Goal: Book appointment/travel/reservation

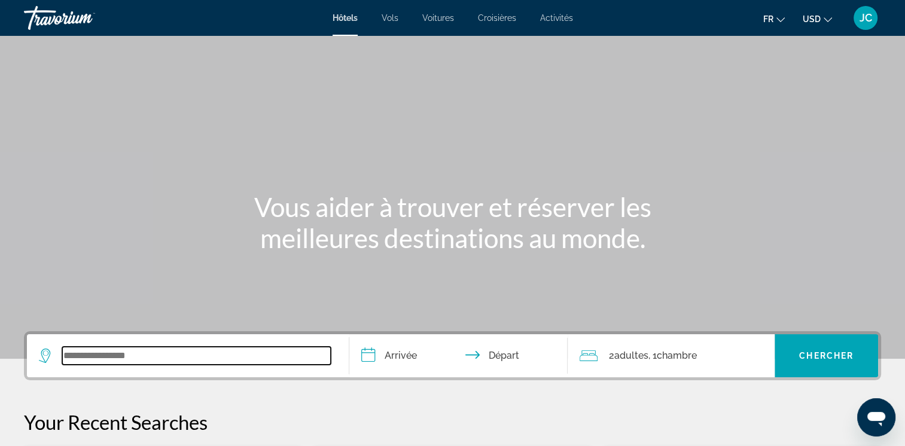
click at [242, 362] on input "Search widget" at bounding box center [196, 356] width 269 height 18
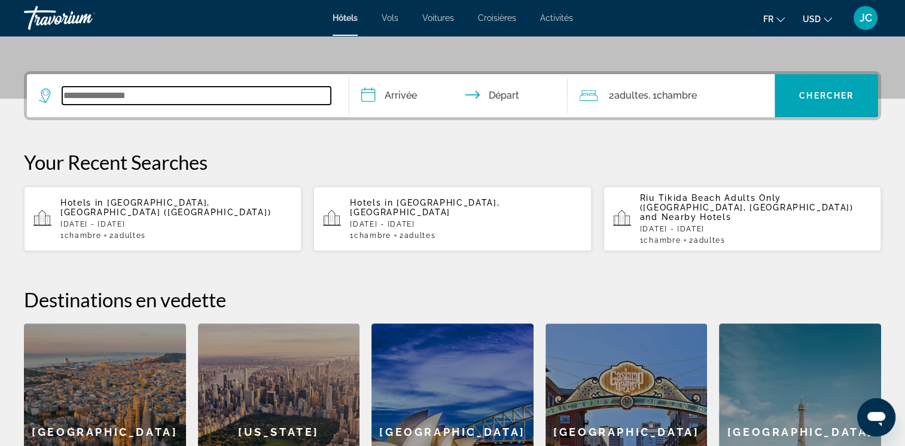
scroll to position [292, 0]
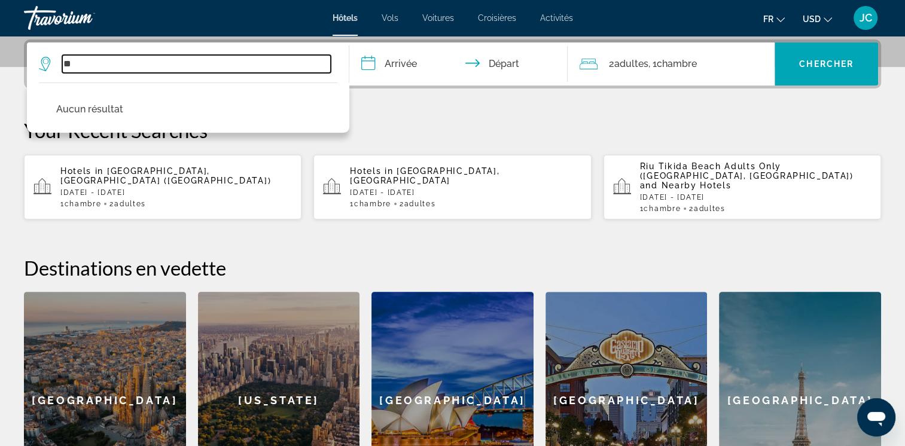
type input "*"
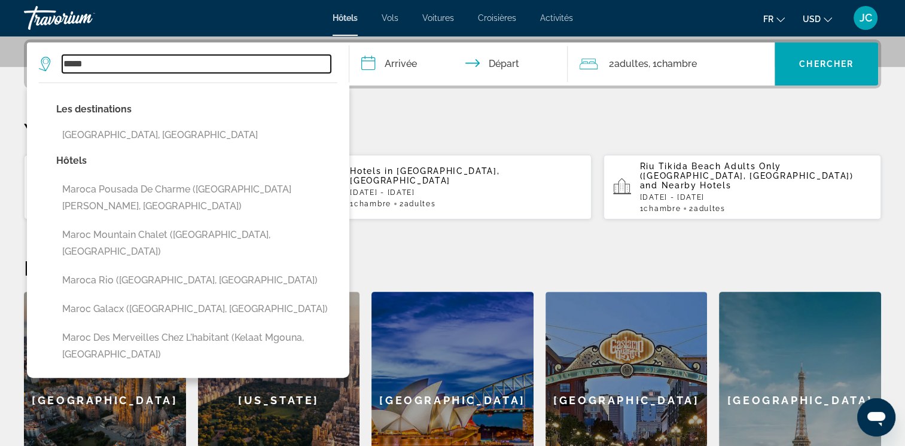
type input "*****"
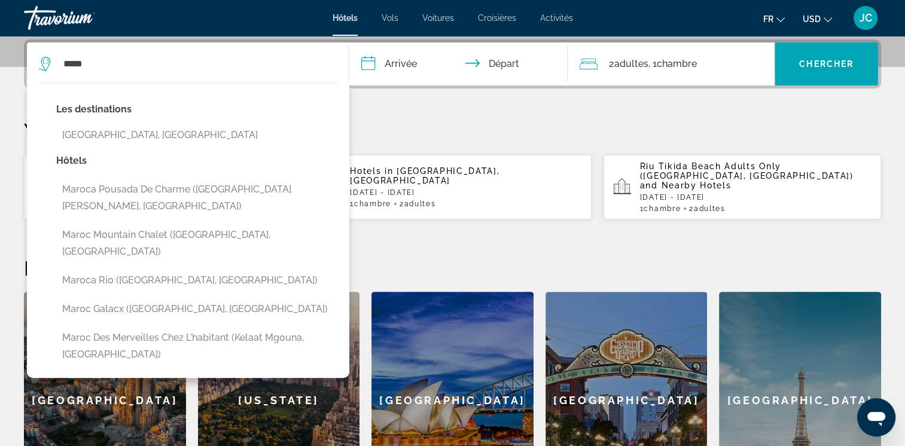
click at [664, 193] on p "[DATE] - [DATE]" at bounding box center [756, 197] width 232 height 8
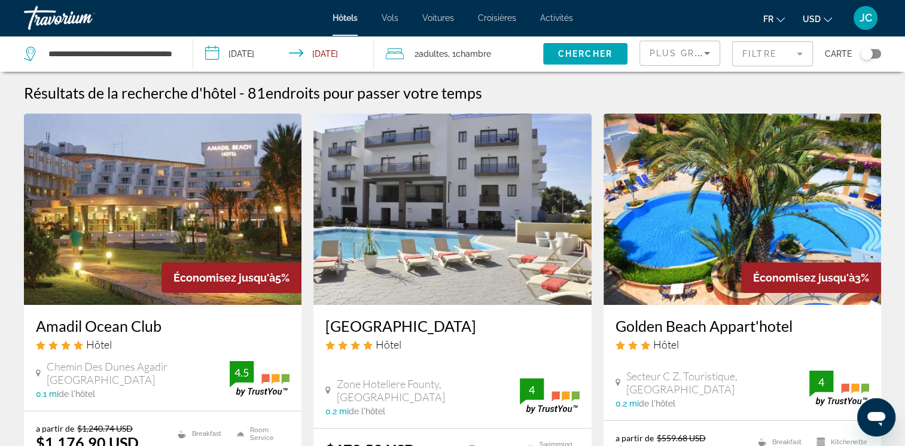
click at [821, 19] on button "USD USD ($) MXN (Mex$) CAD (Can$) GBP (£) EUR (€) AUD (A$) NZD (NZ$) CNY (CN¥)" at bounding box center [817, 18] width 29 height 17
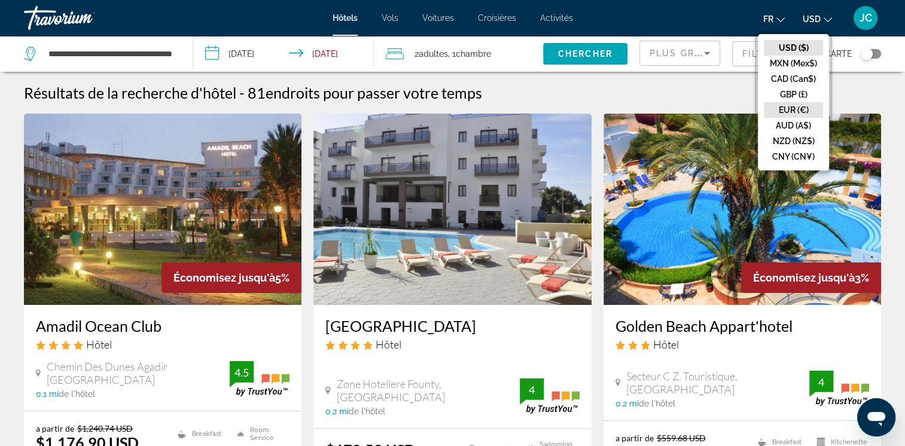
click at [787, 103] on button "EUR (€)" at bounding box center [793, 110] width 59 height 16
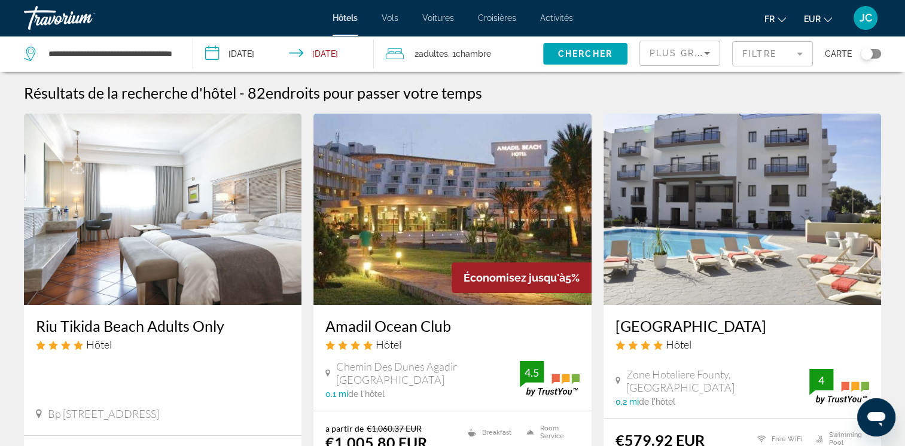
click at [269, 52] on input "**********" at bounding box center [286, 55] width 186 height 39
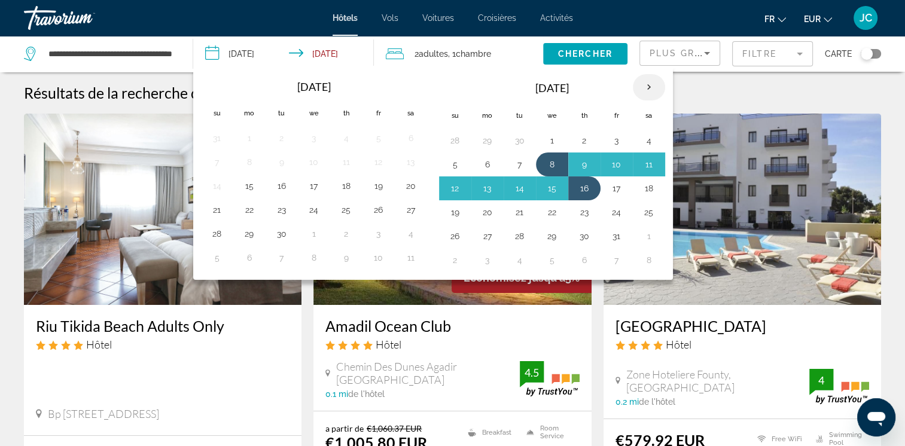
click at [642, 84] on th "Next month" at bounding box center [649, 87] width 32 height 26
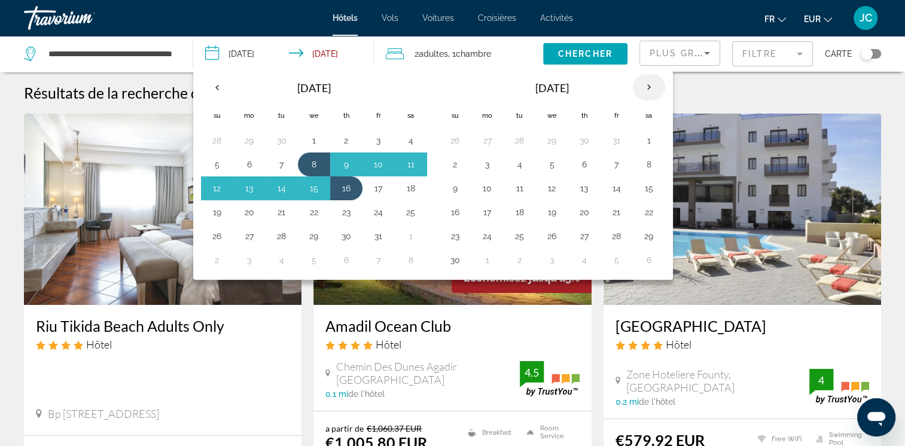
click at [642, 84] on th "Next month" at bounding box center [649, 87] width 32 height 26
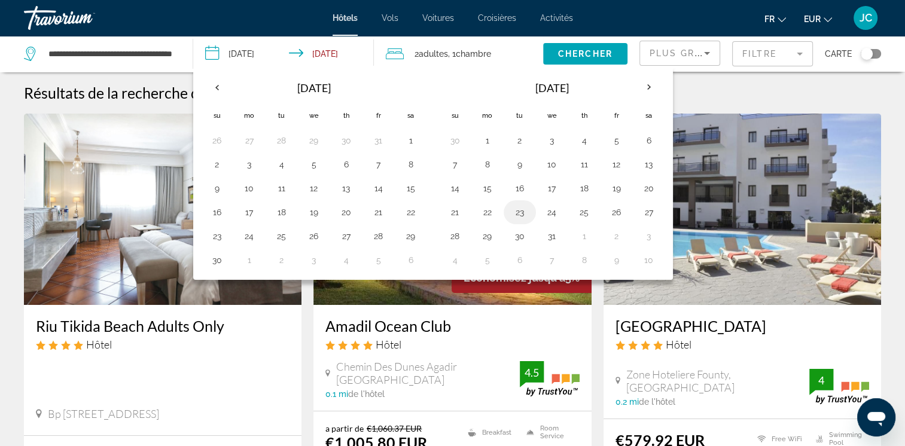
click at [515, 212] on button "23" at bounding box center [519, 212] width 19 height 17
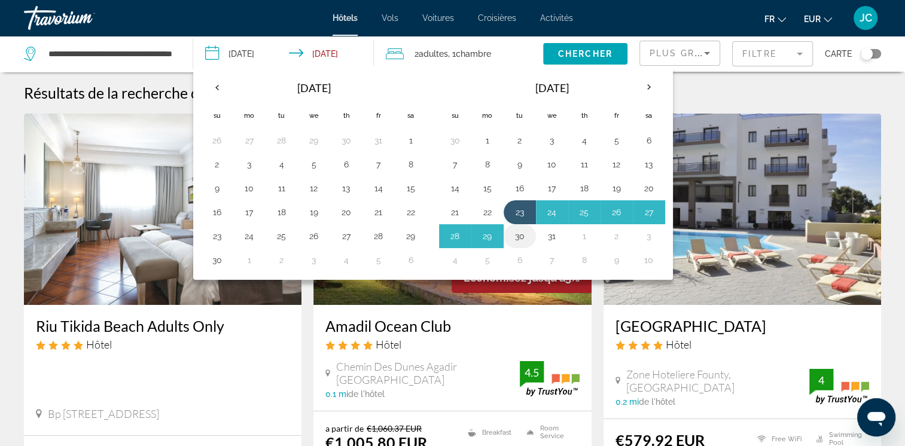
click at [515, 236] on button "30" at bounding box center [519, 236] width 19 height 17
type input "**********"
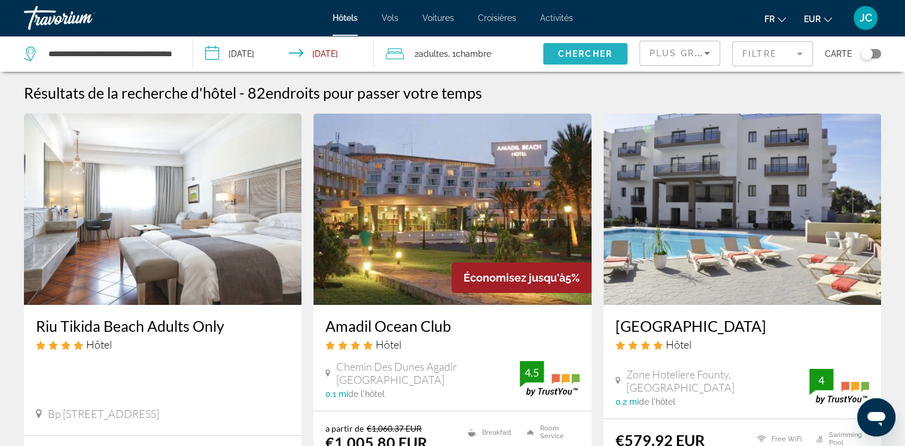
click at [582, 56] on span "Chercher" at bounding box center [585, 54] width 54 height 10
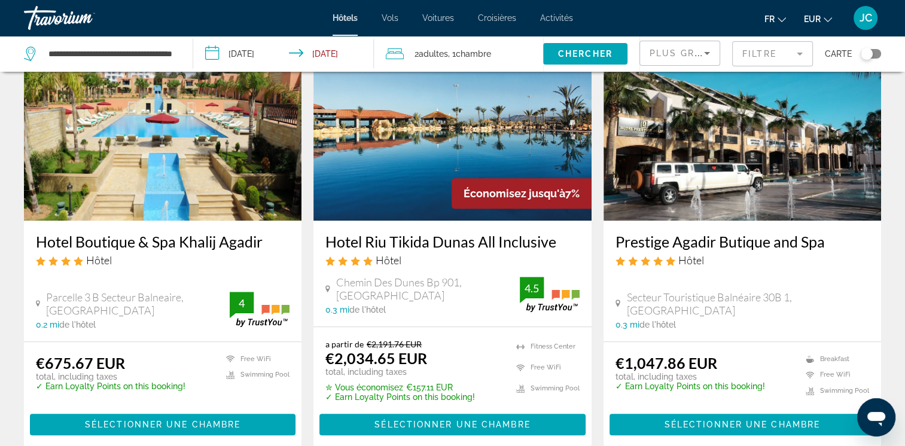
scroll to position [998, 0]
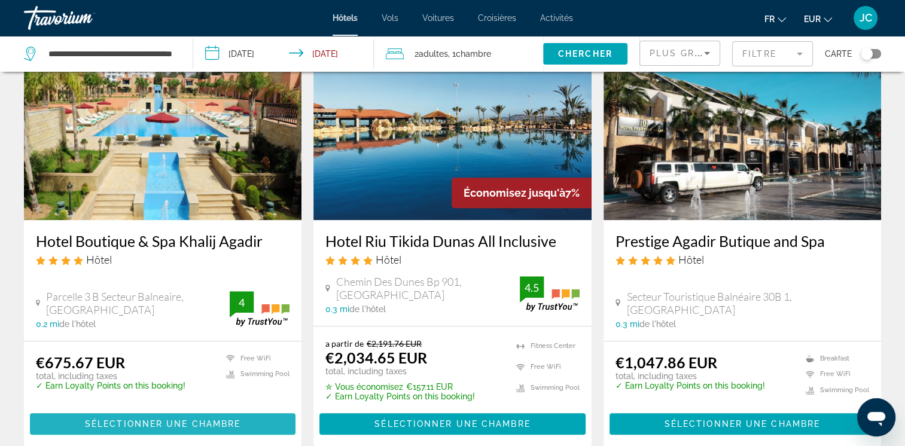
click at [140, 419] on span "Sélectionner une chambre" at bounding box center [163, 424] width 156 height 10
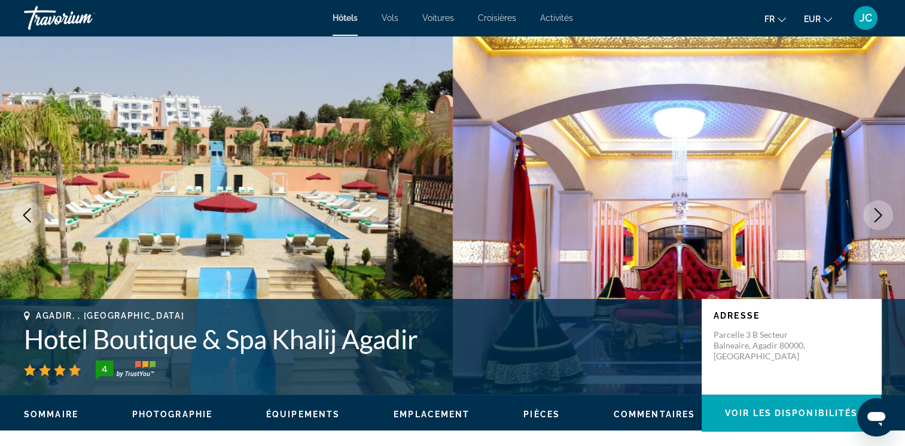
click at [881, 215] on icon "Next image" at bounding box center [879, 215] width 8 height 14
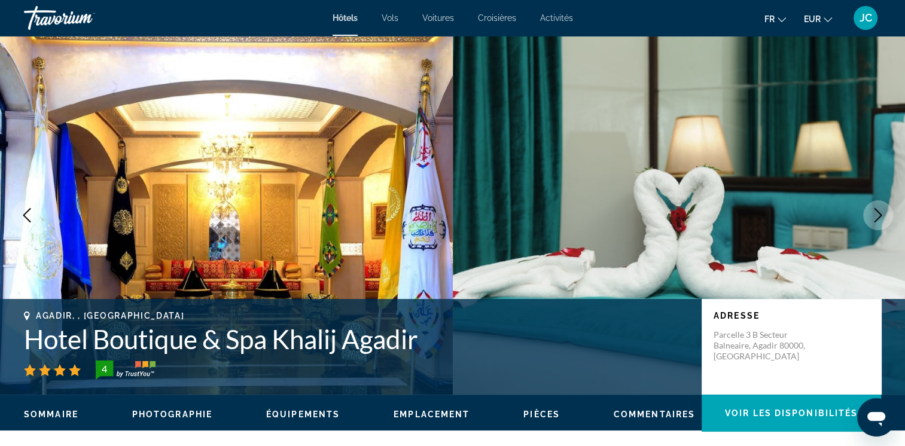
click at [881, 215] on icon "Next image" at bounding box center [879, 215] width 8 height 14
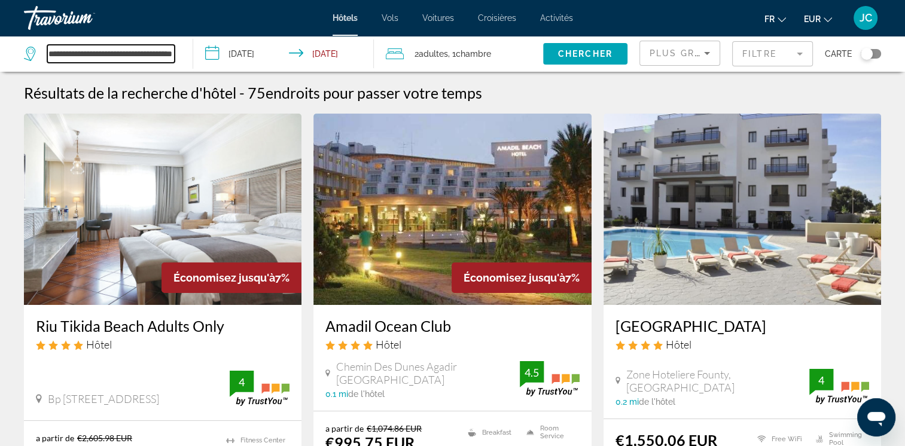
click at [143, 59] on input "**********" at bounding box center [110, 54] width 127 height 18
click at [173, 54] on input "**********" at bounding box center [110, 54] width 127 height 18
click at [239, 54] on input "**********" at bounding box center [286, 55] width 186 height 39
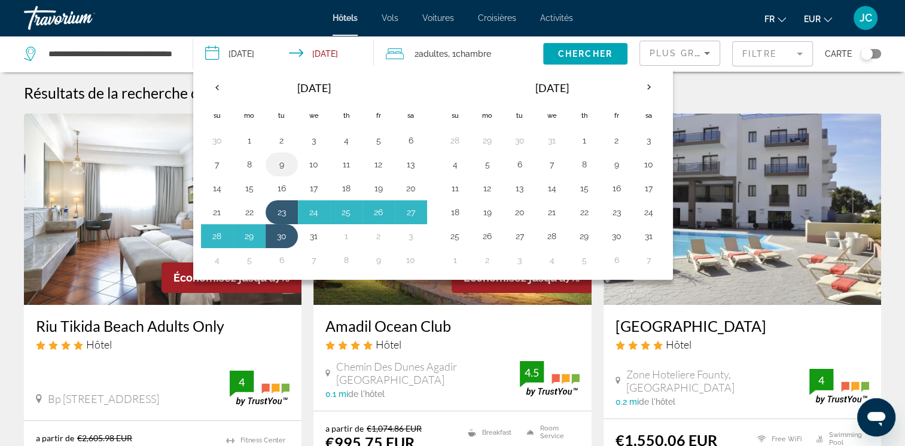
click at [281, 166] on button "9" at bounding box center [281, 164] width 19 height 17
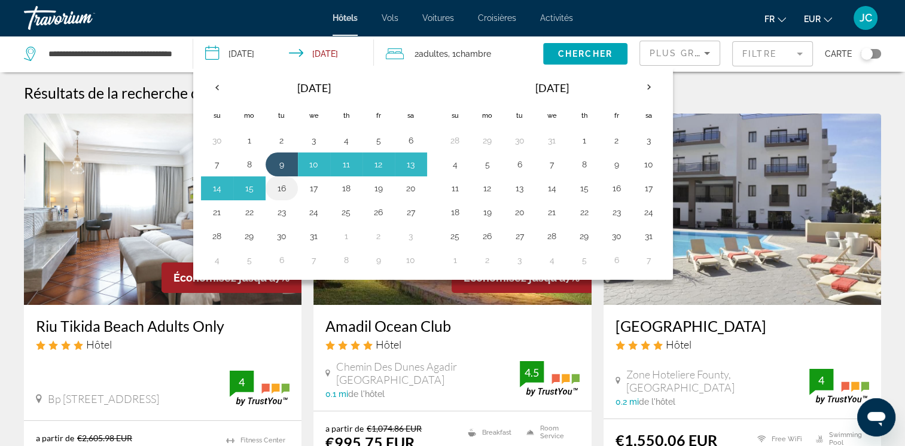
click at [278, 187] on button "16" at bounding box center [281, 188] width 19 height 17
type input "**********"
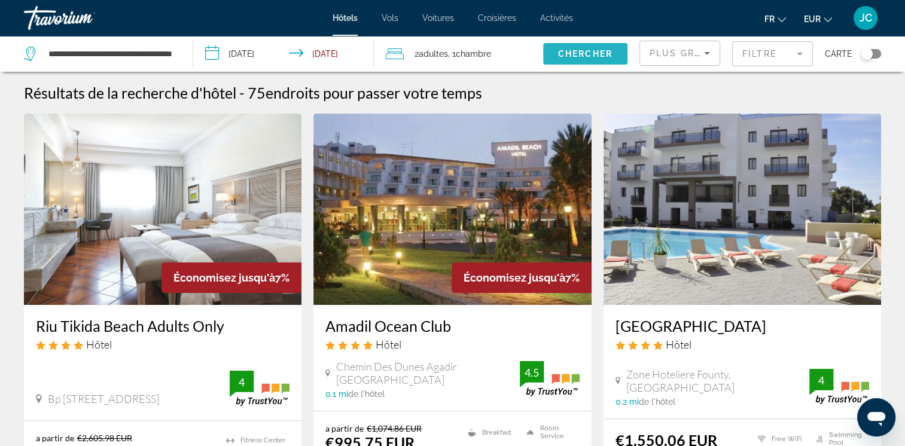
click at [562, 59] on span "Search widget" at bounding box center [585, 53] width 84 height 29
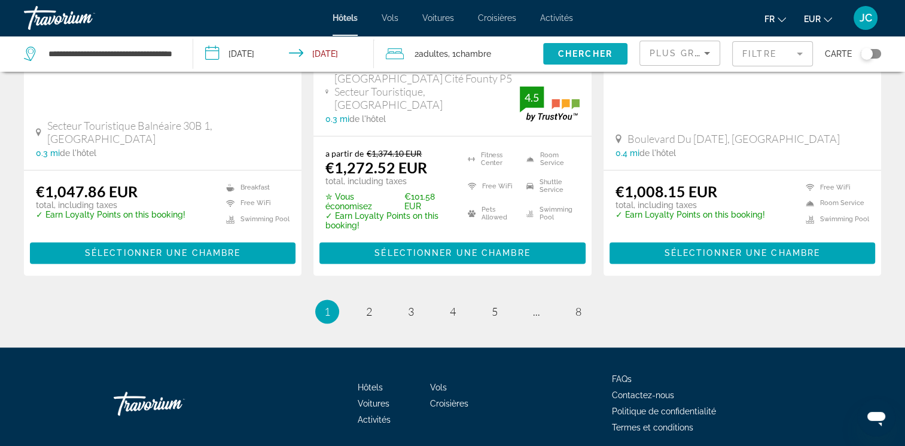
scroll to position [1668, 0]
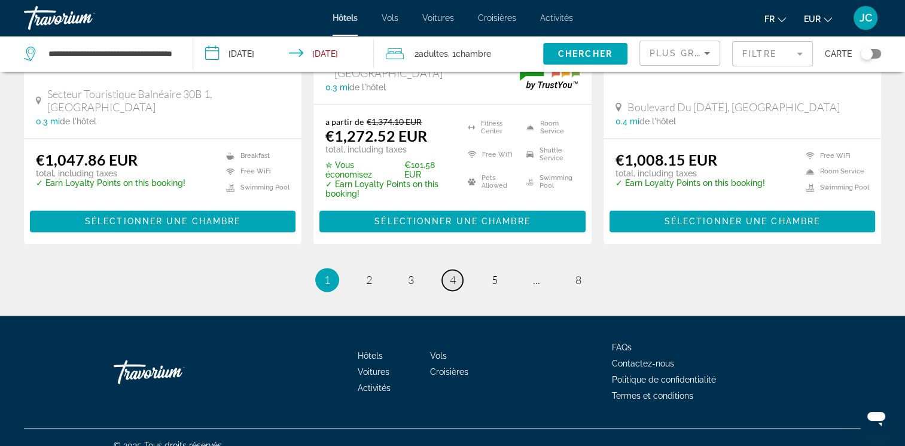
click at [450, 273] on span "4" at bounding box center [453, 279] width 6 height 13
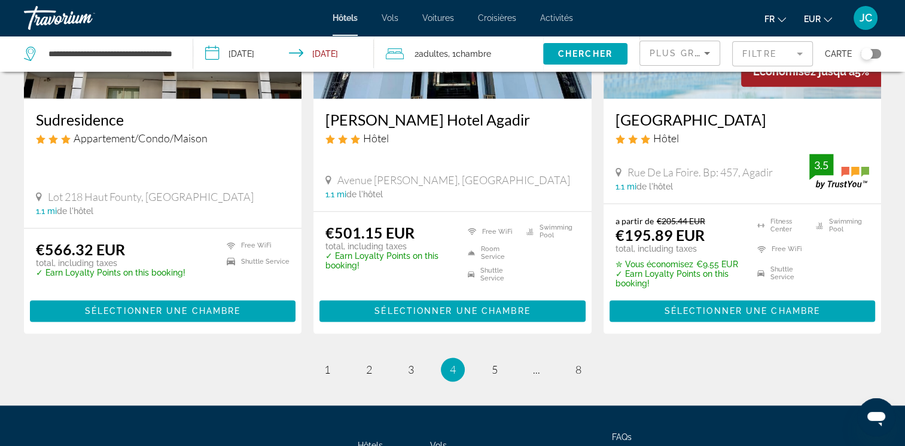
scroll to position [1651, 0]
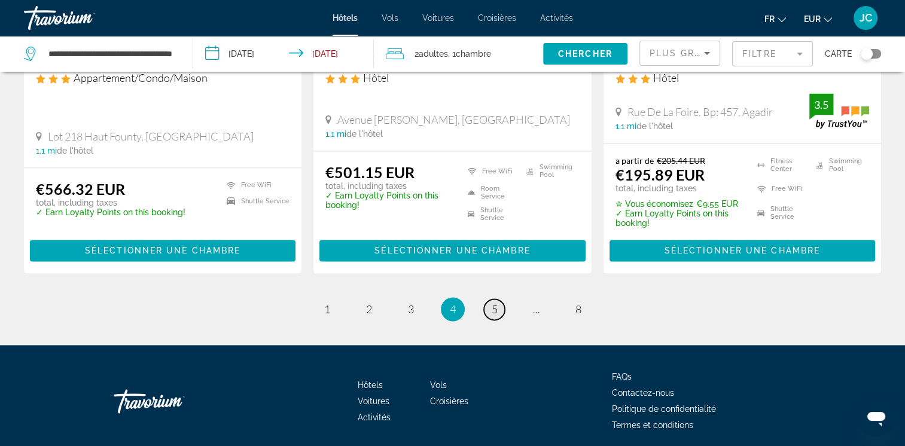
click at [496, 310] on span "5" at bounding box center [495, 309] width 6 height 13
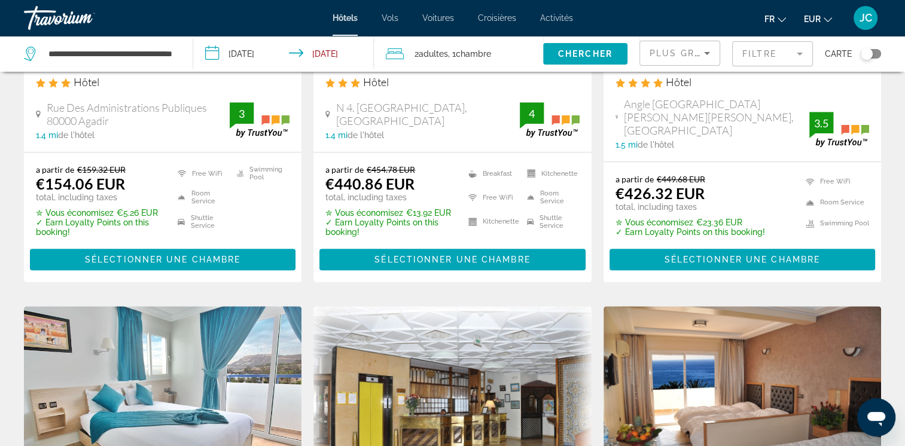
scroll to position [1562, 0]
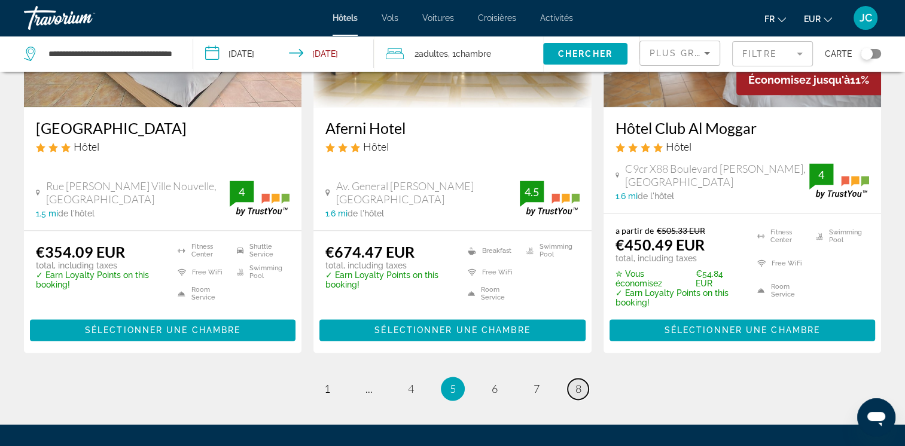
click at [577, 382] on span "8" at bounding box center [579, 388] width 6 height 13
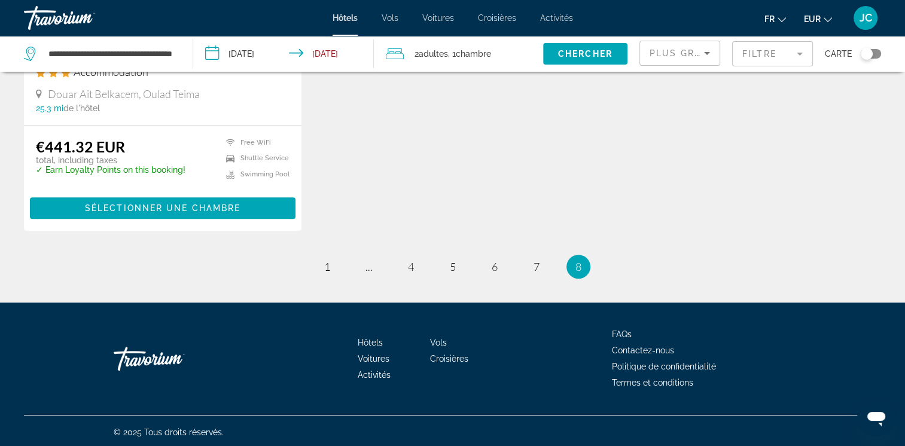
scroll to position [735, 0]
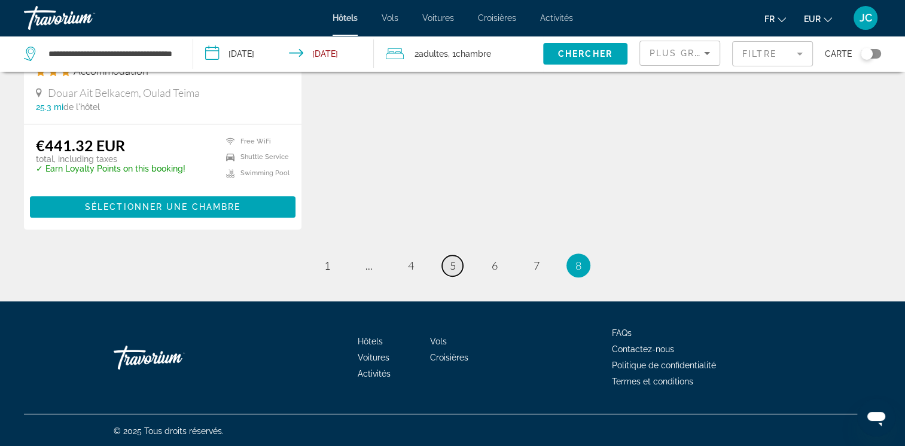
click at [454, 267] on span "5" at bounding box center [453, 265] width 6 height 13
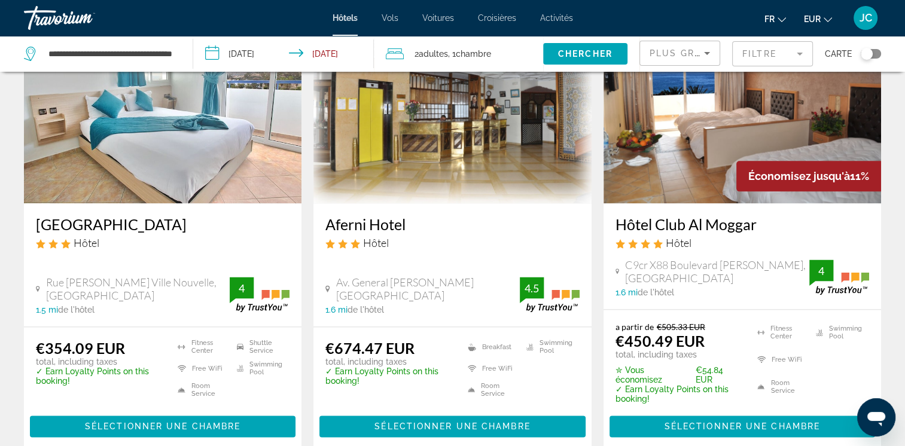
scroll to position [1464, 0]
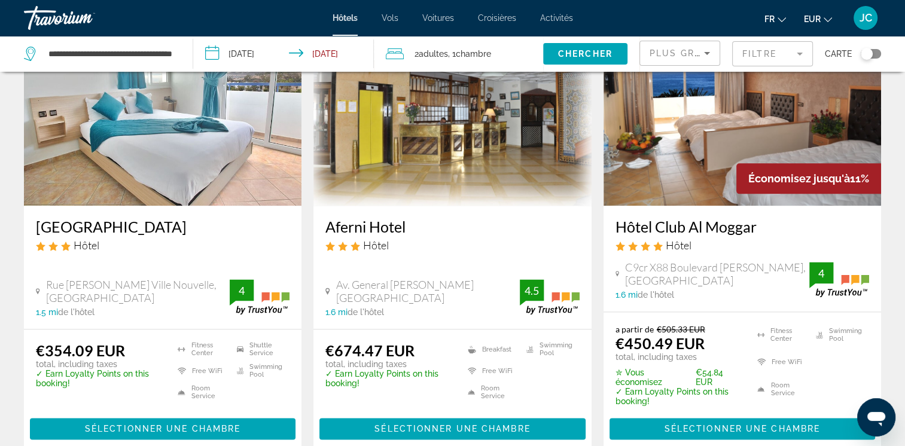
click at [474, 239] on div "Hôtel" at bounding box center [452, 245] width 254 height 13
click at [711, 54] on icon "Sort by" at bounding box center [707, 53] width 14 height 14
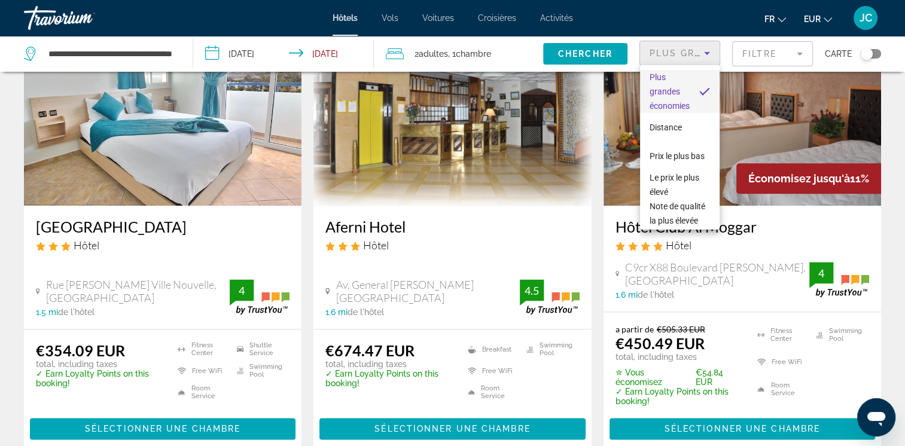
click at [766, 54] on div at bounding box center [452, 223] width 905 height 446
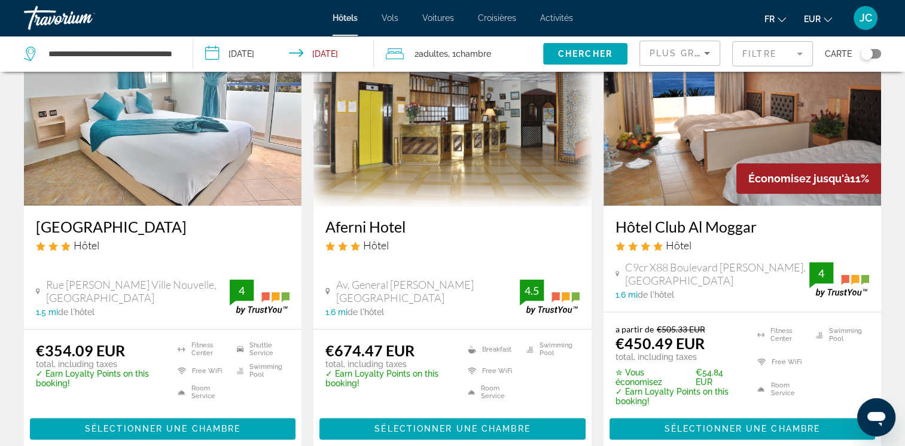
click at [795, 51] on mat-form-field "Filtre" at bounding box center [772, 53] width 81 height 25
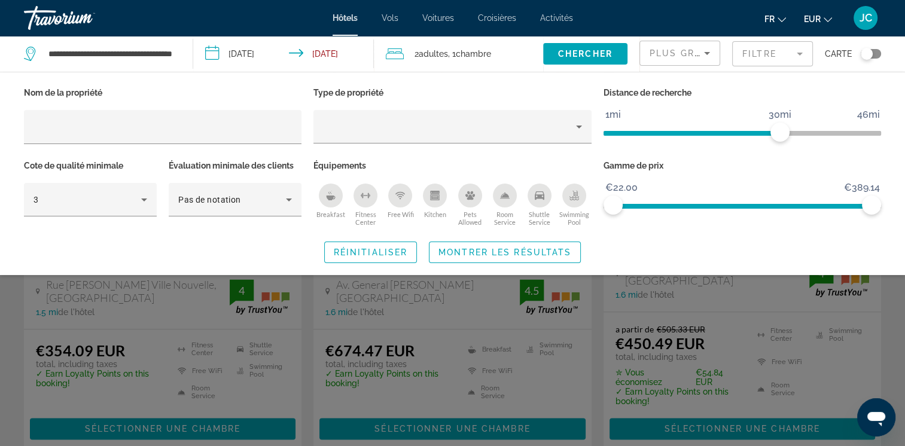
click at [795, 51] on mat-form-field "Filtre" at bounding box center [772, 53] width 81 height 25
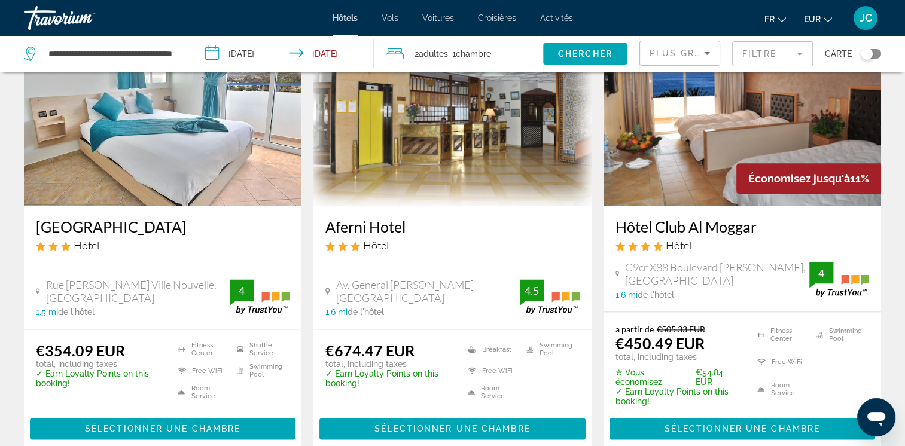
click at [795, 51] on mat-form-field "Filtre" at bounding box center [772, 53] width 81 height 25
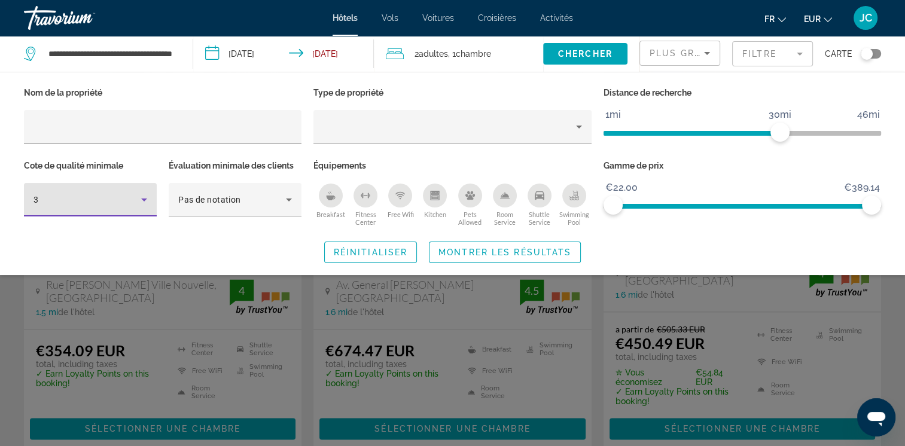
click at [145, 200] on icon "Hotel Filters" at bounding box center [144, 200] width 14 height 14
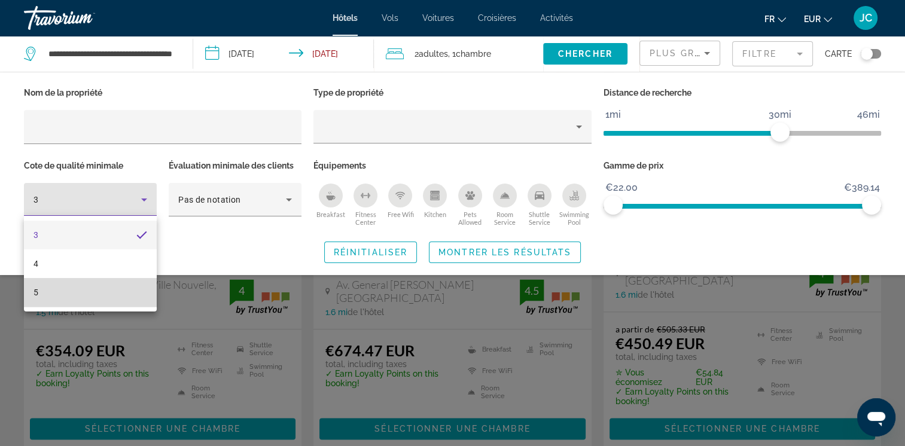
click at [100, 295] on mat-option "5" at bounding box center [90, 292] width 133 height 29
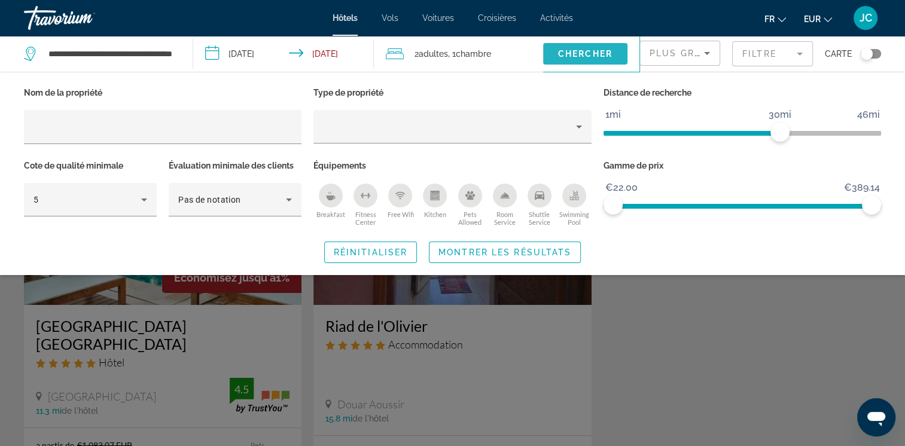
click at [565, 60] on span "Search widget" at bounding box center [585, 53] width 84 height 29
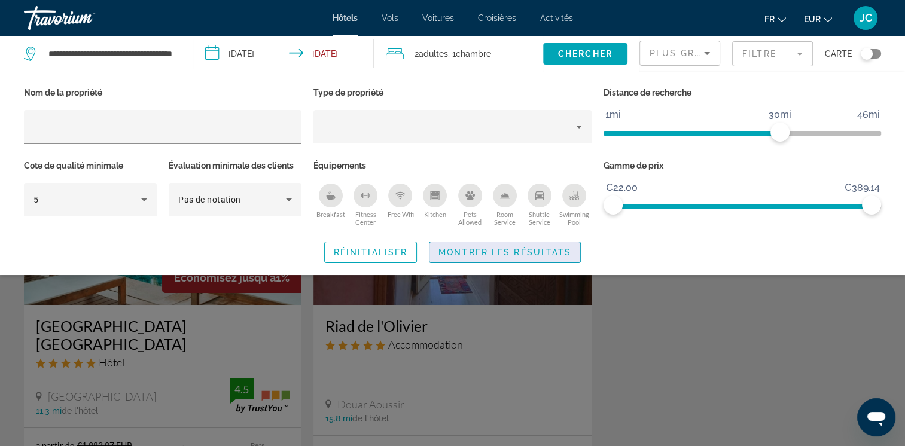
click at [516, 252] on span "Montrer les résultats" at bounding box center [505, 253] width 133 height 10
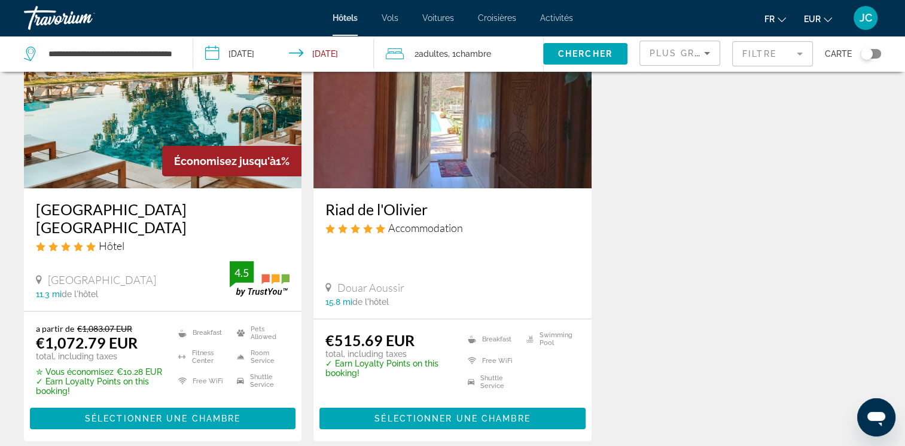
scroll to position [115, 0]
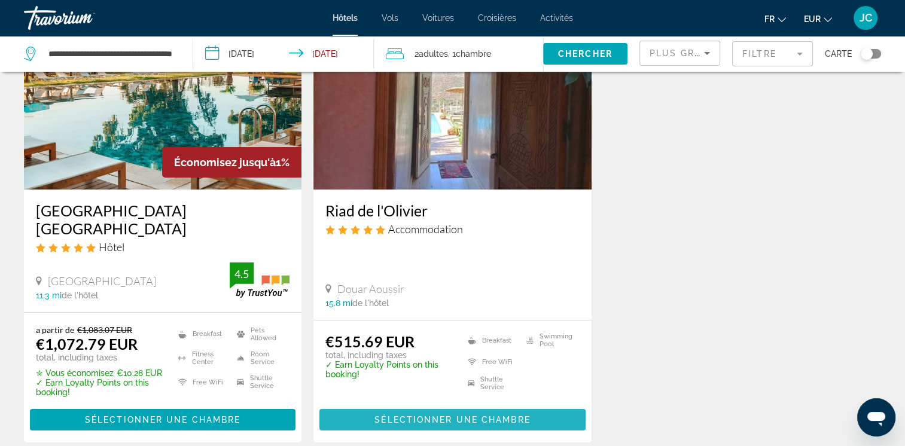
click at [426, 422] on span "Sélectionner une chambre" at bounding box center [453, 420] width 156 height 10
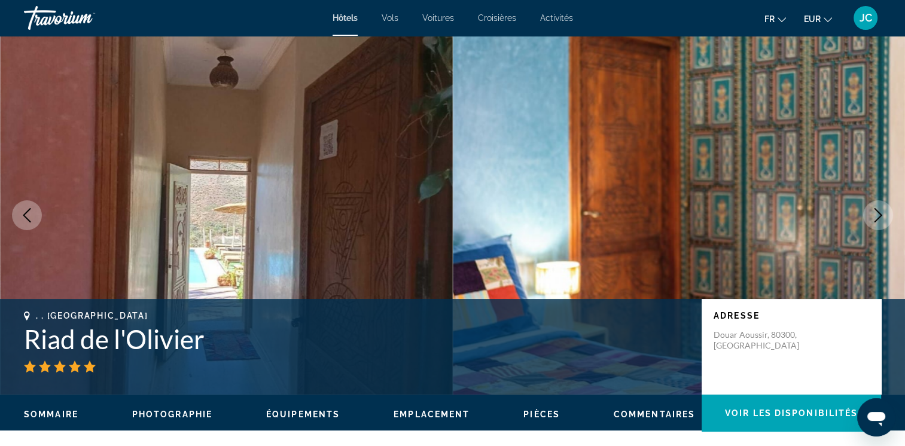
click at [32, 215] on icon "Previous image" at bounding box center [27, 215] width 14 height 14
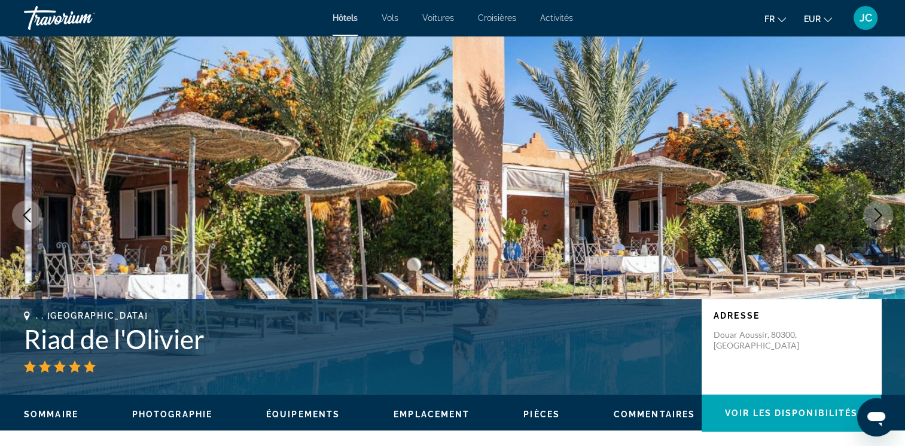
click at [32, 215] on icon "Previous image" at bounding box center [27, 215] width 14 height 14
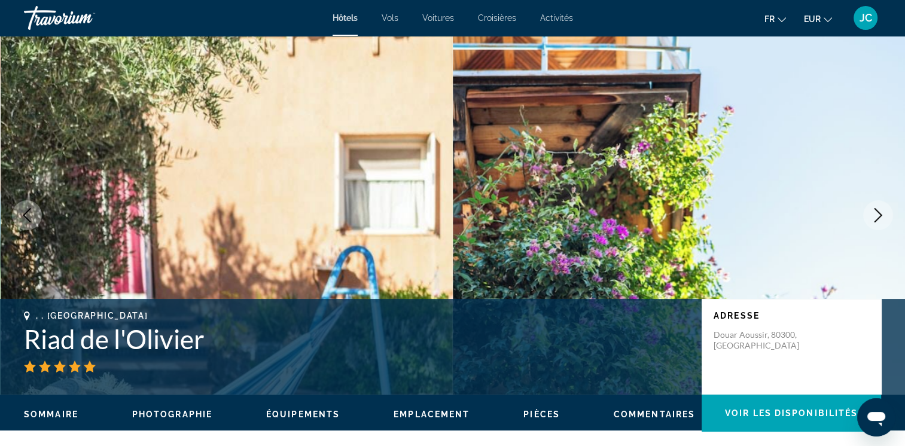
click at [32, 215] on icon "Previous image" at bounding box center [27, 215] width 14 height 14
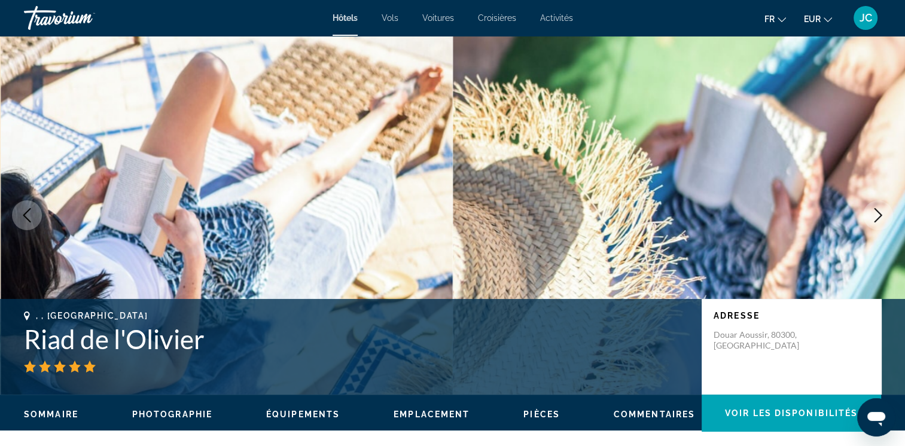
click at [32, 215] on icon "Previous image" at bounding box center [27, 215] width 14 height 14
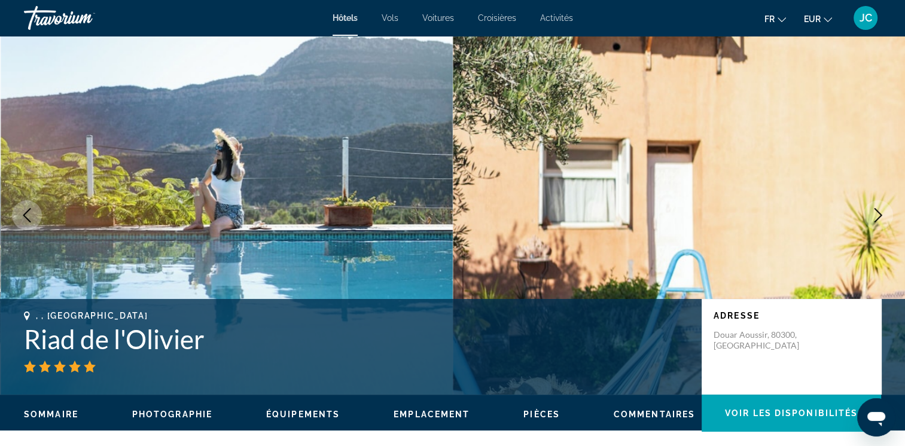
click at [32, 215] on icon "Previous image" at bounding box center [27, 215] width 14 height 14
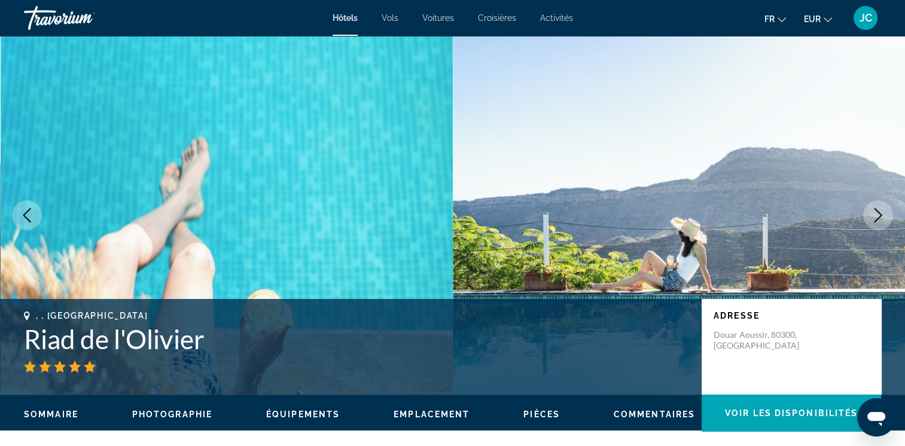
click at [32, 215] on icon "Previous image" at bounding box center [27, 215] width 14 height 14
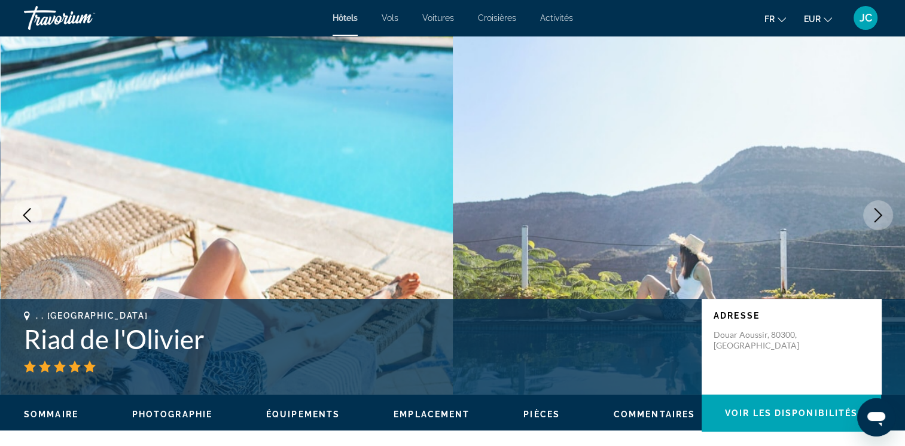
click at [32, 215] on icon "Previous image" at bounding box center [27, 215] width 14 height 14
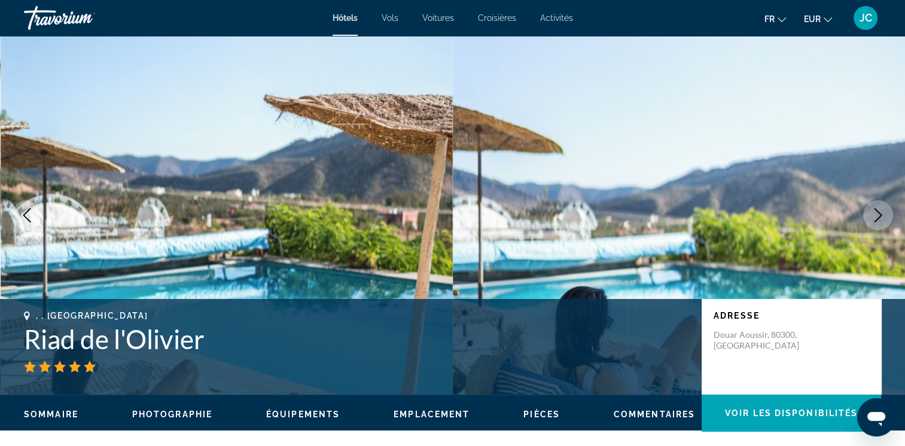
click at [32, 215] on icon "Previous image" at bounding box center [27, 215] width 14 height 14
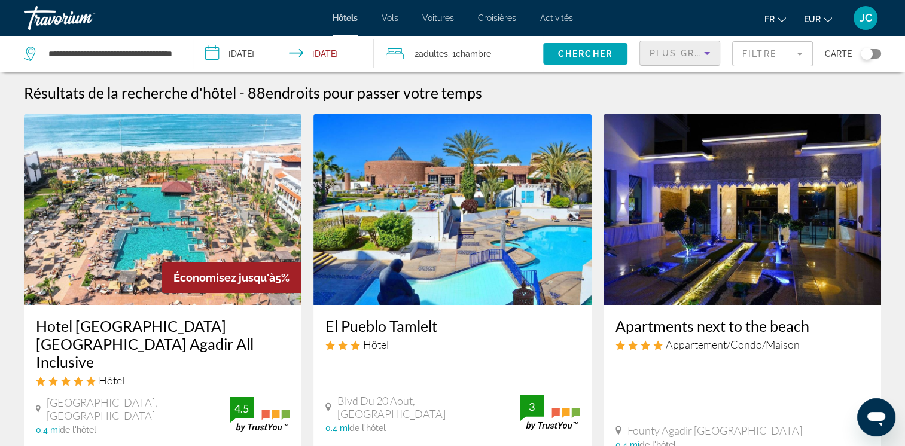
click at [703, 54] on icon "Sort by" at bounding box center [707, 53] width 14 height 14
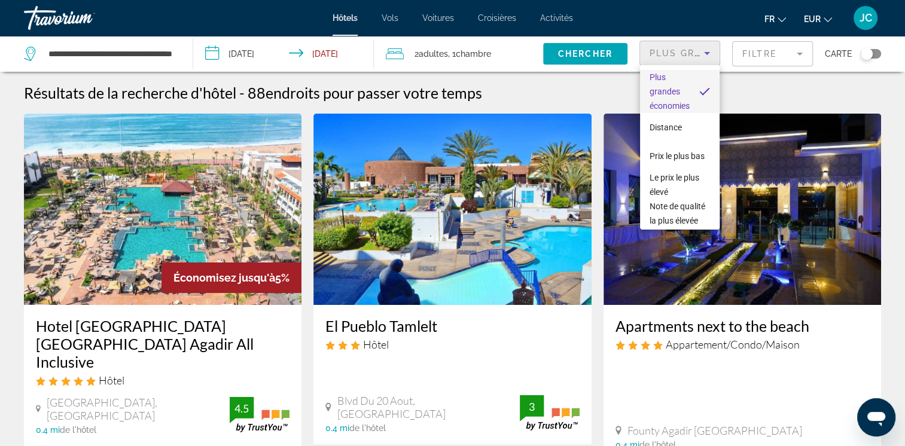
click at [767, 54] on div at bounding box center [452, 223] width 905 height 446
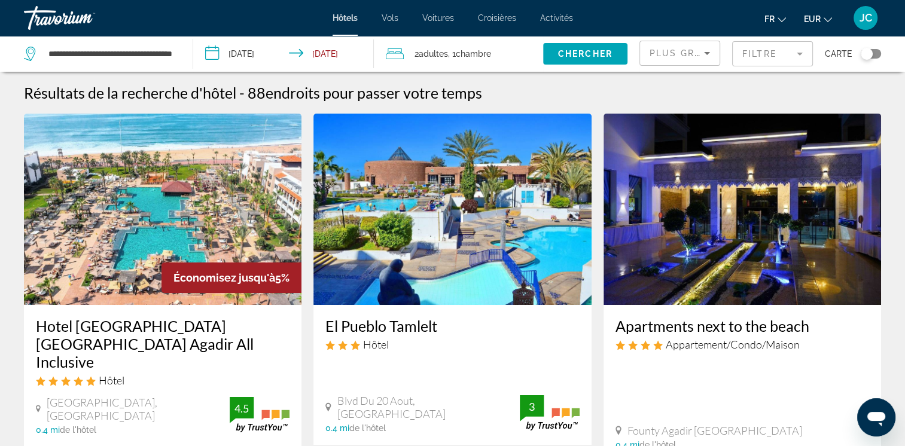
click at [804, 54] on mat-form-field "Filtre" at bounding box center [772, 53] width 81 height 25
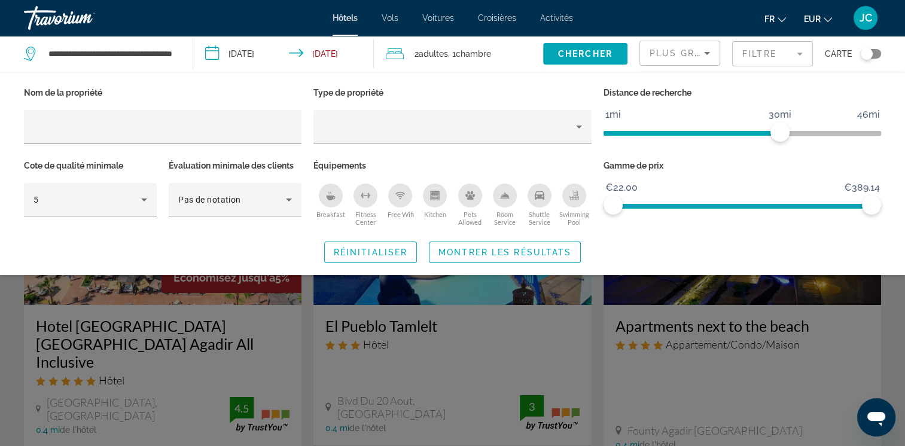
click at [176, 53] on div "**********" at bounding box center [102, 54] width 157 height 36
click at [170, 53] on input "**********" at bounding box center [110, 54] width 127 height 18
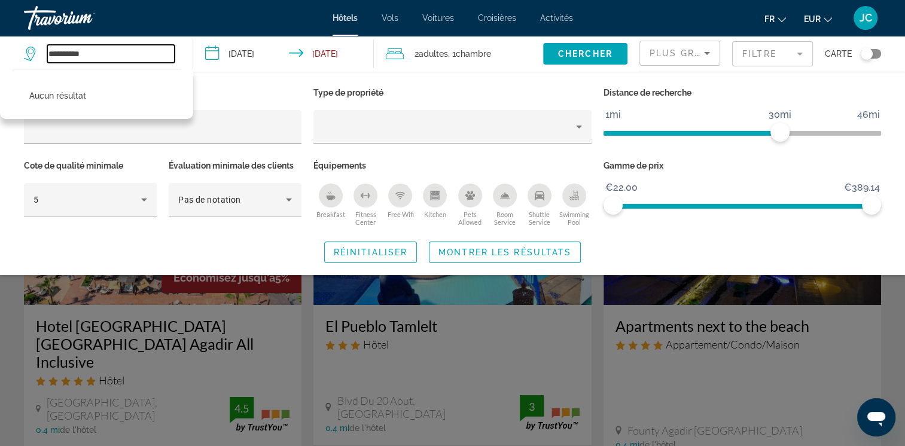
click at [120, 57] on input "**********" at bounding box center [110, 54] width 127 height 18
type input "*"
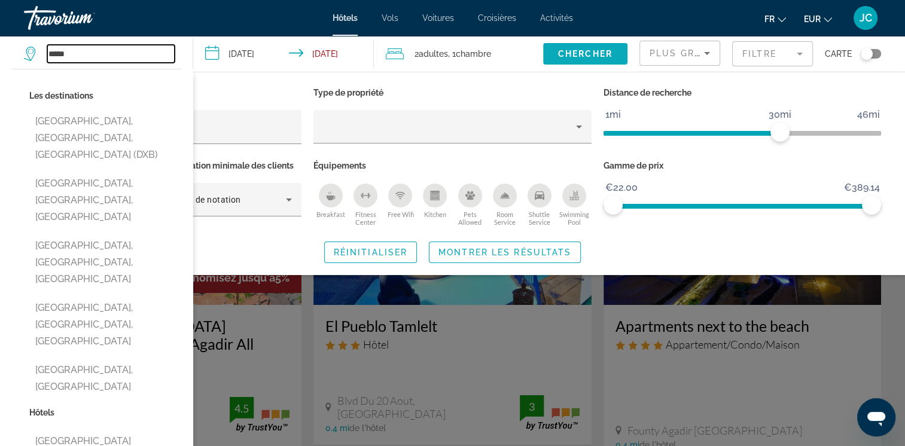
type input "*****"
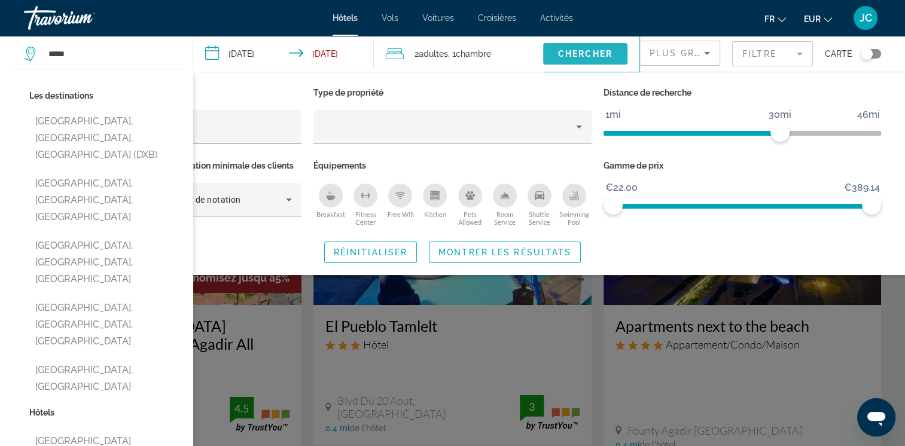
click at [550, 50] on span "Search widget" at bounding box center [585, 53] width 84 height 29
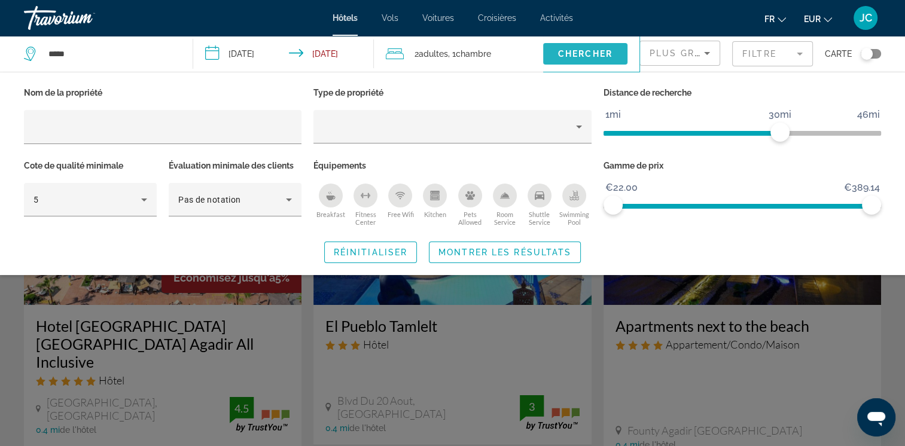
click at [550, 50] on span "Search widget" at bounding box center [585, 53] width 84 height 29
click at [585, 58] on span "Chercher" at bounding box center [585, 54] width 54 height 10
click at [352, 54] on input "**********" at bounding box center [286, 55] width 186 height 39
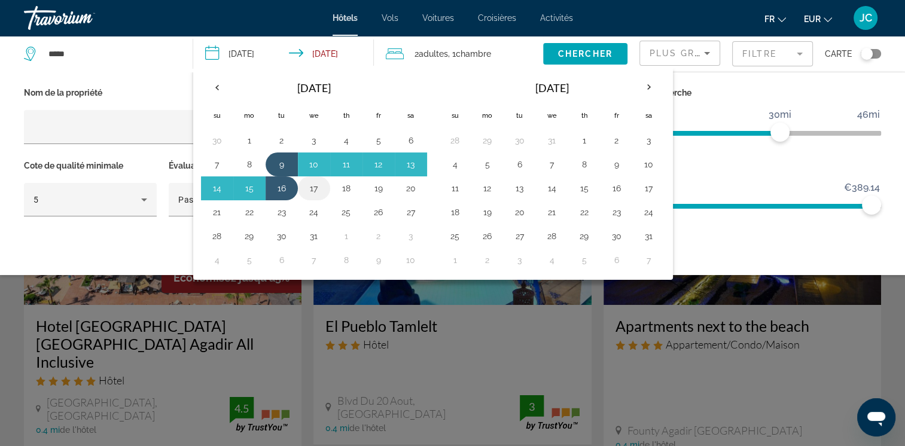
click at [318, 181] on button "17" at bounding box center [314, 188] width 19 height 17
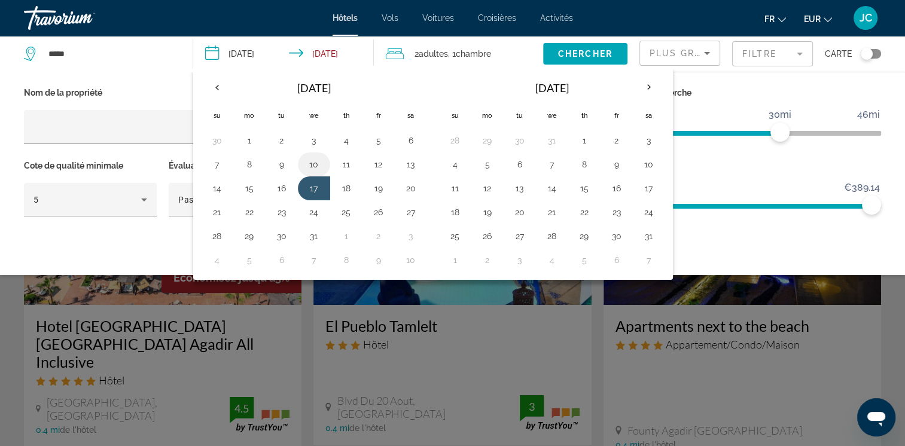
click at [311, 157] on button "10" at bounding box center [314, 164] width 19 height 17
type input "**********"
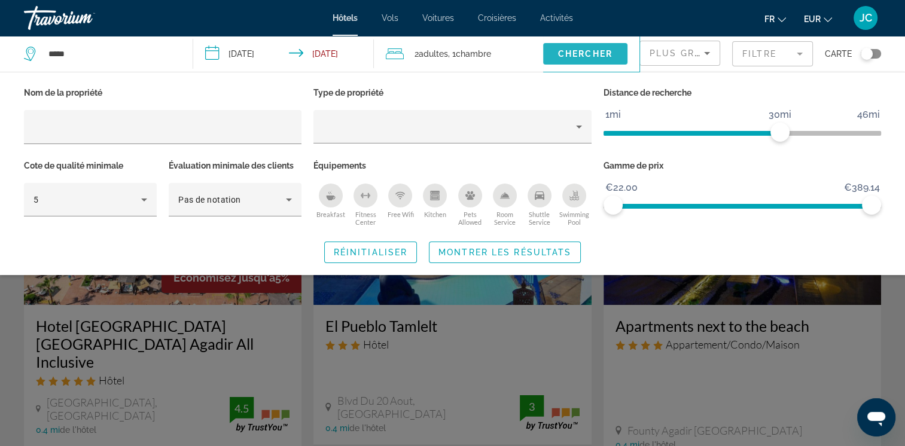
click at [565, 58] on span "Chercher" at bounding box center [585, 54] width 54 height 10
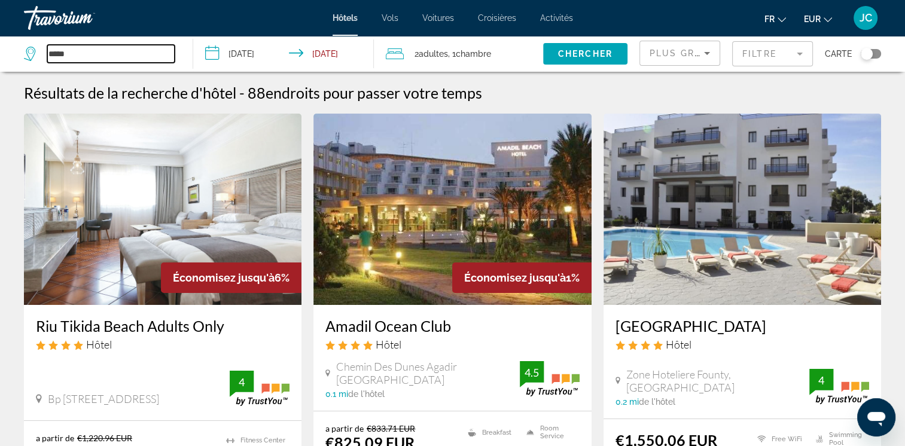
click at [118, 60] on input "*****" at bounding box center [110, 54] width 127 height 18
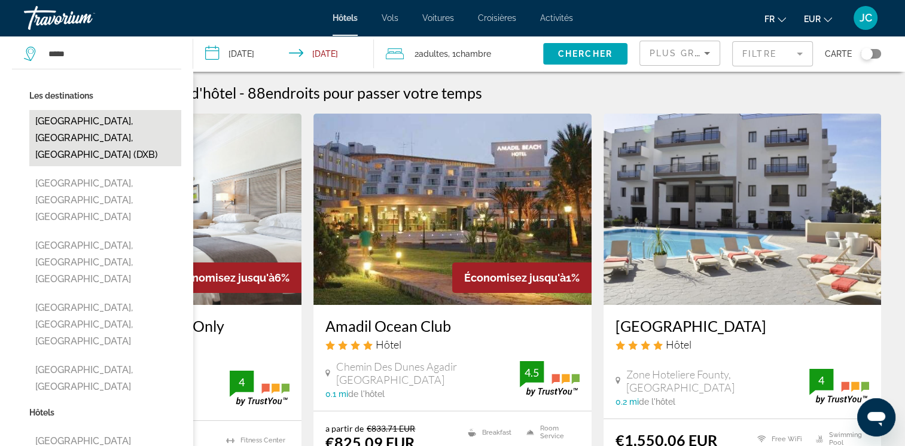
click at [98, 120] on button "[GEOGRAPHIC_DATA], [GEOGRAPHIC_DATA], [GEOGRAPHIC_DATA] (DXB)" at bounding box center [105, 138] width 152 height 56
type input "**********"
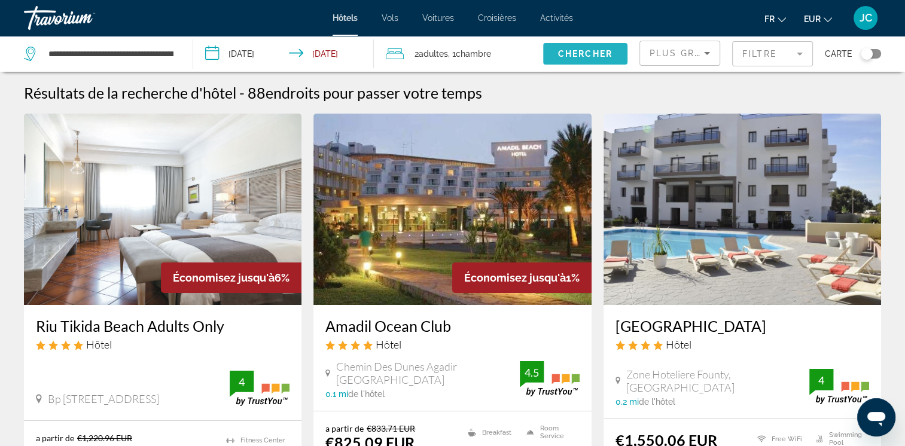
click at [568, 56] on span "Chercher" at bounding box center [585, 54] width 54 height 10
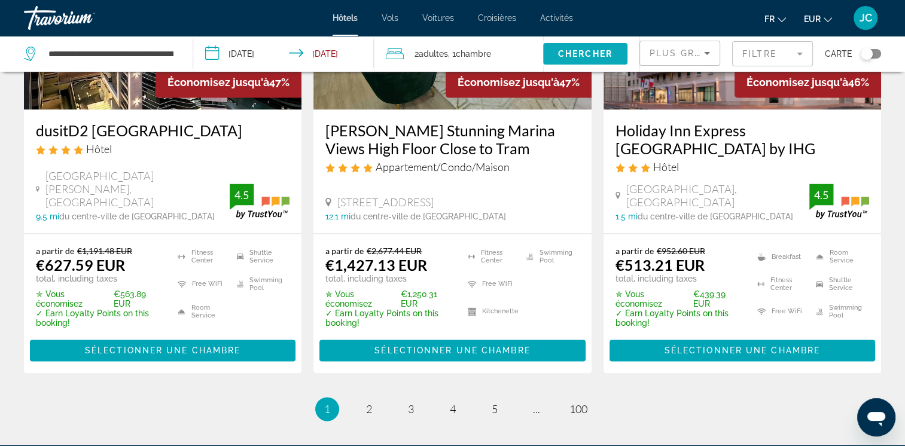
scroll to position [1604, 0]
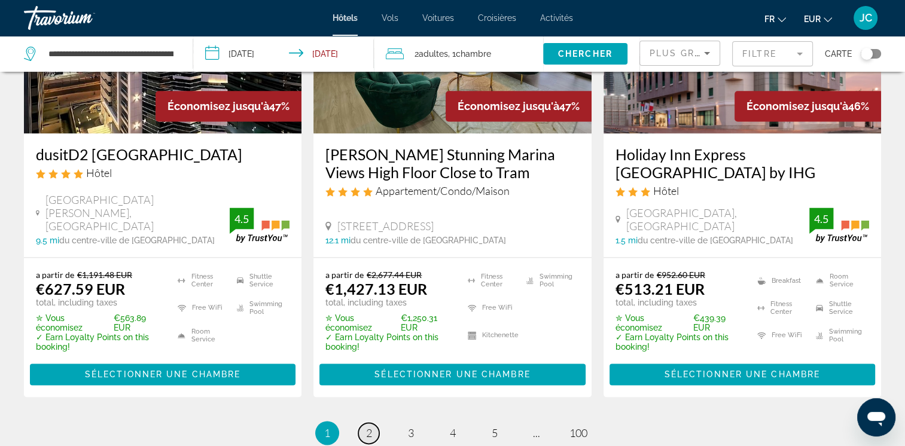
click at [370, 427] on span "2" at bounding box center [369, 433] width 6 height 13
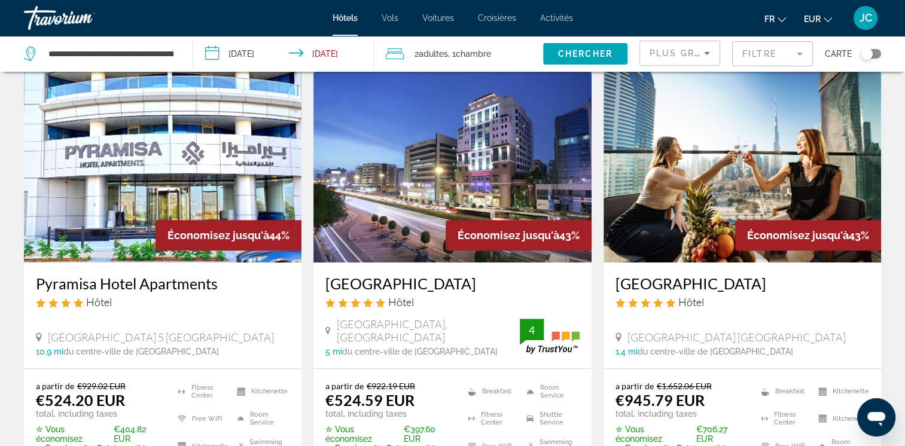
scroll to position [598, 0]
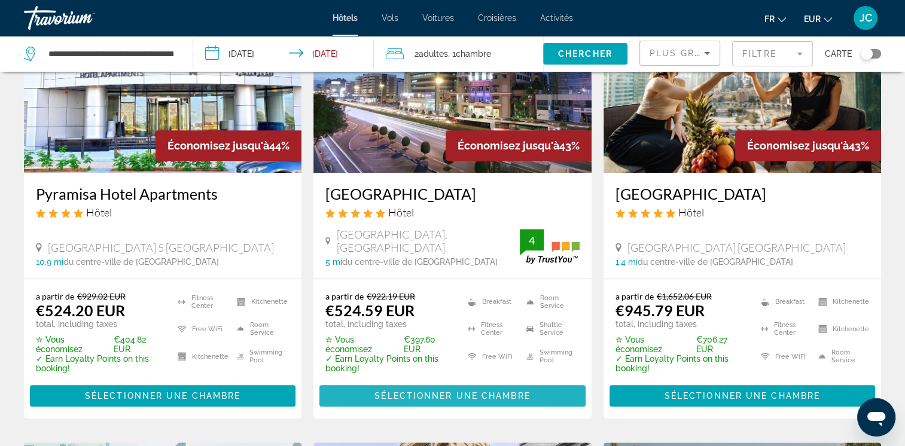
click at [419, 401] on span "Sélectionner une chambre" at bounding box center [453, 396] width 156 height 10
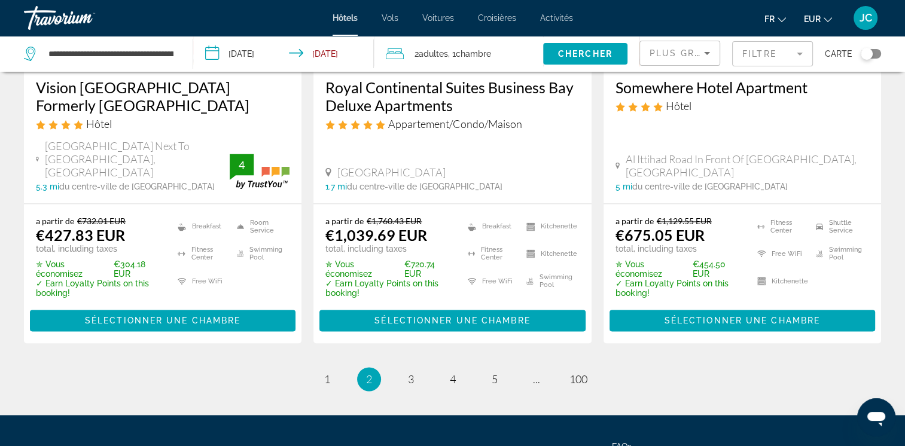
scroll to position [1648, 0]
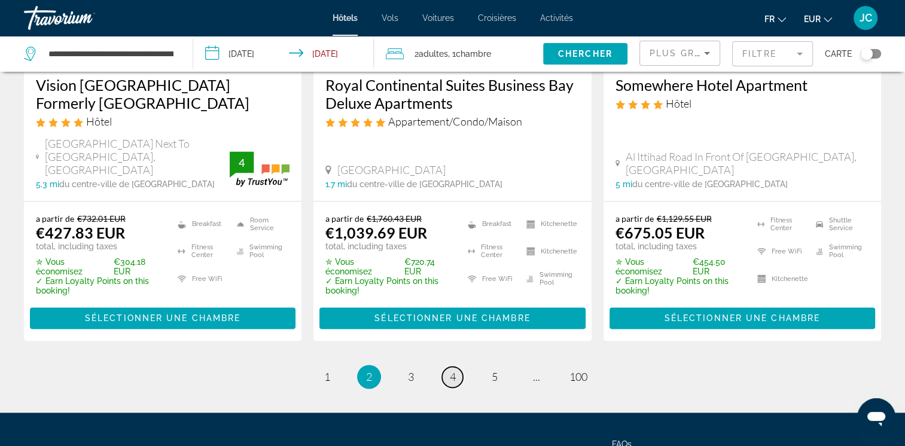
click at [456, 367] on link "page 4" at bounding box center [452, 377] width 21 height 21
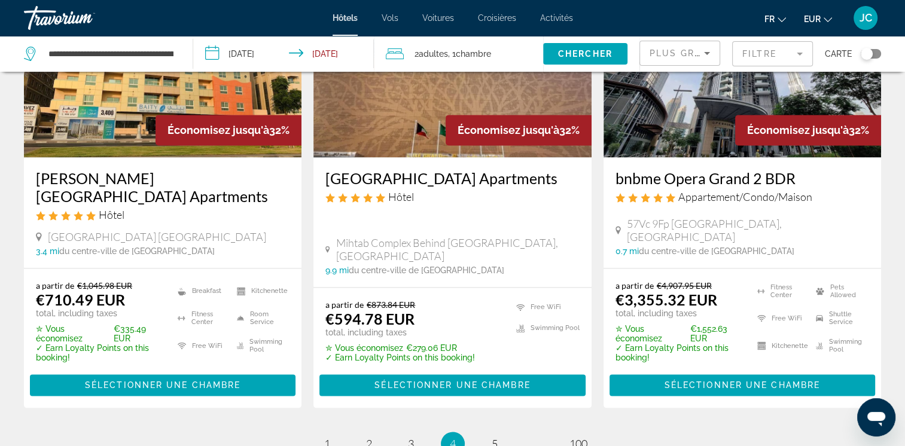
scroll to position [1592, 0]
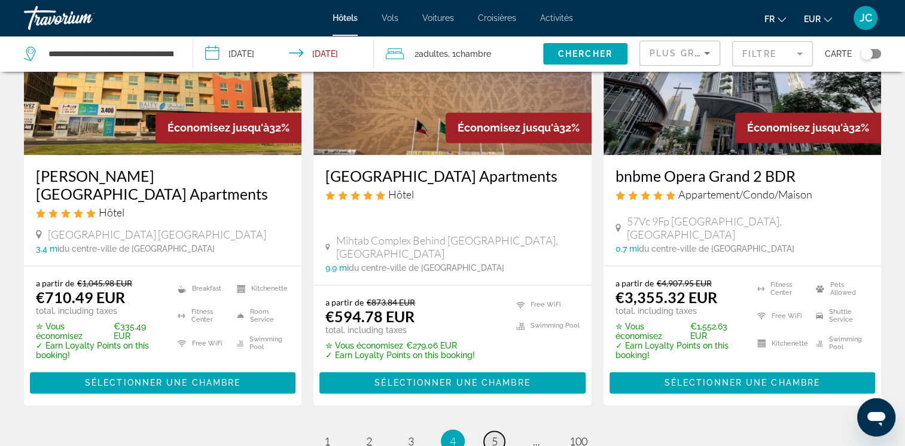
click at [495, 435] on span "5" at bounding box center [495, 441] width 6 height 13
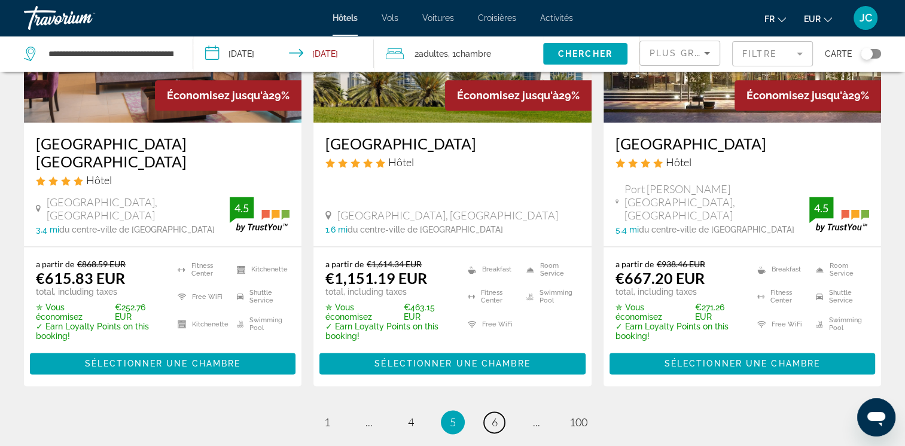
scroll to position [1619, 0]
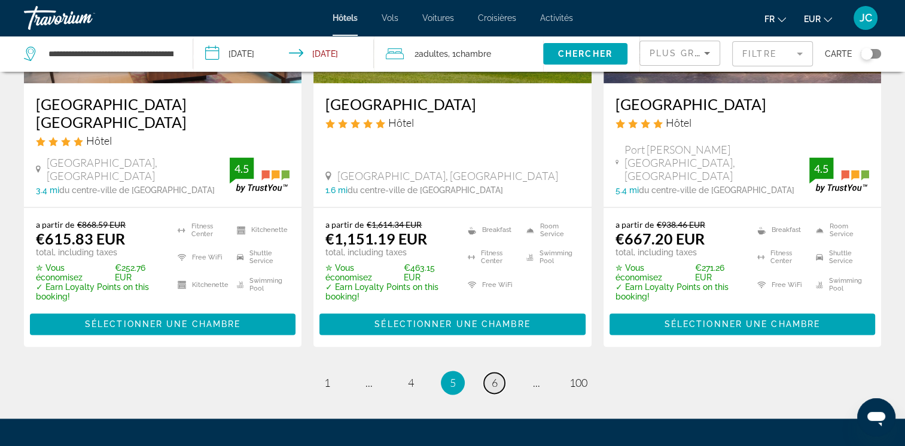
click at [496, 376] on span "6" at bounding box center [495, 382] width 6 height 13
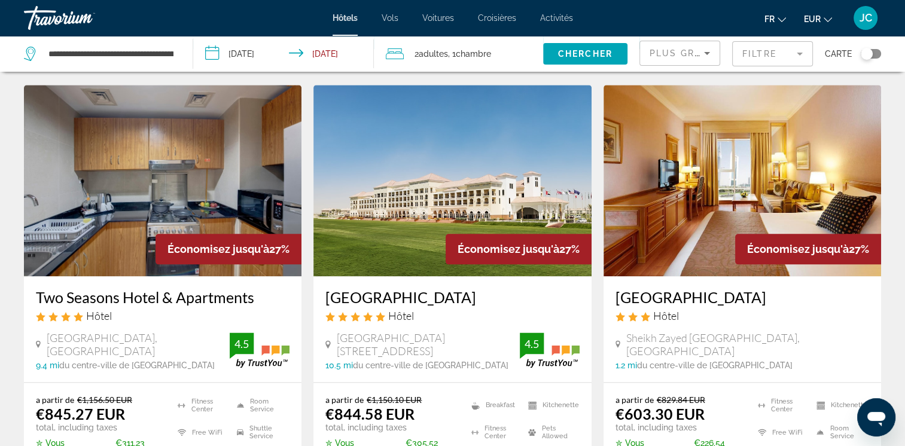
scroll to position [1414, 0]
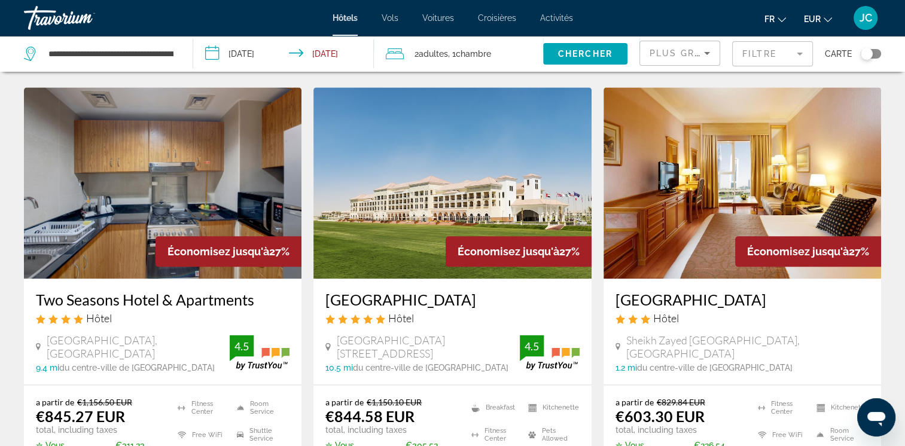
click at [491, 209] on img "Main content" at bounding box center [453, 182] width 278 height 191
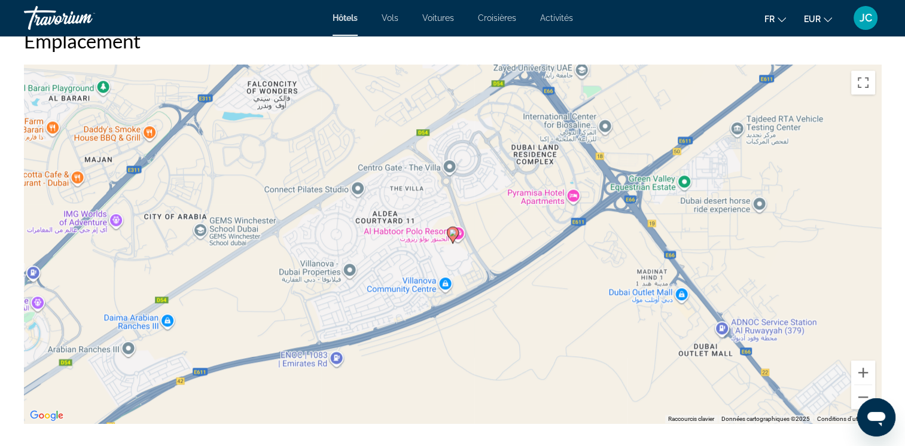
scroll to position [1127, 0]
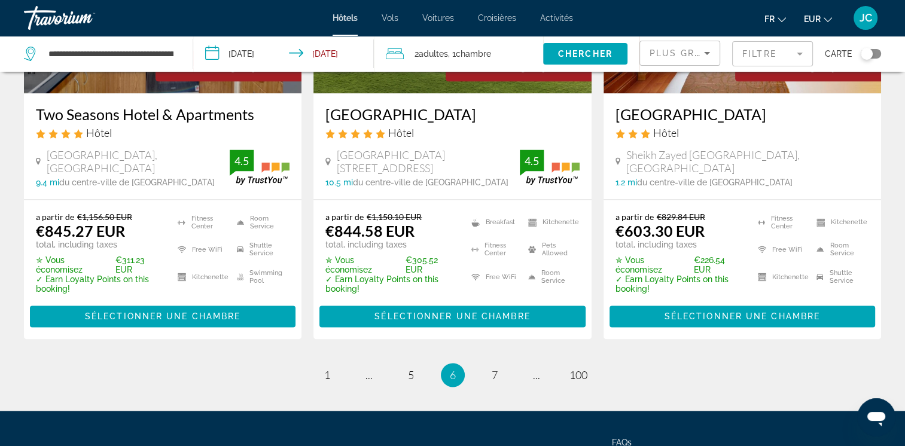
scroll to position [1602, 0]
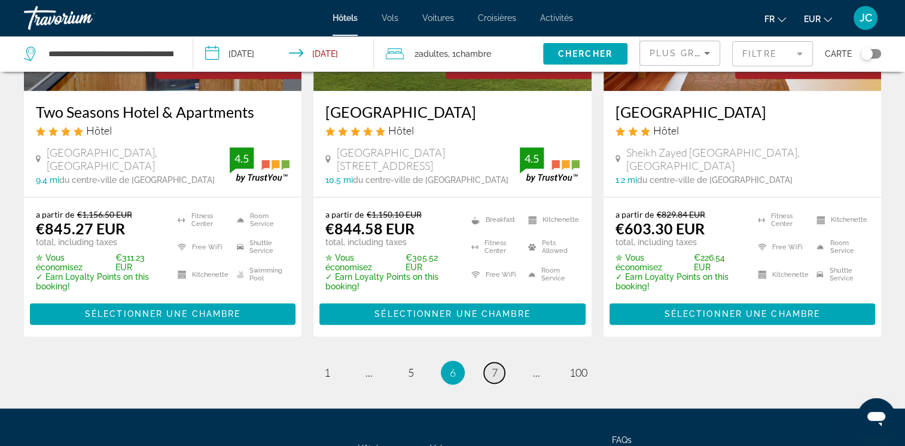
click at [498, 365] on link "page 7" at bounding box center [494, 373] width 21 height 21
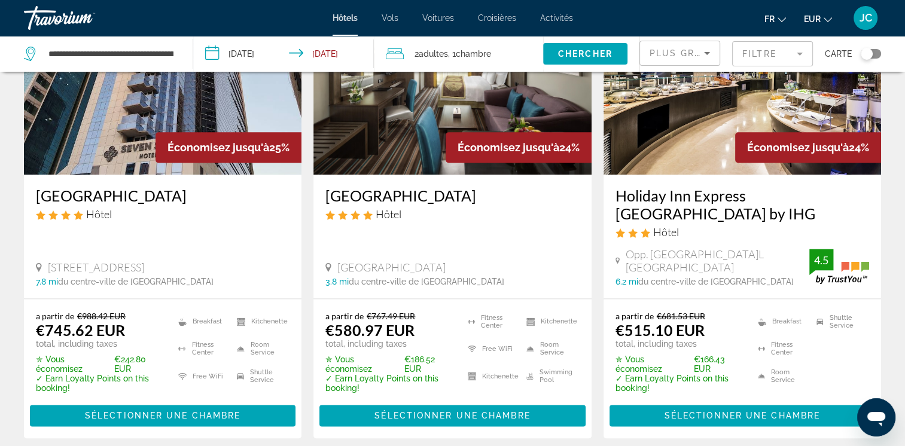
scroll to position [1574, 0]
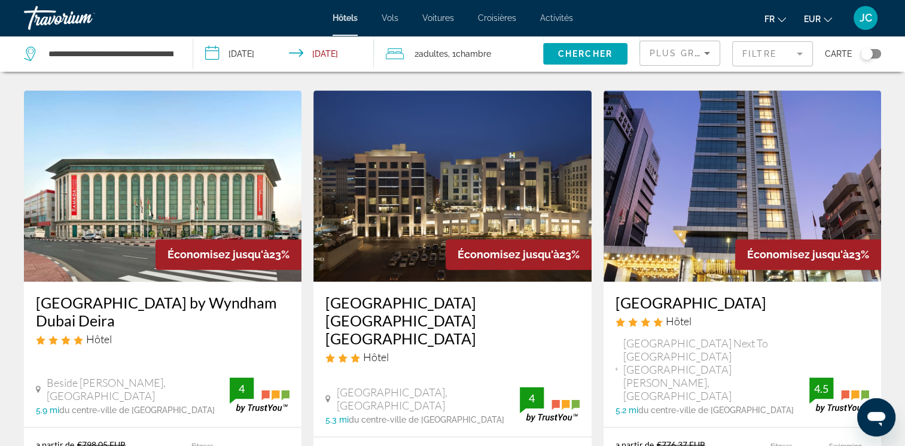
scroll to position [1668, 0]
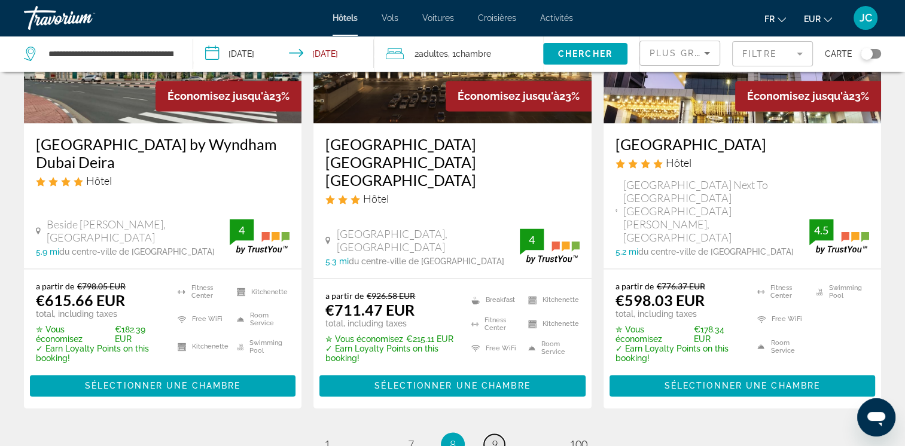
click at [496, 438] on span "9" at bounding box center [495, 444] width 6 height 13
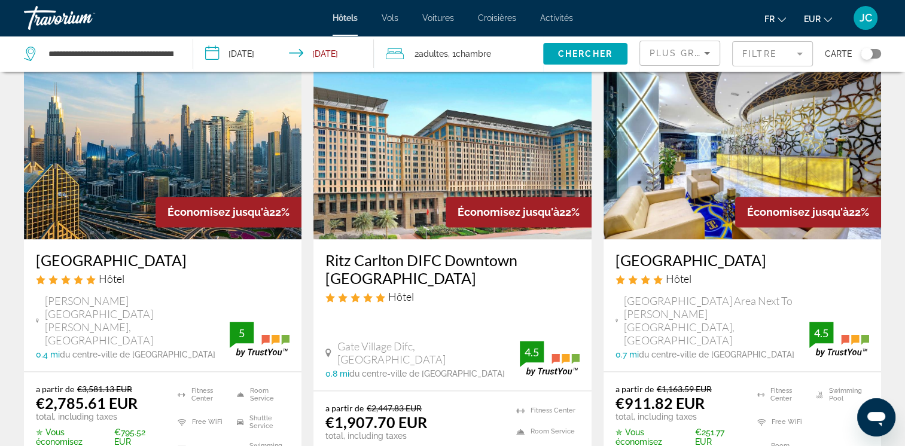
scroll to position [1556, 0]
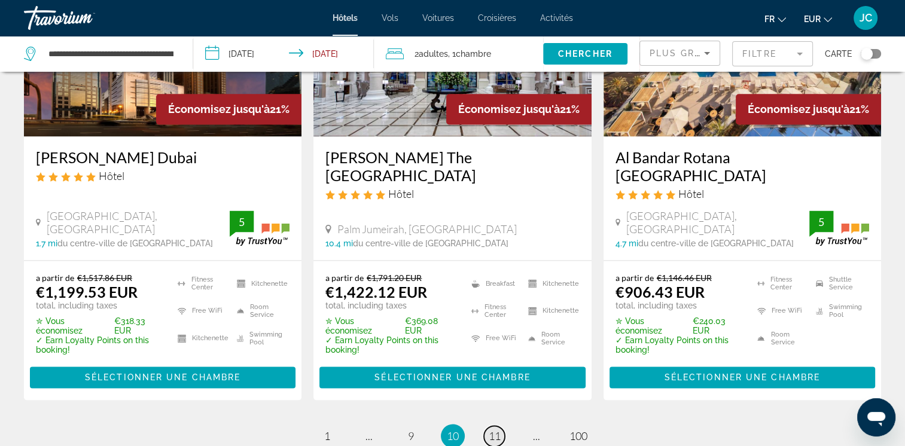
scroll to position [1675, 0]
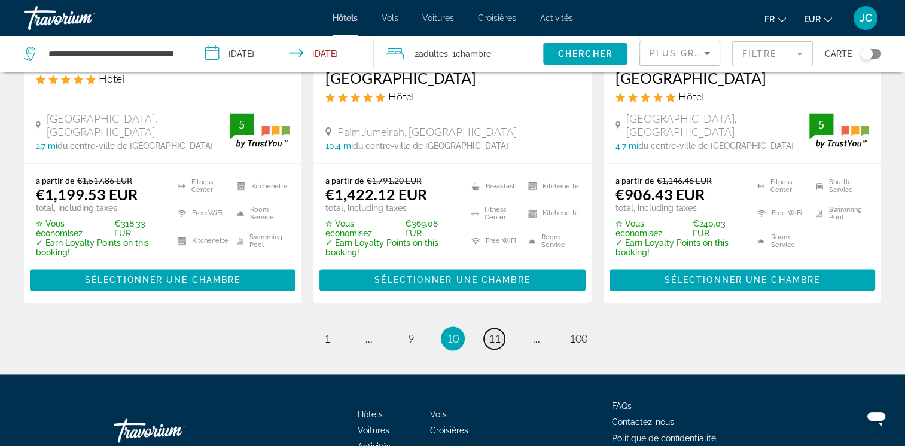
click at [493, 332] on span "11" at bounding box center [495, 338] width 12 height 13
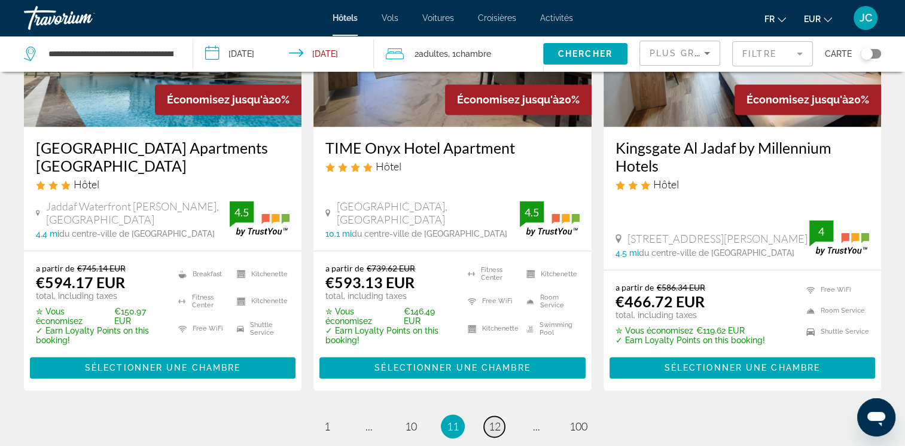
scroll to position [1723, 0]
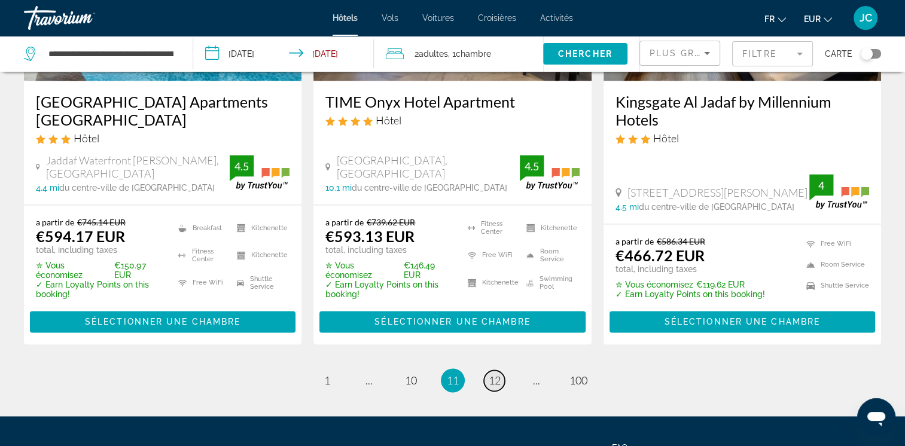
click at [493, 374] on span "12" at bounding box center [495, 380] width 12 height 13
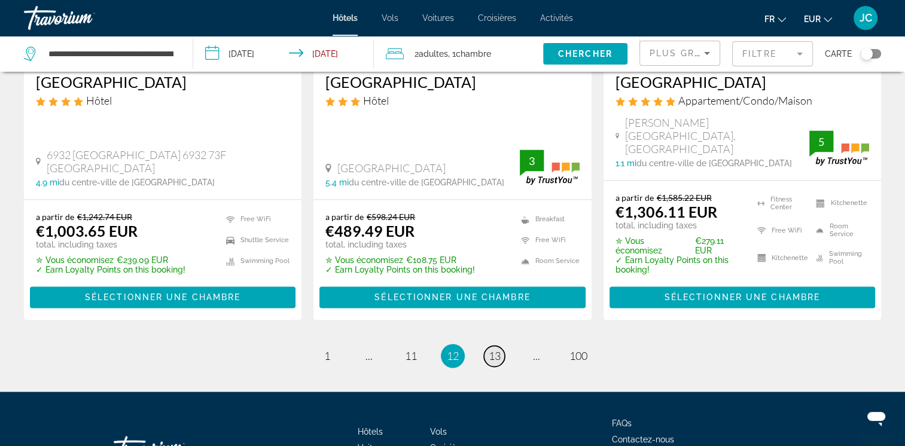
scroll to position [1741, 0]
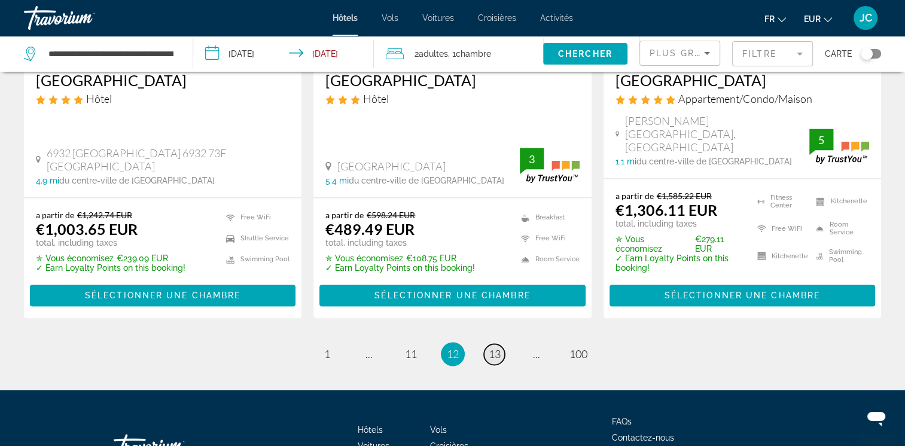
click at [494, 348] on span "13" at bounding box center [495, 354] width 12 height 13
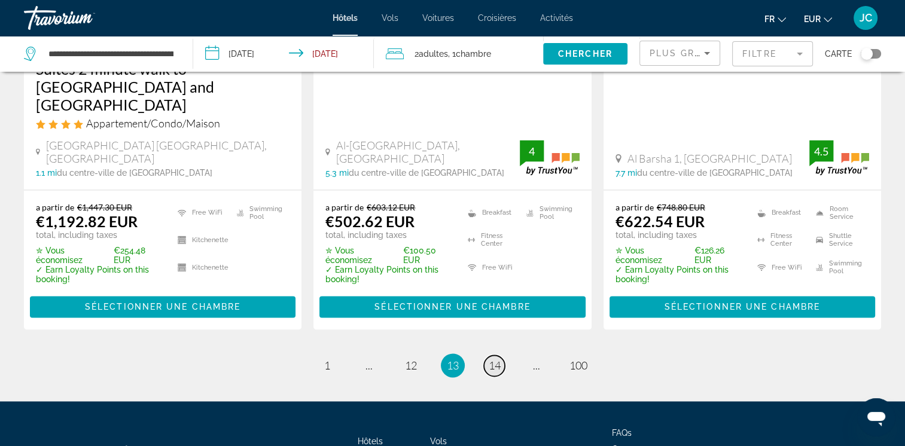
scroll to position [1772, 0]
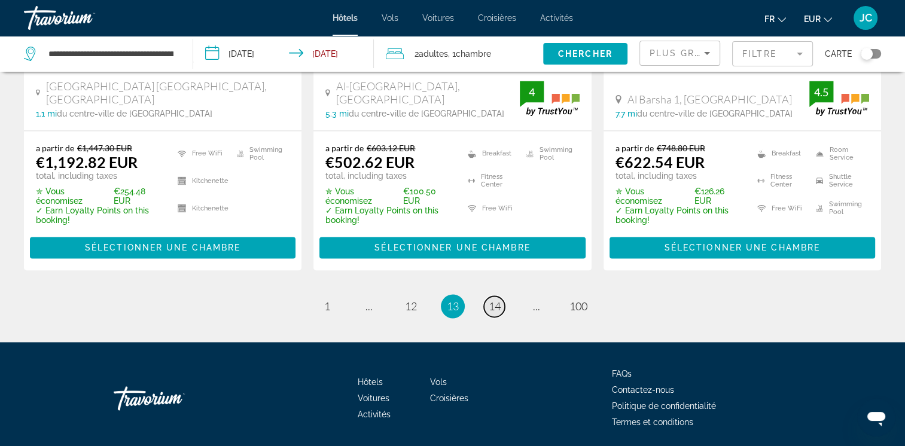
click at [494, 300] on span "14" at bounding box center [495, 306] width 12 height 13
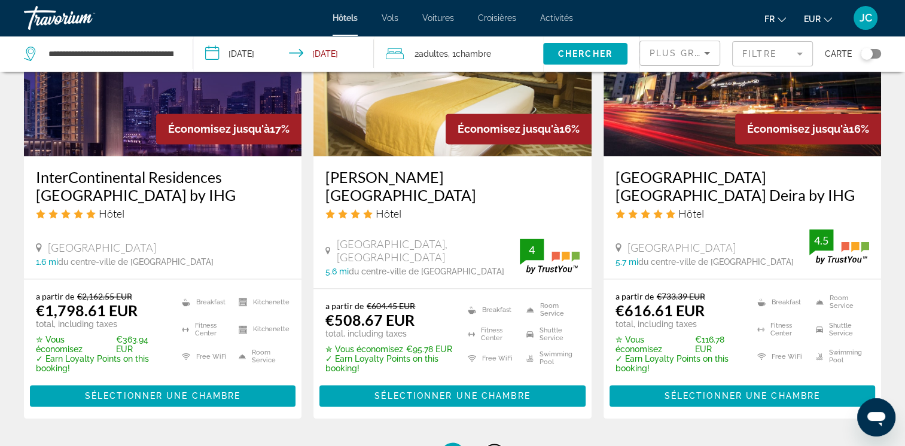
scroll to position [1604, 0]
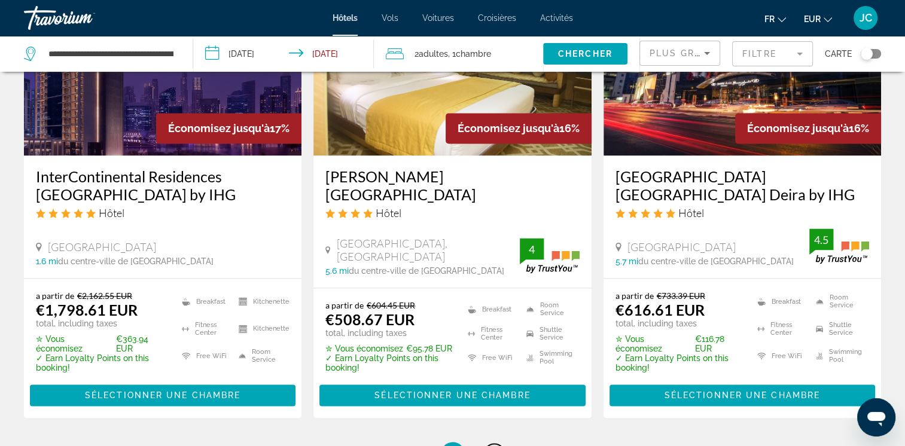
click at [494, 446] on span "15" at bounding box center [495, 454] width 12 height 13
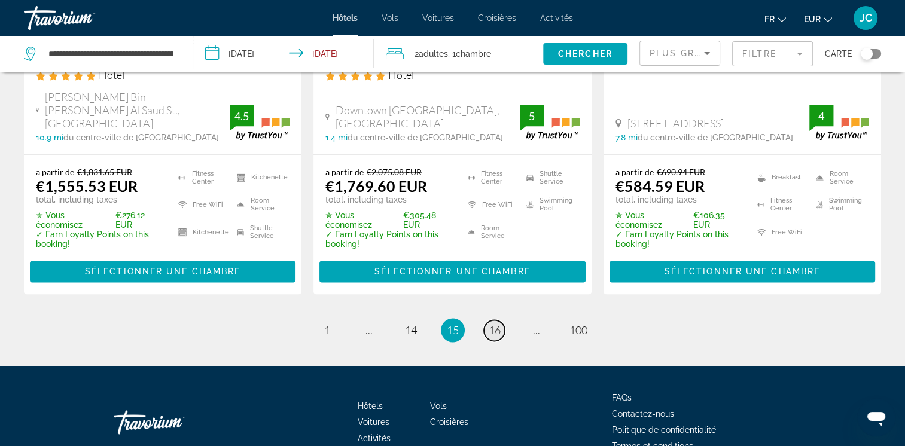
scroll to position [1745, 0]
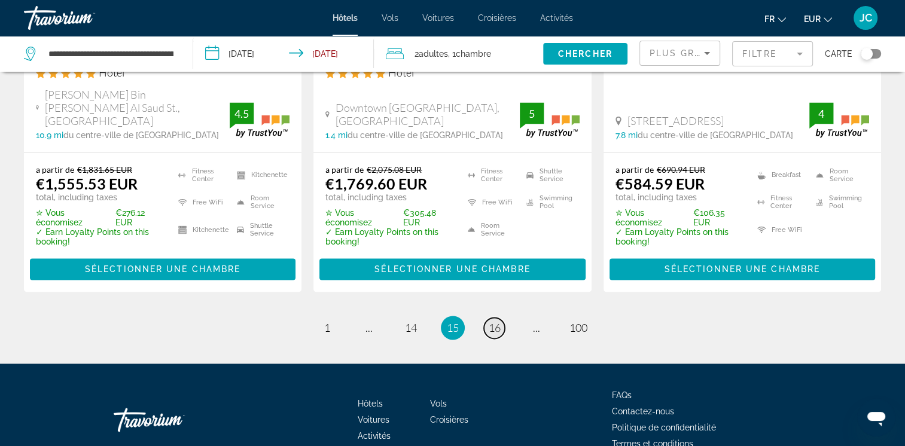
click at [487, 318] on link "page 16" at bounding box center [494, 328] width 21 height 21
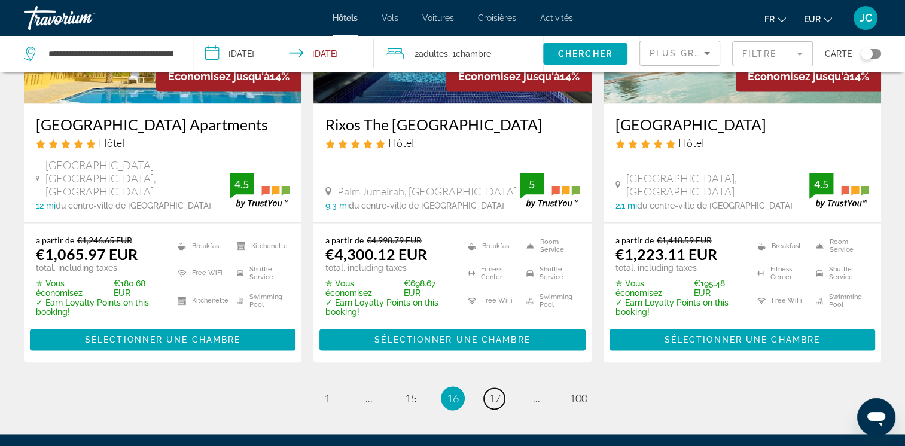
scroll to position [1675, 0]
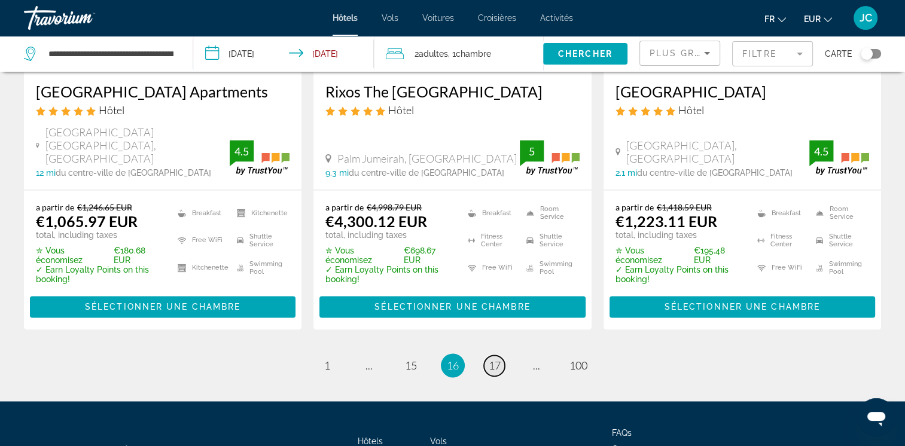
click at [497, 359] on span "17" at bounding box center [495, 365] width 12 height 13
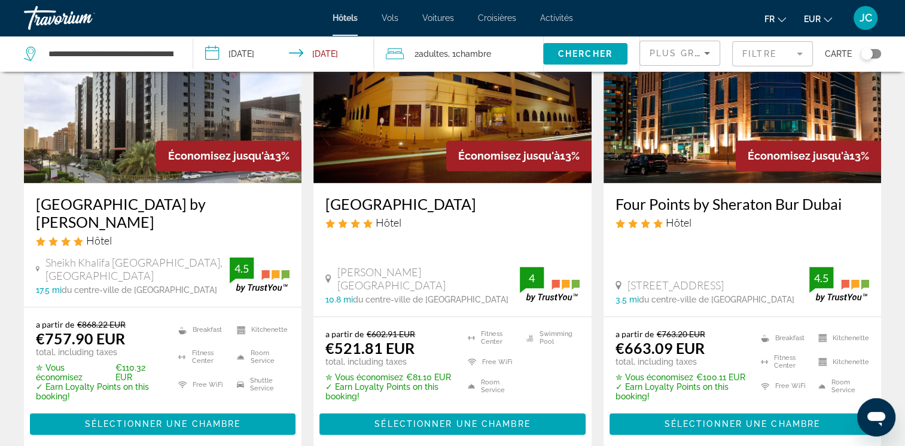
scroll to position [1589, 0]
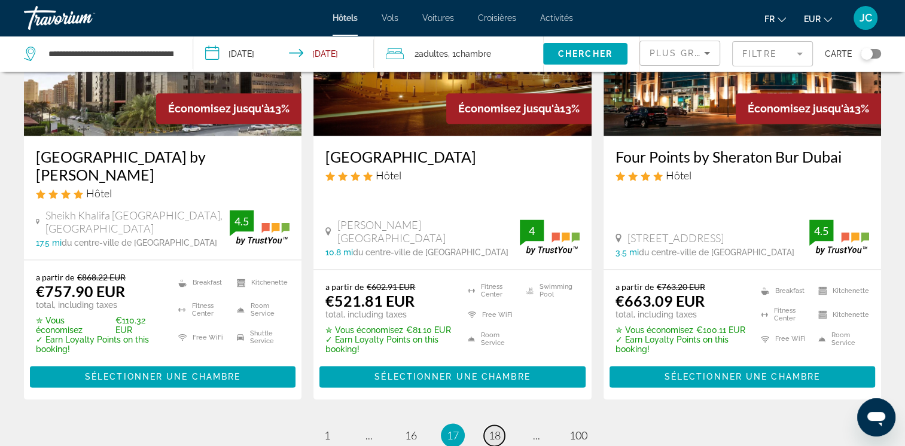
click at [492, 429] on span "18" at bounding box center [495, 435] width 12 height 13
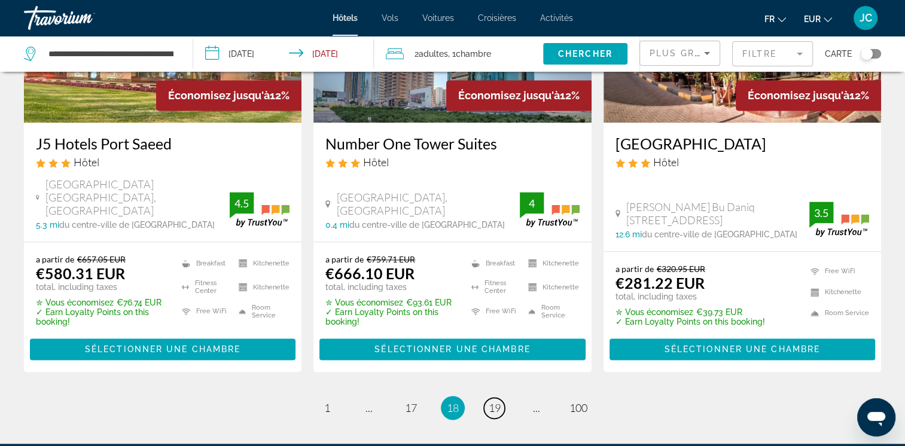
scroll to position [1639, 0]
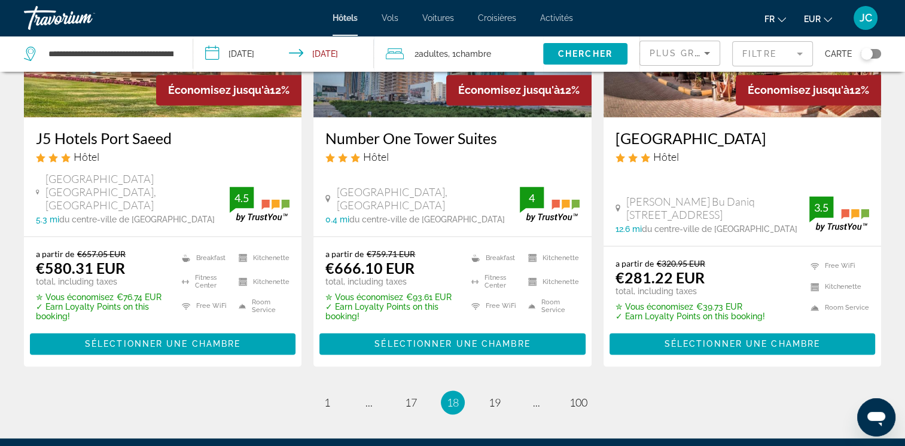
click at [502, 391] on ul "18 / 100 page 1 page ... page 17 You're on page 18 page 19 page ... page 100" at bounding box center [452, 403] width 857 height 24
click at [497, 396] on span "19" at bounding box center [495, 402] width 12 height 13
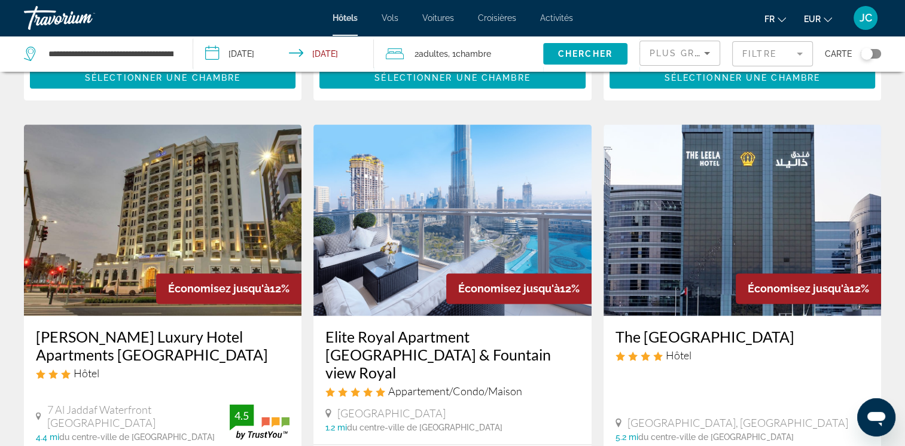
scroll to position [1580, 0]
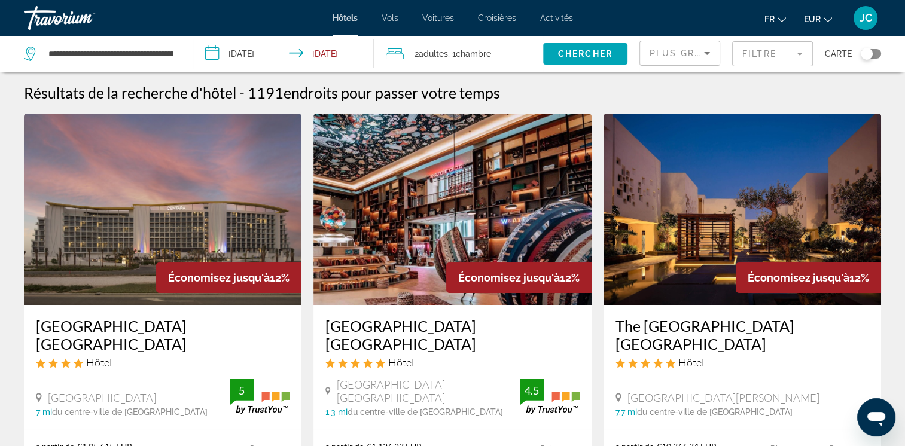
click at [481, 193] on img "Main content" at bounding box center [453, 209] width 278 height 191
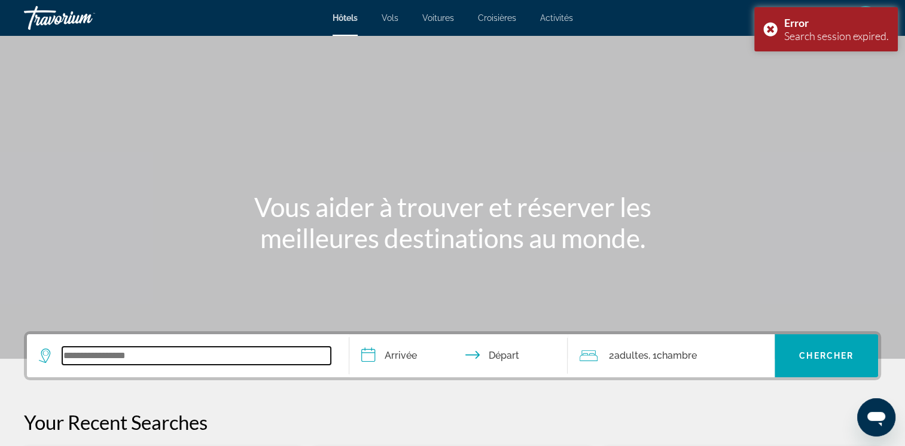
click at [100, 364] on input "Search widget" at bounding box center [196, 356] width 269 height 18
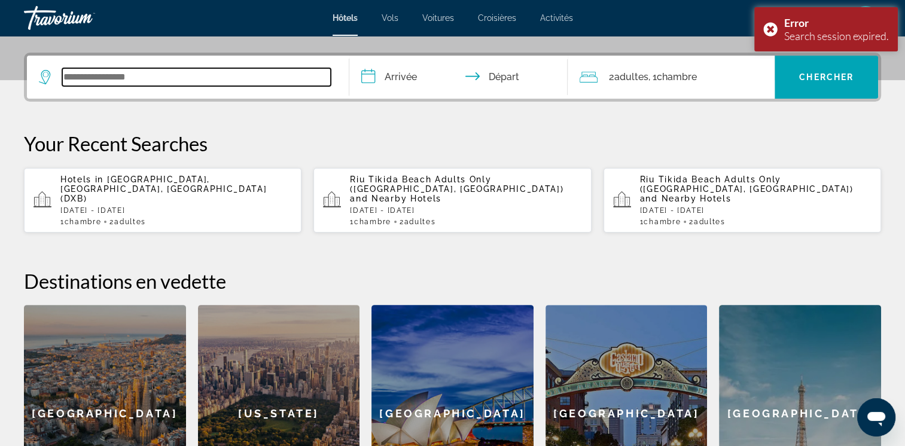
scroll to position [292, 0]
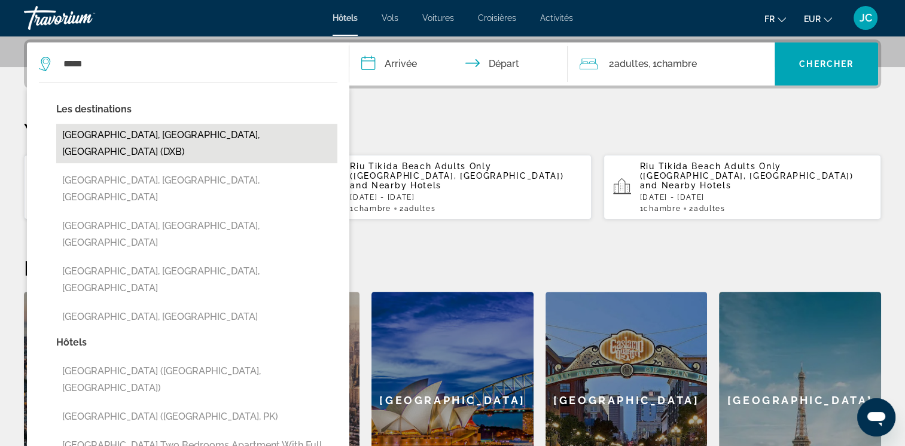
click at [235, 141] on button "[GEOGRAPHIC_DATA], [GEOGRAPHIC_DATA], [GEOGRAPHIC_DATA] (DXB)" at bounding box center [196, 143] width 281 height 39
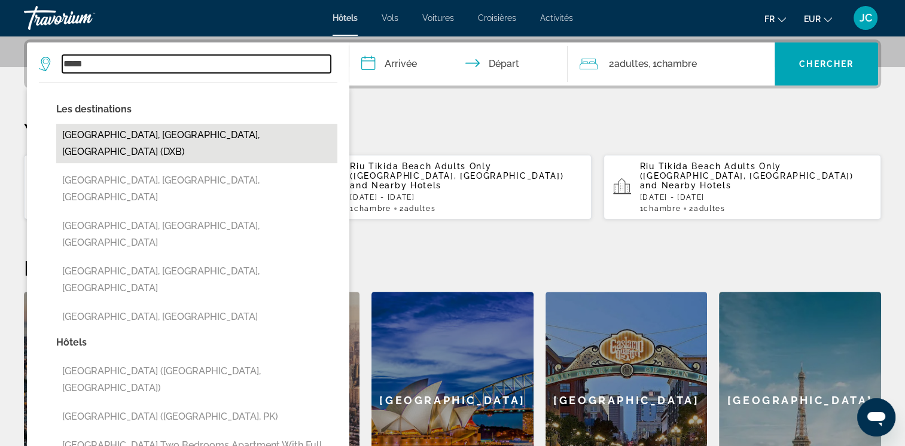
type input "**********"
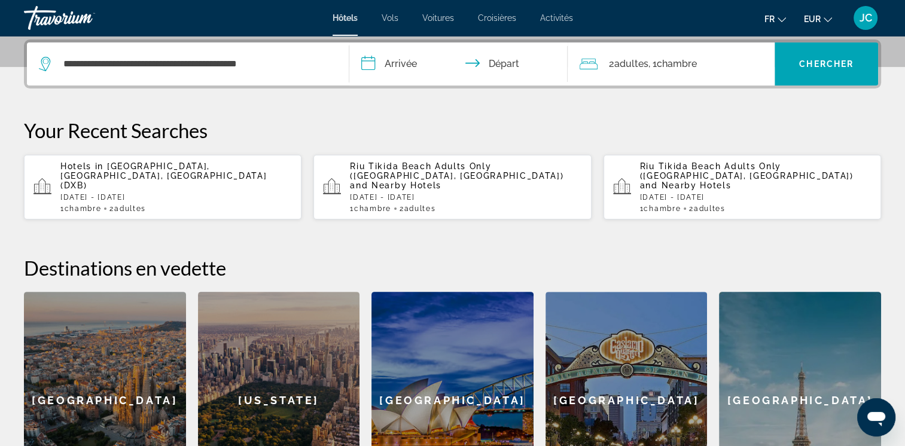
click at [418, 60] on input "**********" at bounding box center [461, 65] width 224 height 47
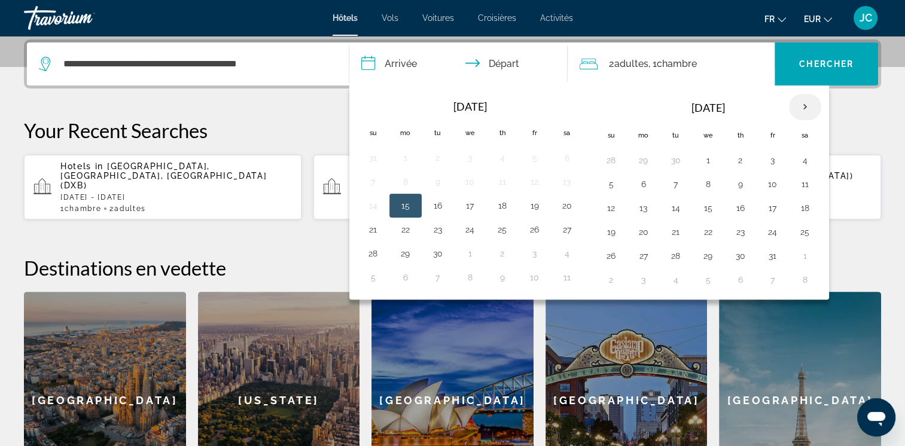
click at [802, 100] on th "Next month" at bounding box center [805, 107] width 32 height 26
click at [675, 181] on button "9" at bounding box center [676, 184] width 19 height 17
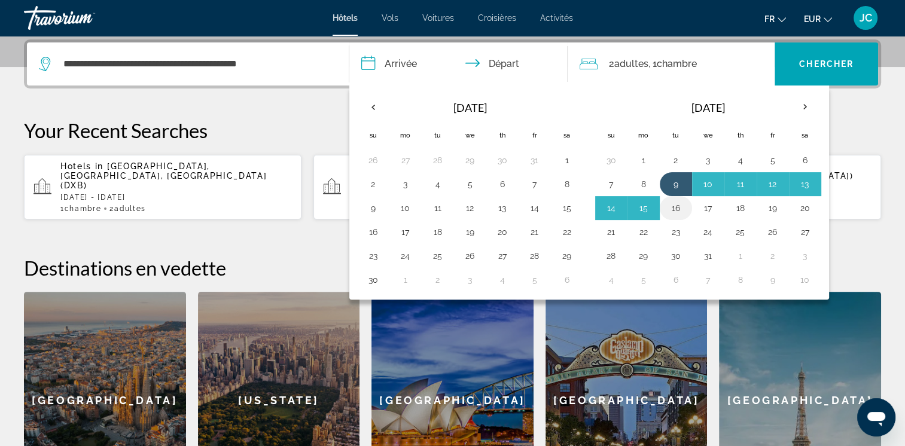
click at [678, 210] on button "16" at bounding box center [676, 208] width 19 height 17
type input "**********"
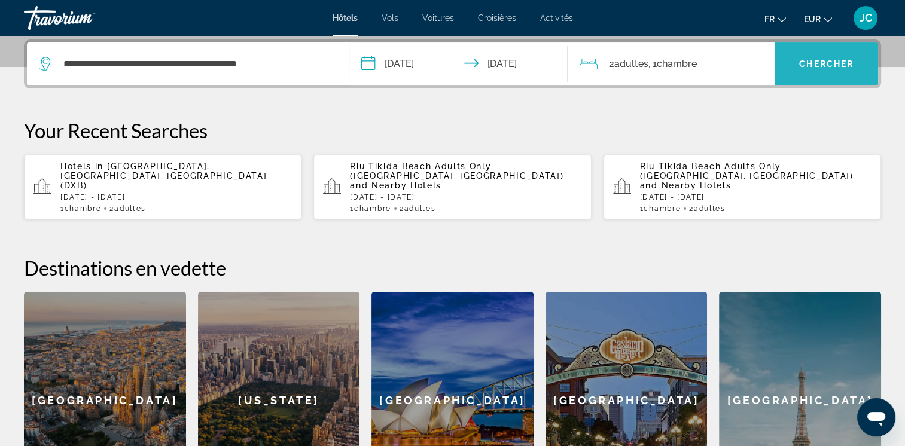
click at [804, 58] on span "Search widget" at bounding box center [827, 64] width 104 height 29
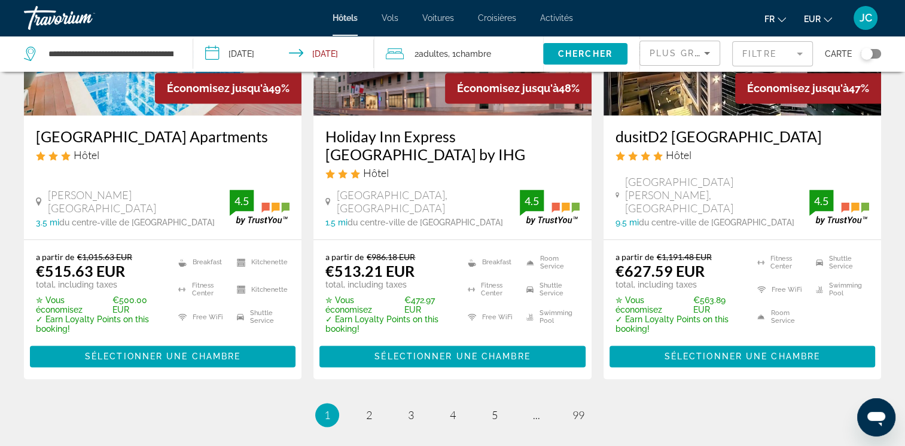
scroll to position [1651, 0]
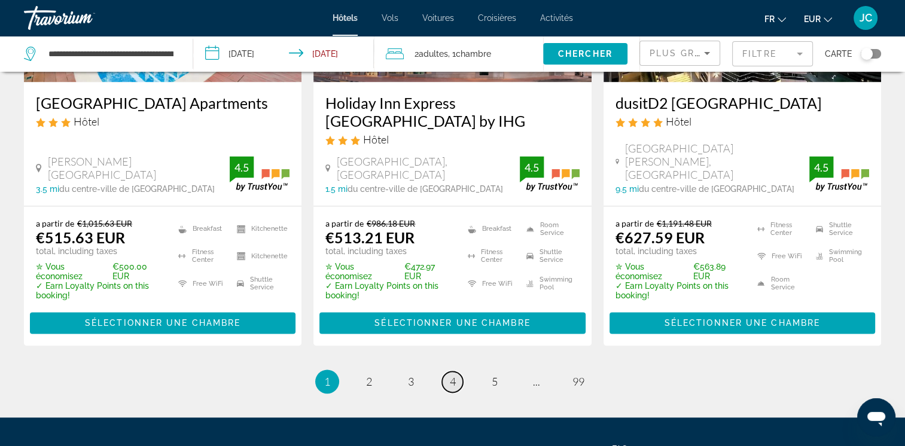
click at [446, 372] on link "page 4" at bounding box center [452, 382] width 21 height 21
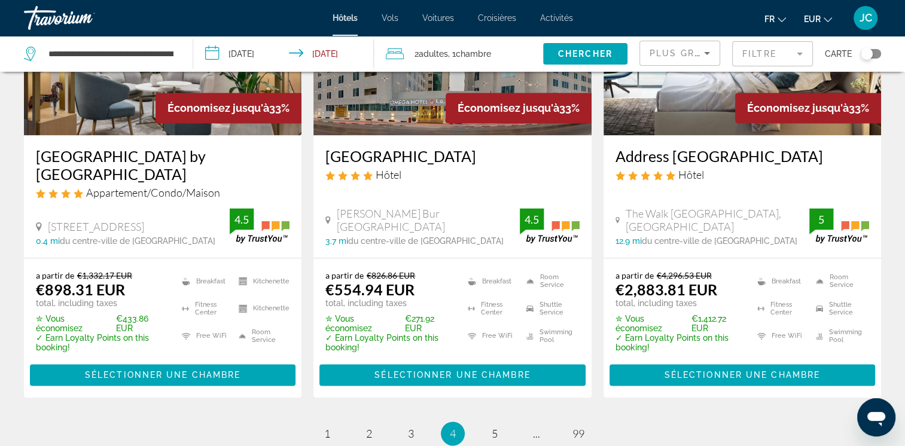
scroll to position [1651, 0]
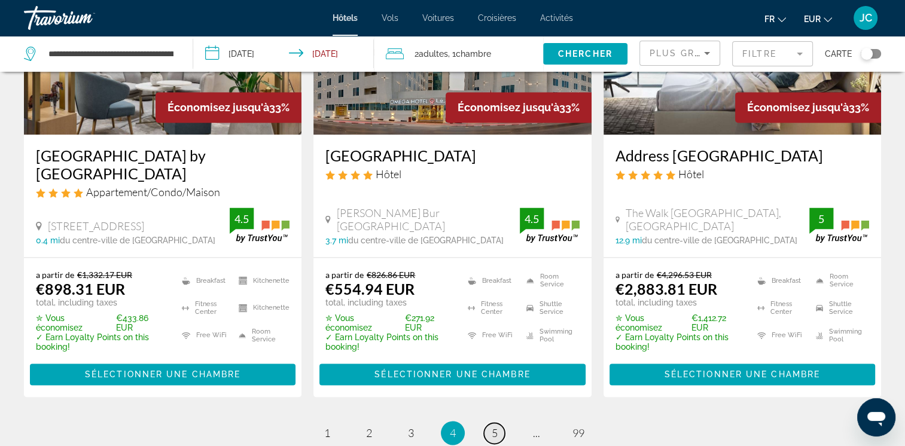
click at [492, 427] on span "5" at bounding box center [495, 433] width 6 height 13
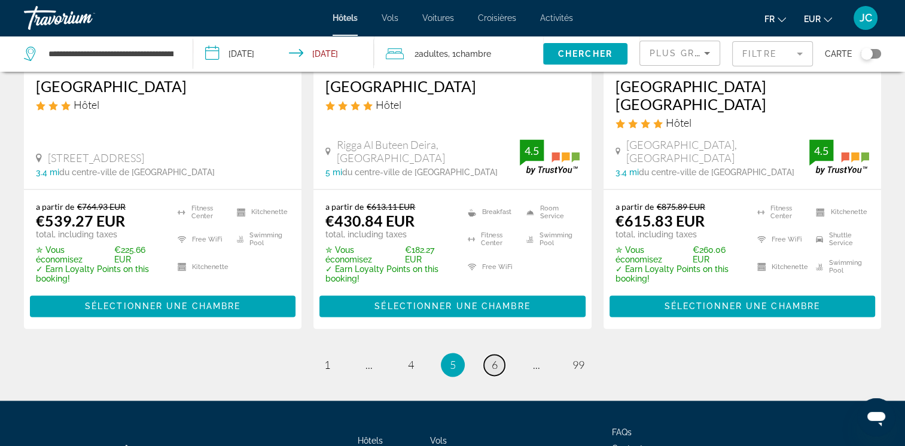
scroll to position [1705, 0]
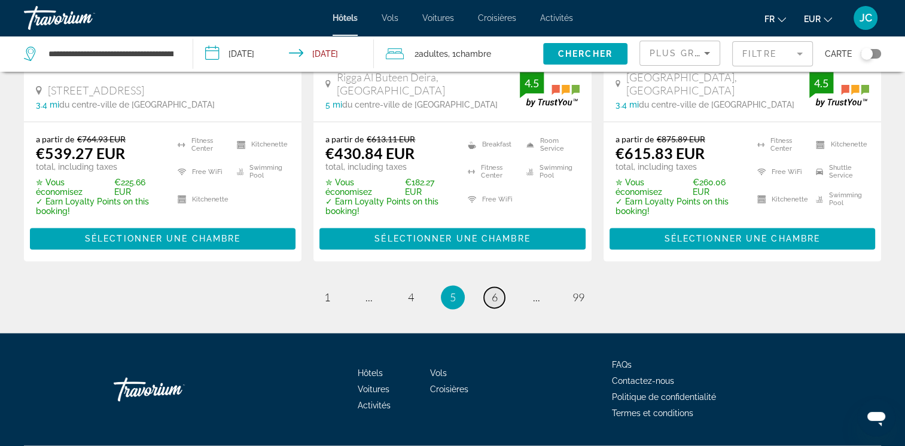
click at [495, 291] on span "6" at bounding box center [495, 297] width 6 height 13
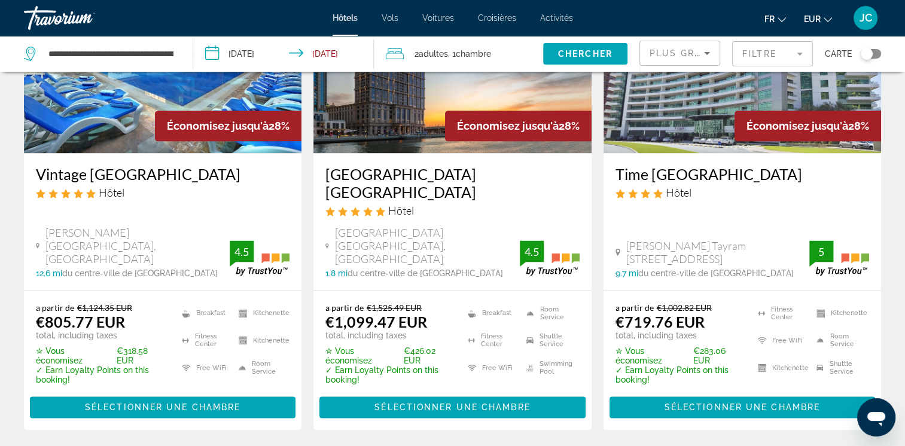
scroll to position [1556, 0]
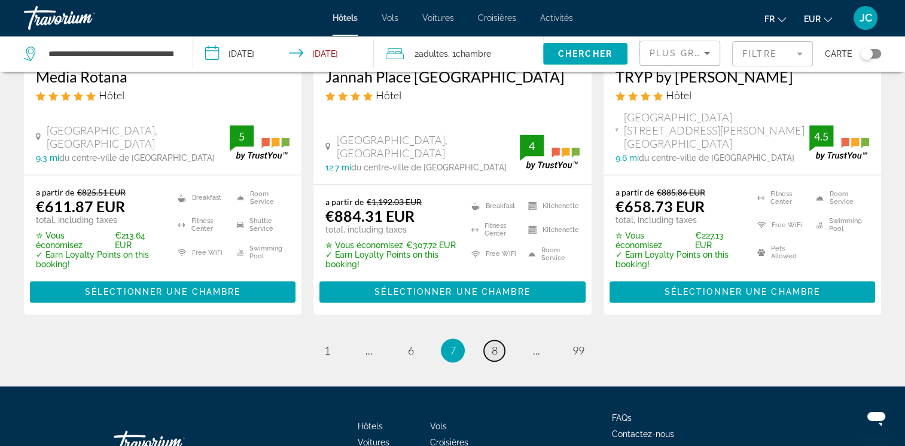
scroll to position [1727, 0]
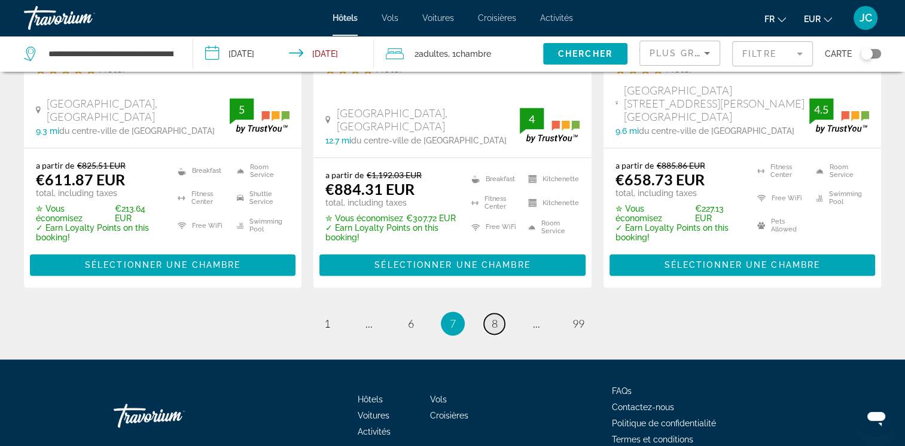
click at [496, 317] on span "8" at bounding box center [495, 323] width 6 height 13
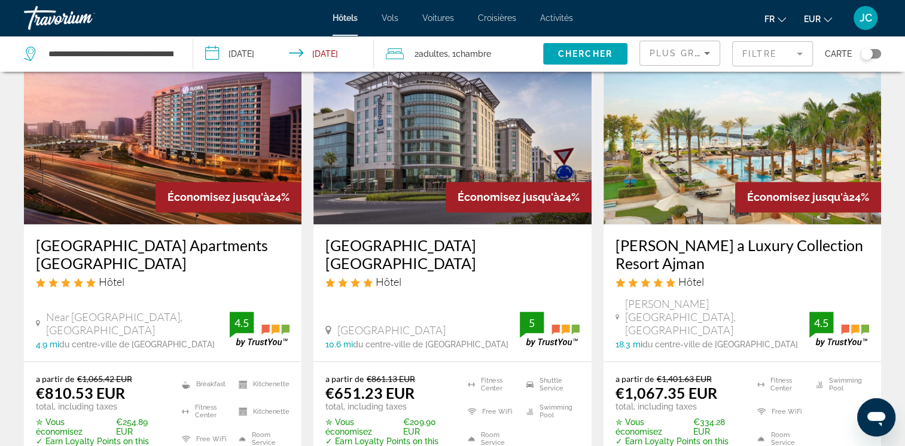
scroll to position [1580, 0]
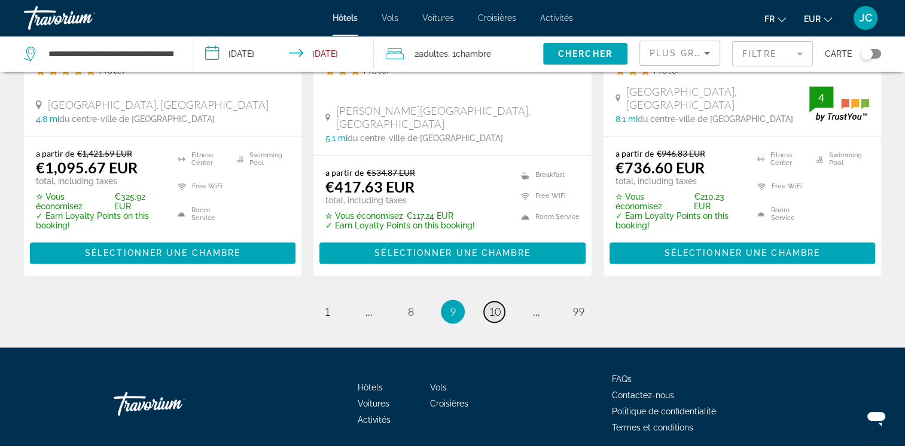
scroll to position [1722, 0]
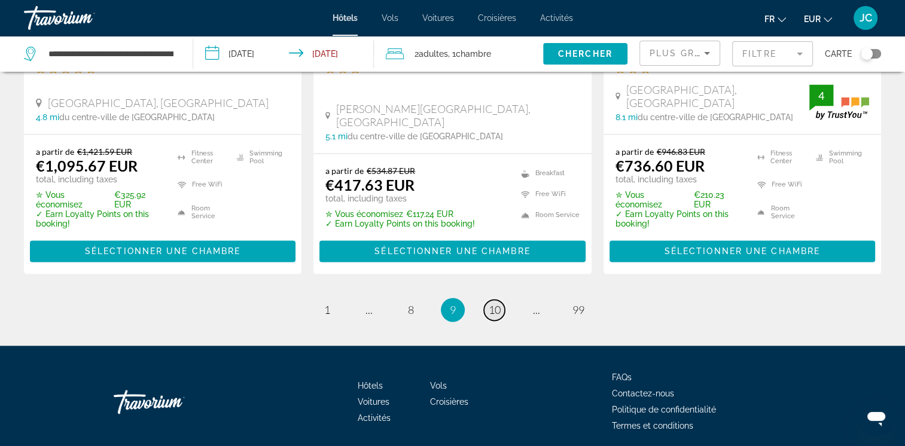
click at [501, 300] on link "page 10" at bounding box center [494, 310] width 21 height 21
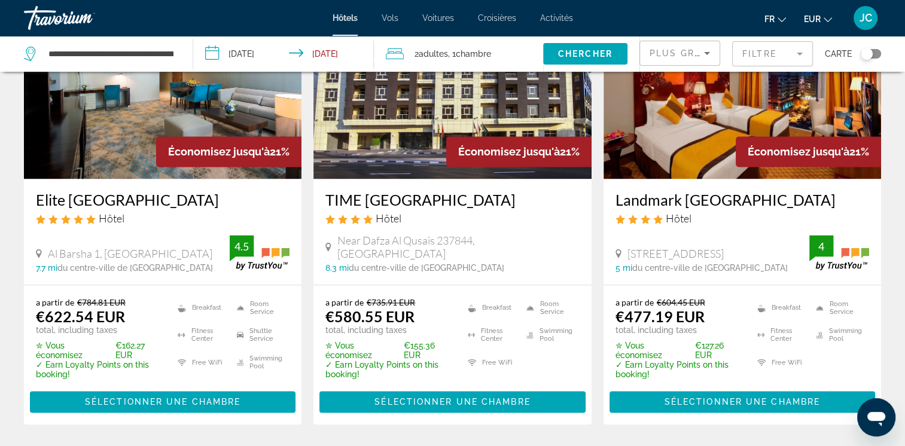
scroll to position [1675, 0]
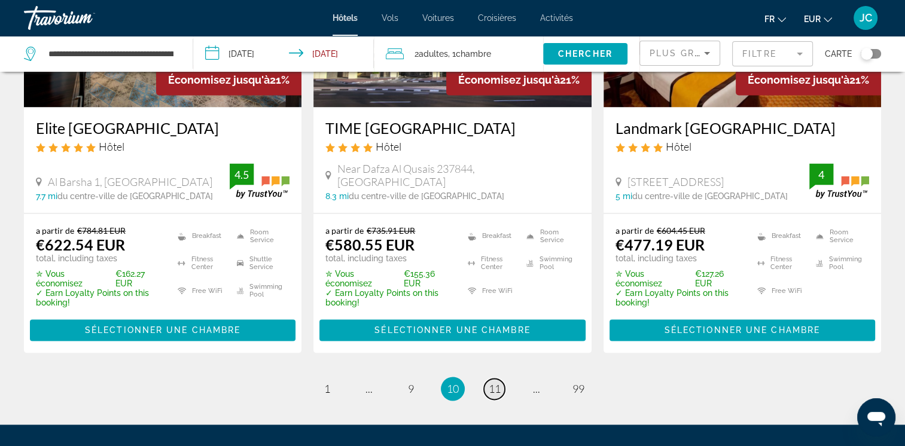
click at [491, 382] on span "11" at bounding box center [495, 388] width 12 height 13
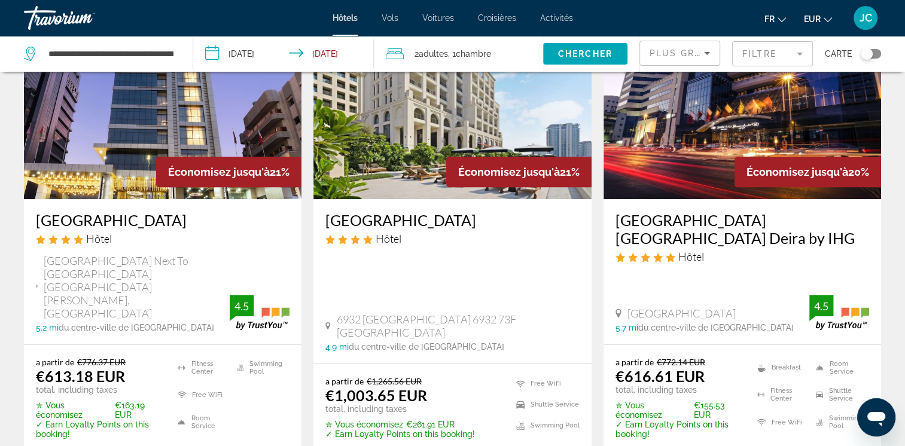
scroll to position [574, 0]
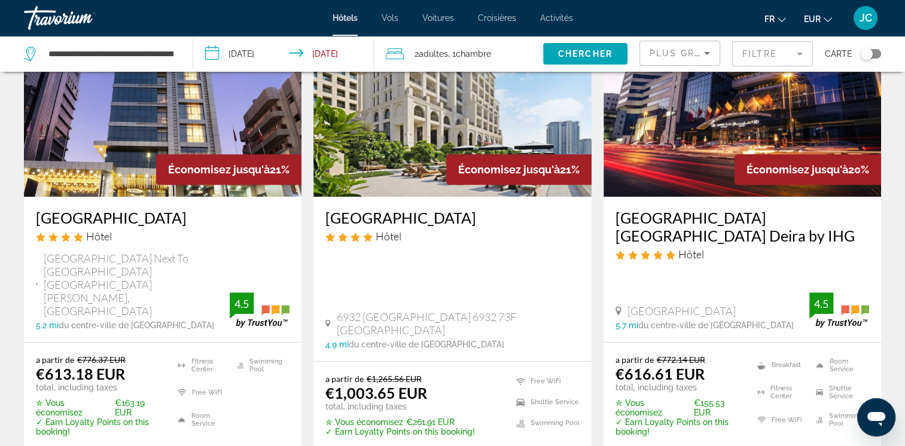
click at [661, 175] on img "Main content" at bounding box center [743, 100] width 278 height 191
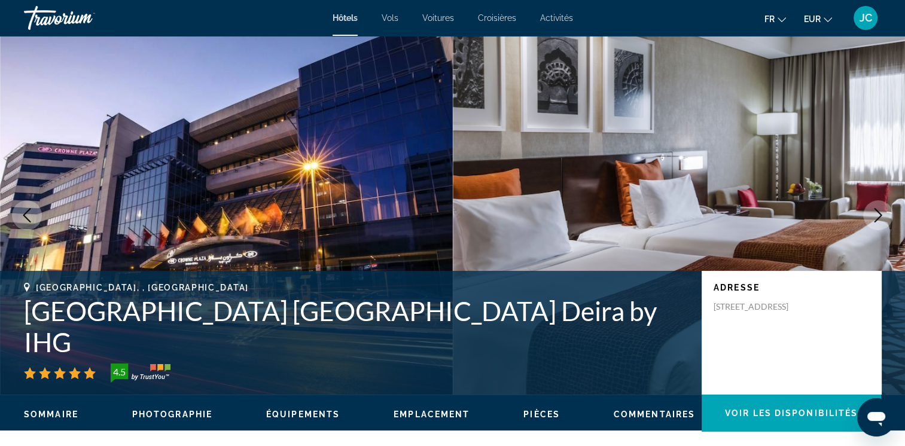
click at [877, 211] on icon "Next image" at bounding box center [879, 215] width 8 height 14
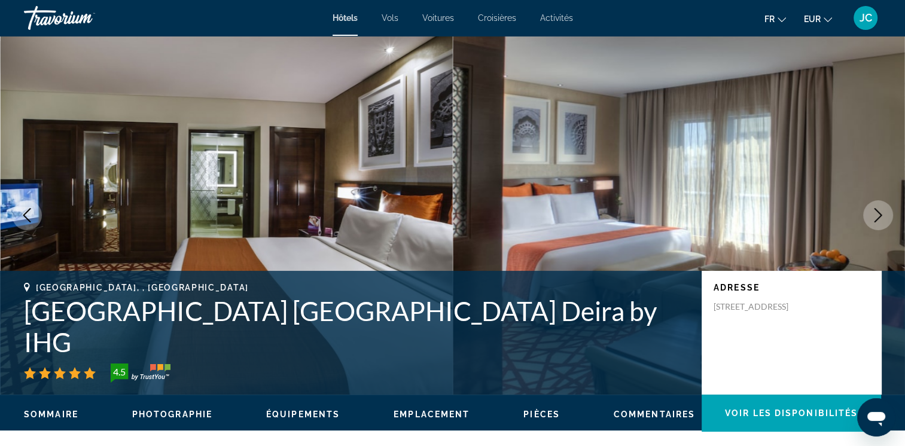
click at [877, 211] on icon "Next image" at bounding box center [879, 215] width 8 height 14
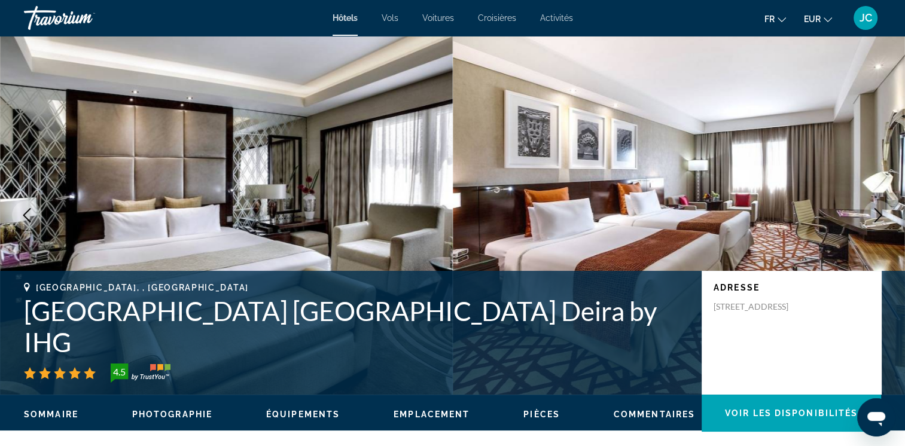
click at [877, 211] on icon "Next image" at bounding box center [879, 215] width 8 height 14
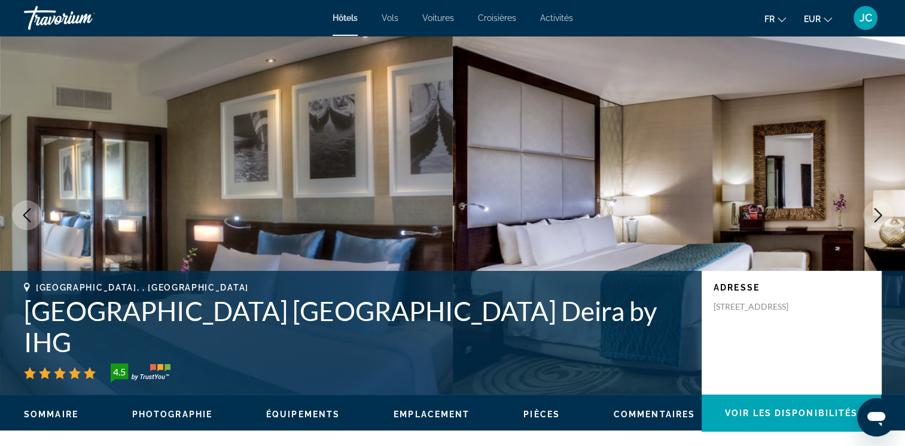
click at [877, 211] on icon "Next image" at bounding box center [879, 215] width 8 height 14
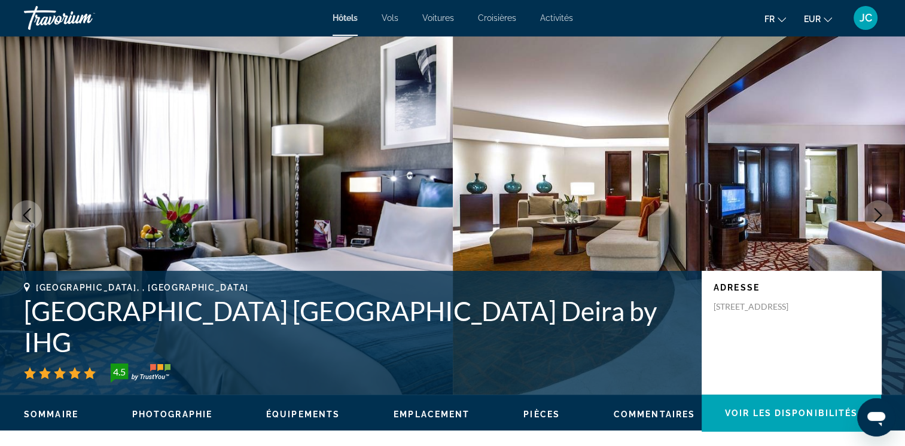
click at [877, 211] on icon "Next image" at bounding box center [879, 215] width 8 height 14
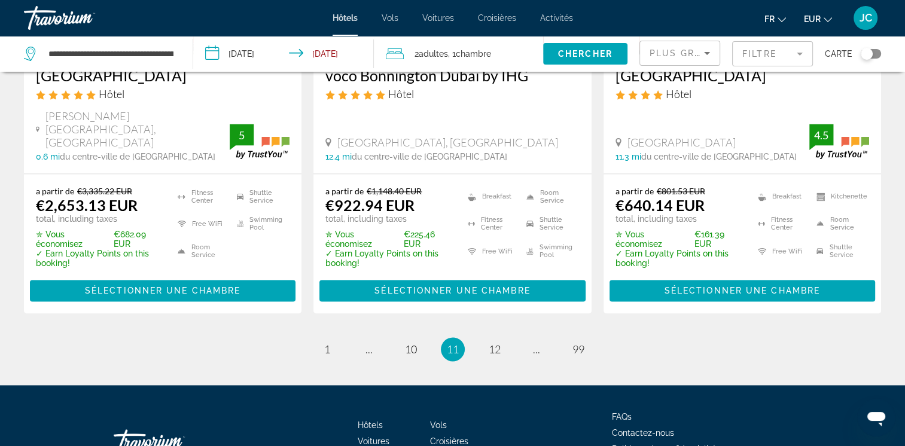
scroll to position [1705, 0]
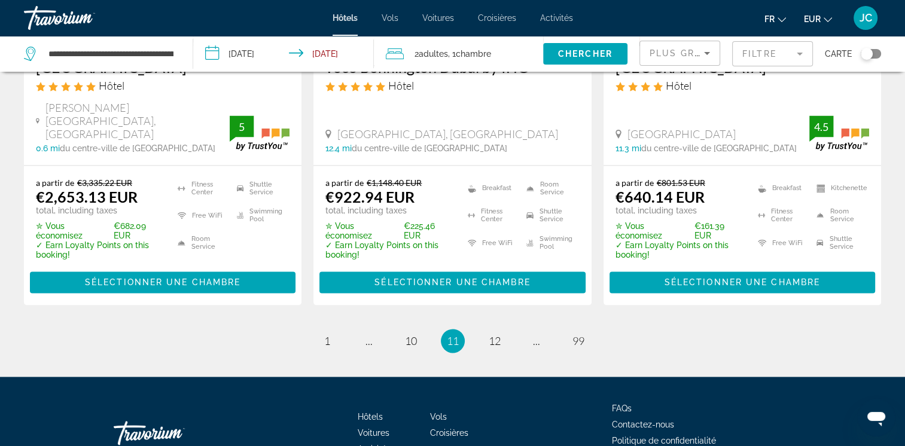
drag, startPoint x: 909, startPoint y: 42, endPoint x: 26, endPoint y: 16, distance: 884.1
click at [495, 334] on span "12" at bounding box center [495, 340] width 12 height 13
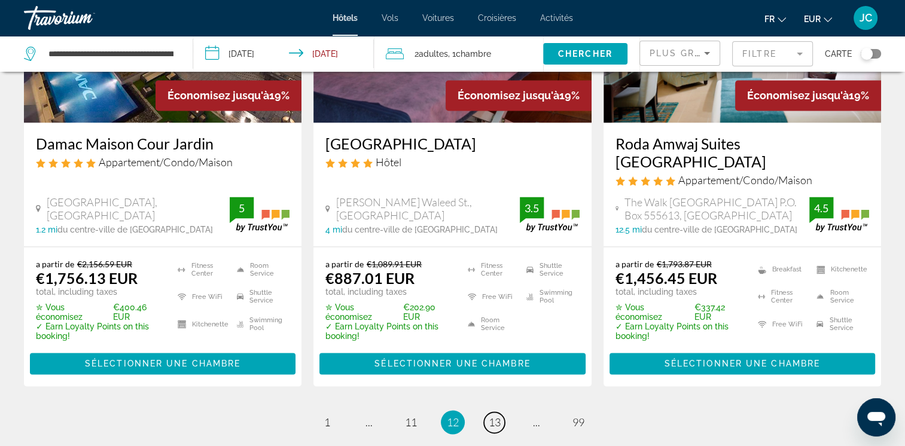
scroll to position [1685, 0]
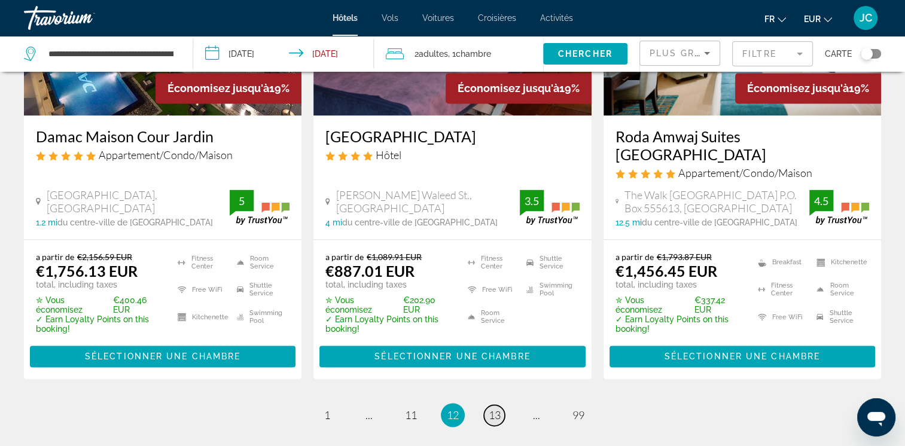
click at [498, 409] on span "13" at bounding box center [495, 415] width 12 height 13
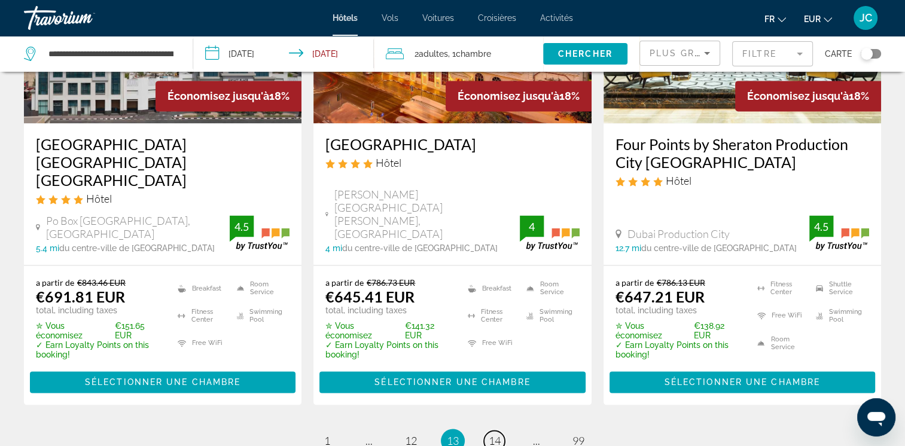
scroll to position [1693, 0]
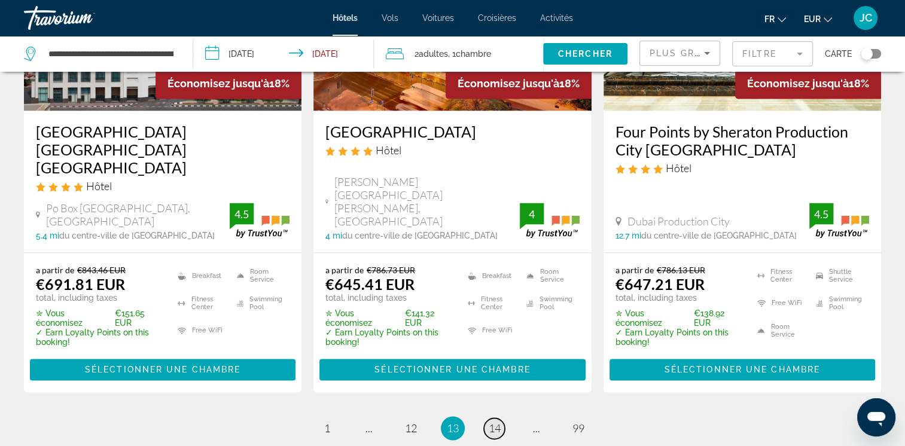
click at [493, 422] on span "14" at bounding box center [495, 428] width 12 height 13
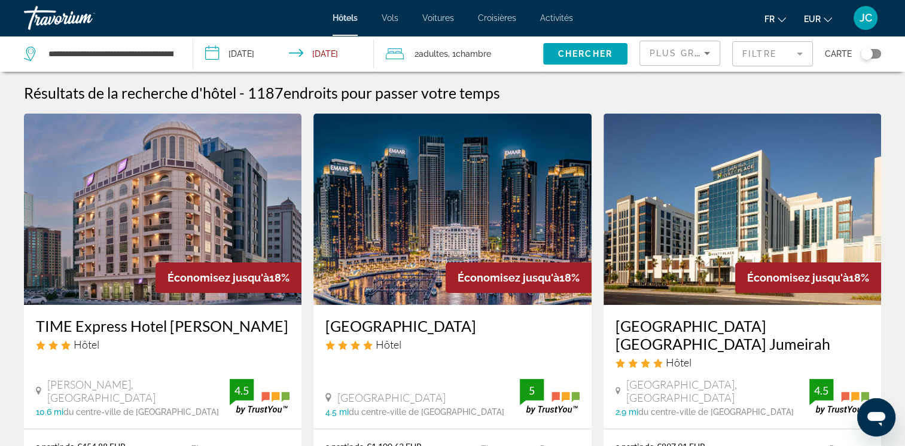
click at [493, 309] on div "[GEOGRAPHIC_DATA] Hôtel [GEOGRAPHIC_DATA] 4.5 mi du centre-ville de [GEOGRAPHIC…" at bounding box center [453, 367] width 278 height 124
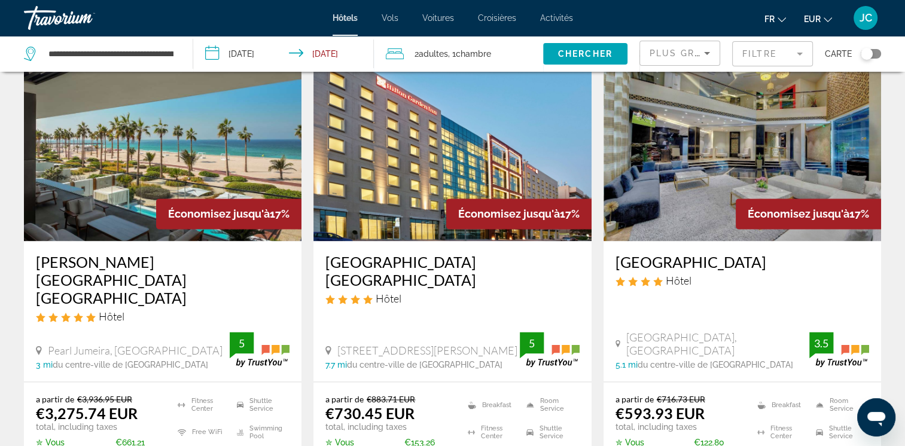
scroll to position [1604, 0]
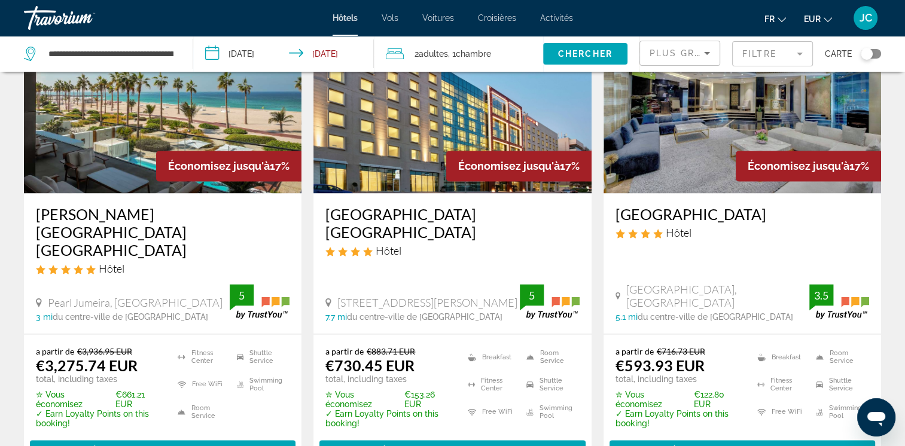
drag, startPoint x: 504, startPoint y: 280, endPoint x: 497, endPoint y: 404, distance: 124.7
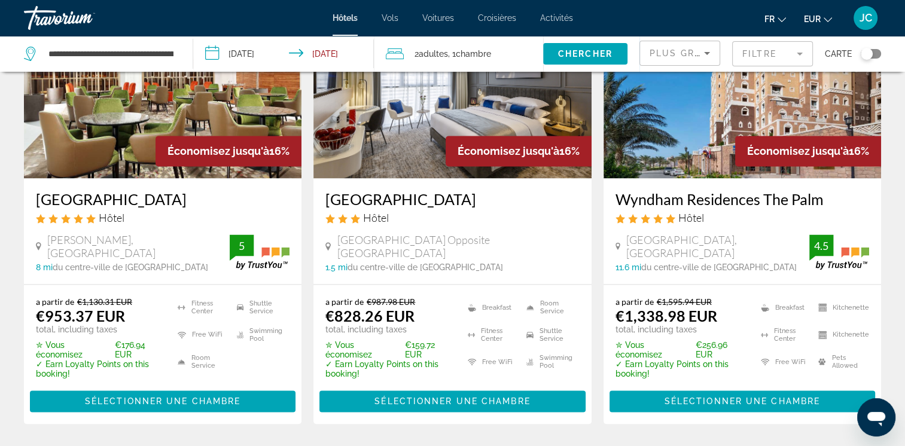
scroll to position [1604, 0]
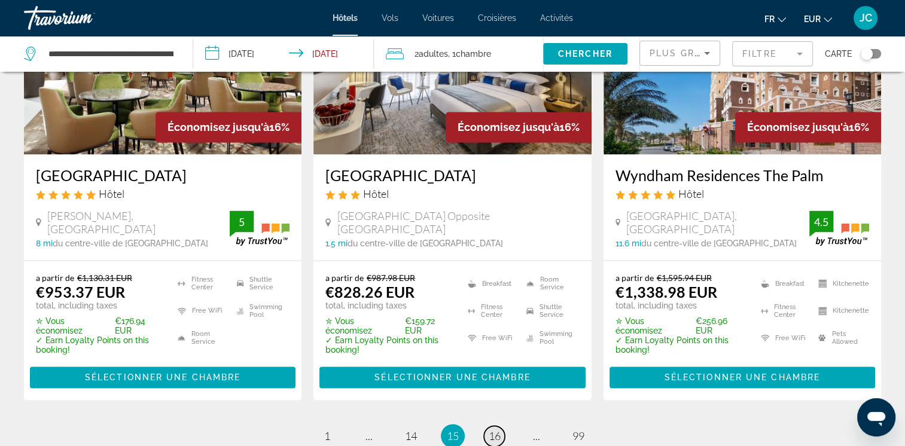
click at [489, 430] on span "16" at bounding box center [495, 436] width 12 height 13
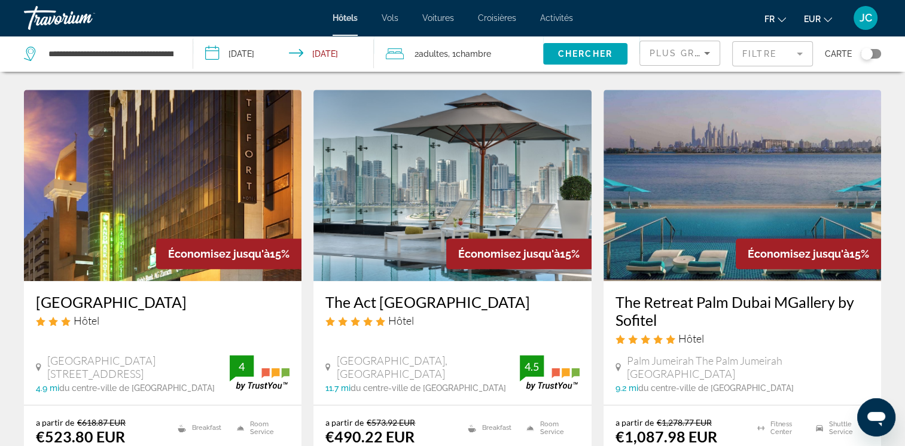
scroll to position [1053, 0]
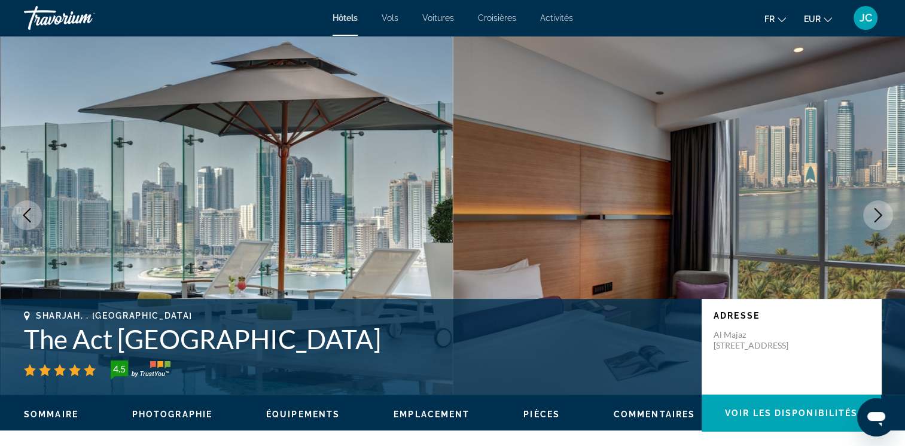
click at [884, 215] on icon "Next image" at bounding box center [878, 215] width 14 height 14
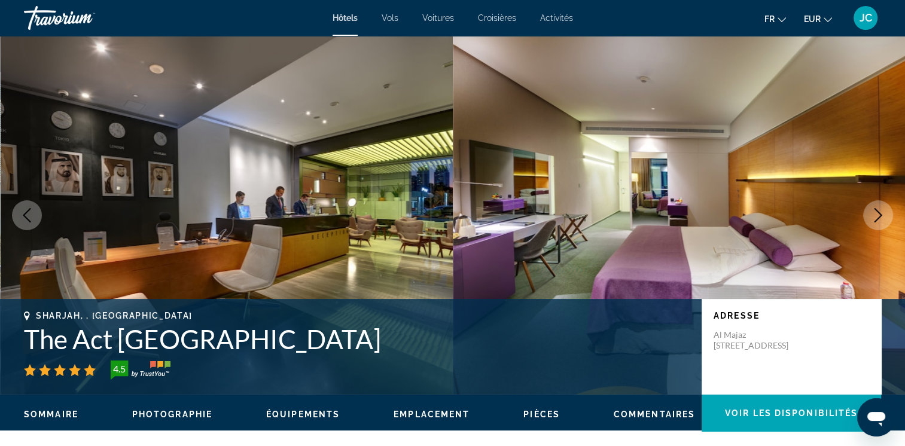
click at [884, 215] on icon "Next image" at bounding box center [878, 215] width 14 height 14
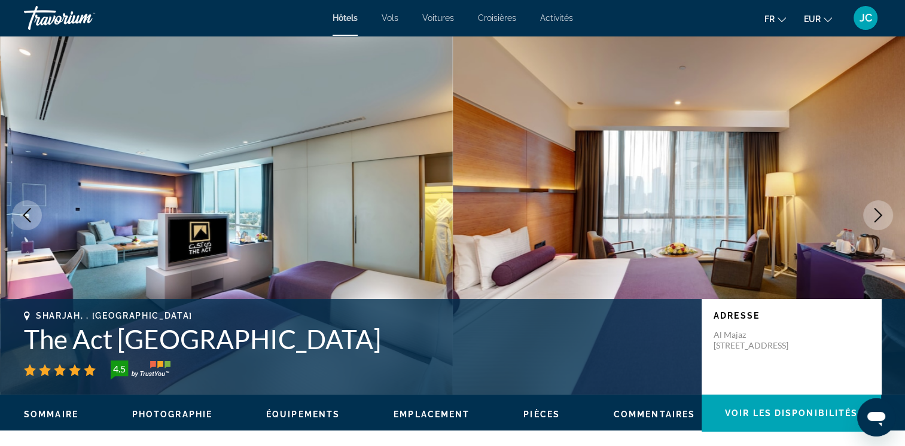
click at [884, 215] on icon "Next image" at bounding box center [878, 215] width 14 height 14
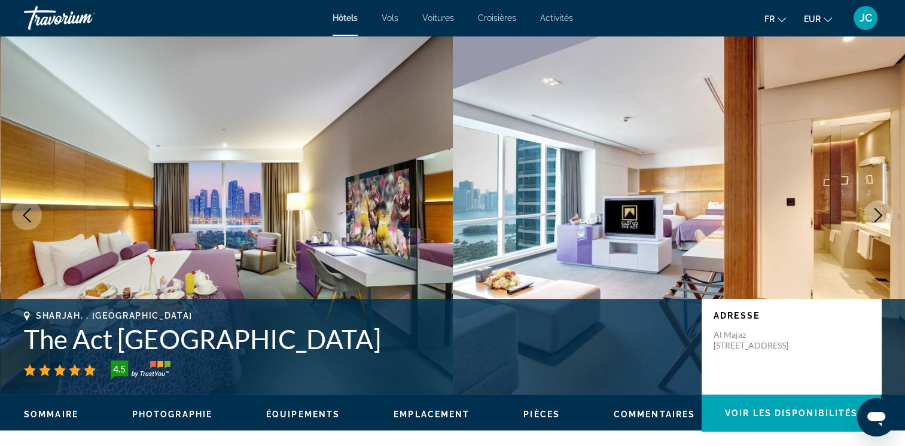
click at [884, 215] on icon "Next image" at bounding box center [878, 215] width 14 height 14
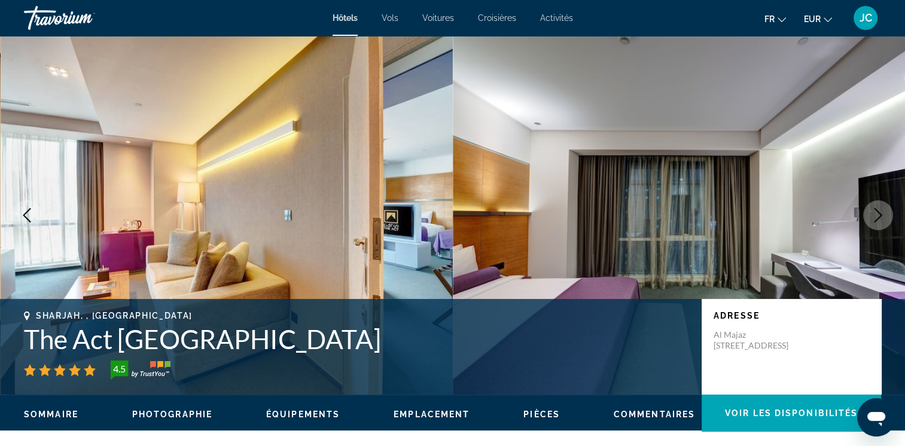
click at [884, 215] on icon "Next image" at bounding box center [878, 215] width 14 height 14
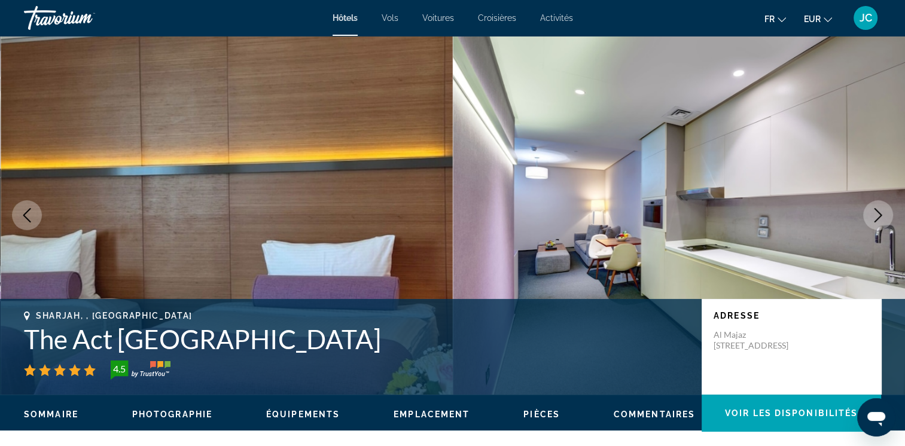
click at [884, 215] on icon "Next image" at bounding box center [878, 215] width 14 height 14
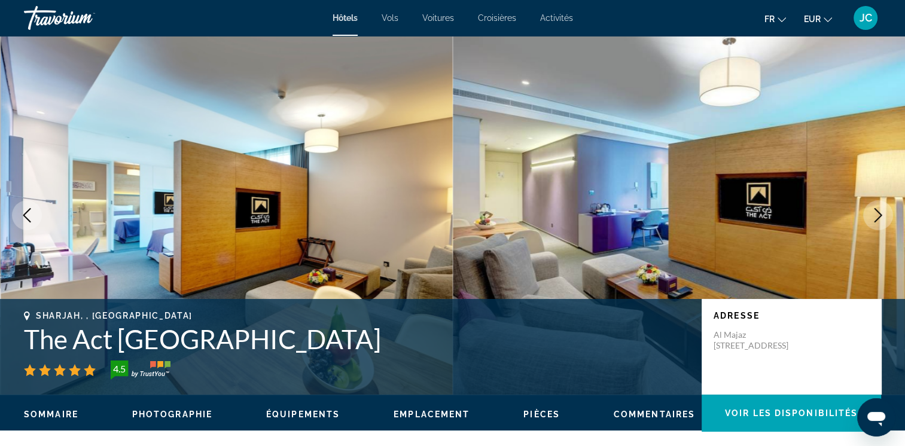
click at [884, 215] on icon "Next image" at bounding box center [878, 215] width 14 height 14
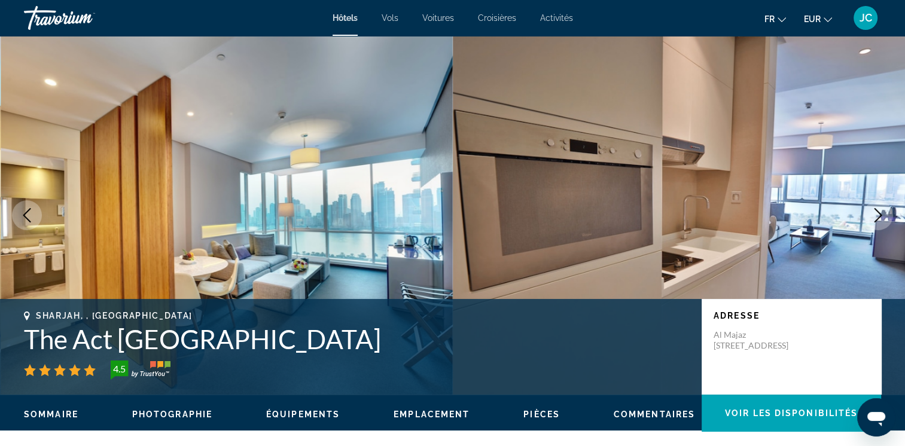
click at [884, 215] on icon "Next image" at bounding box center [878, 215] width 14 height 14
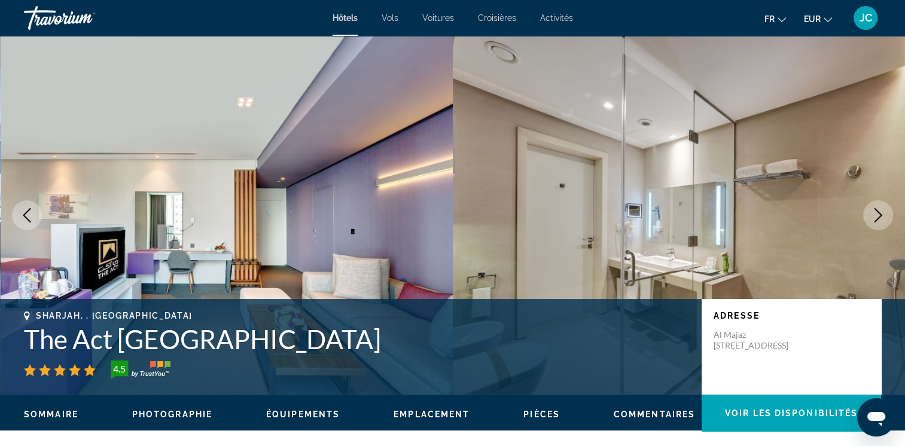
click at [884, 215] on icon "Next image" at bounding box center [878, 215] width 14 height 14
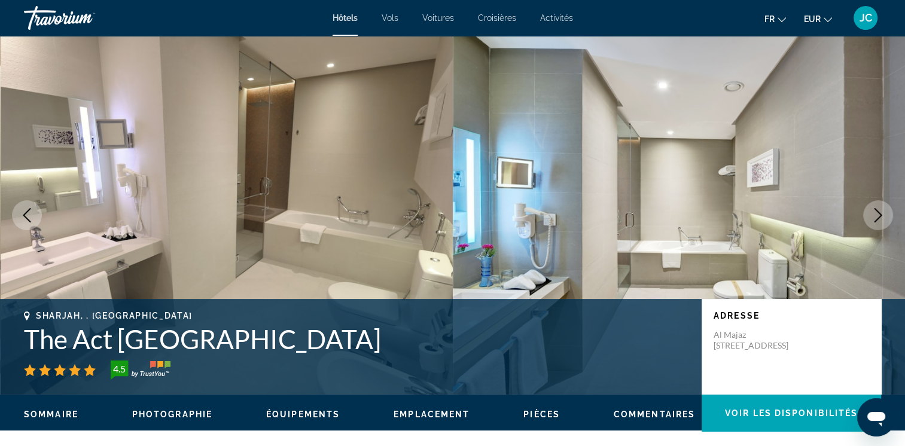
click at [884, 215] on icon "Next image" at bounding box center [878, 215] width 14 height 14
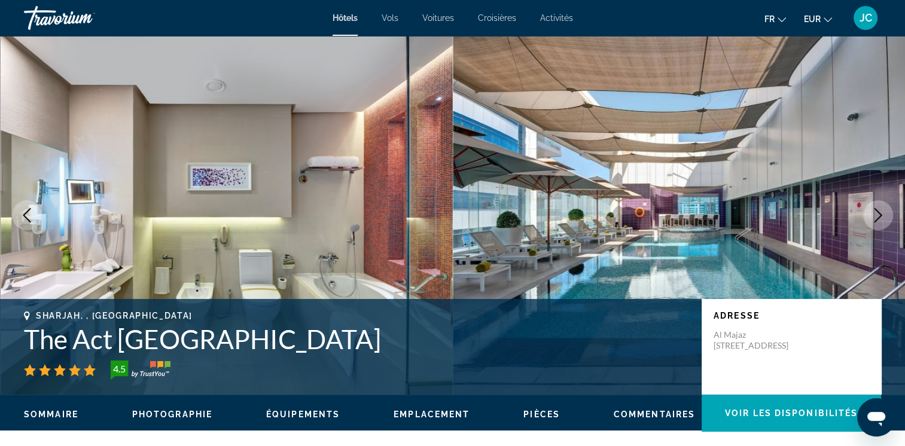
click at [873, 214] on icon "Next image" at bounding box center [878, 215] width 14 height 14
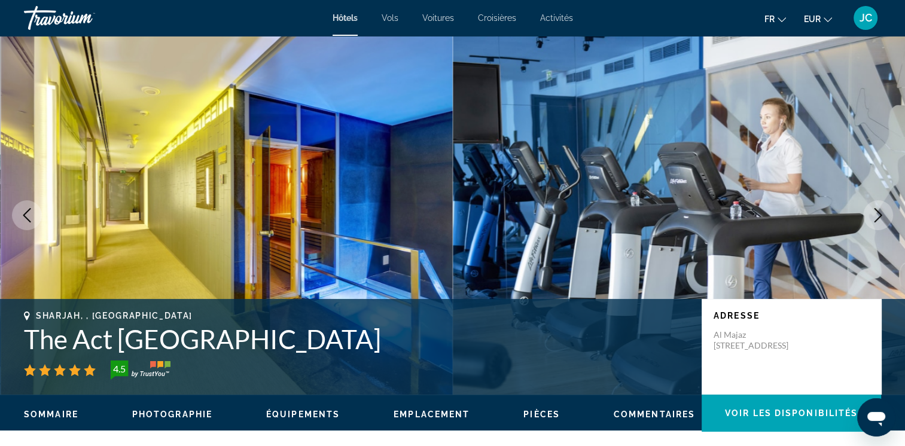
click at [873, 214] on icon "Next image" at bounding box center [878, 215] width 14 height 14
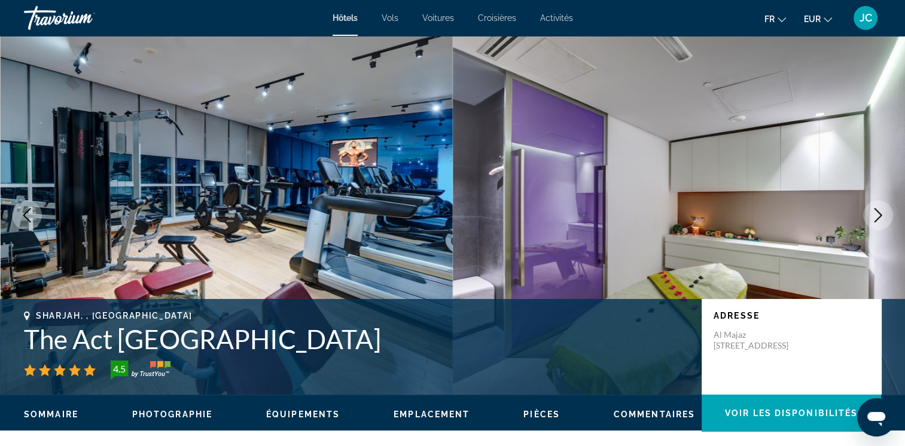
click at [873, 214] on icon "Next image" at bounding box center [878, 215] width 14 height 14
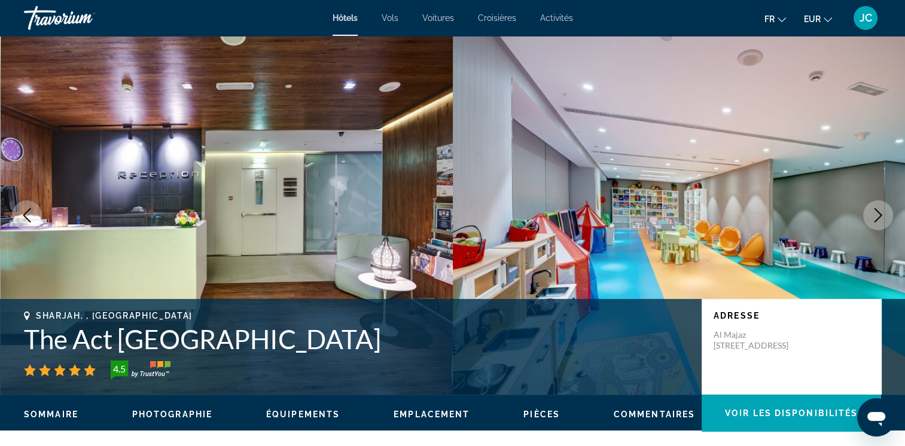
click at [865, 218] on button "Next image" at bounding box center [878, 215] width 30 height 30
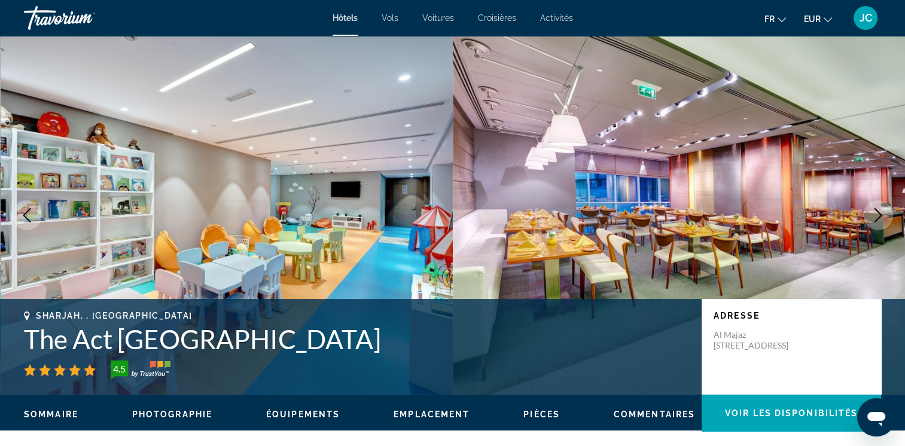
click at [865, 218] on button "Next image" at bounding box center [878, 215] width 30 height 30
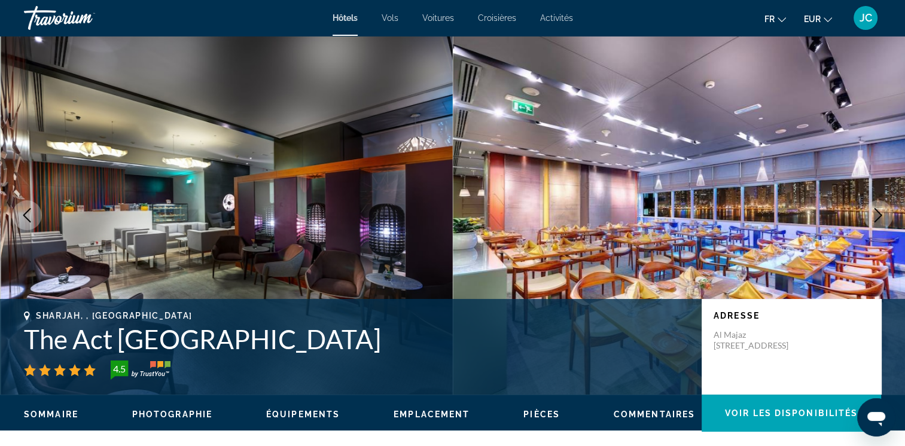
click at [865, 218] on button "Next image" at bounding box center [878, 215] width 30 height 30
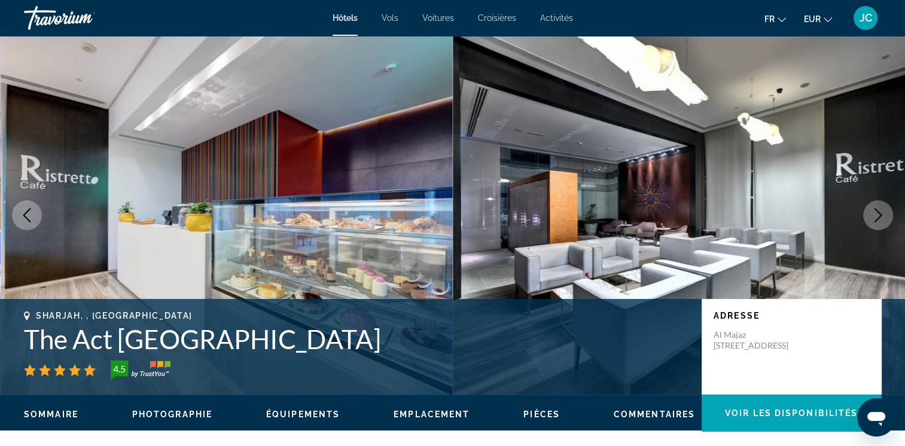
click at [865, 218] on button "Next image" at bounding box center [878, 215] width 30 height 30
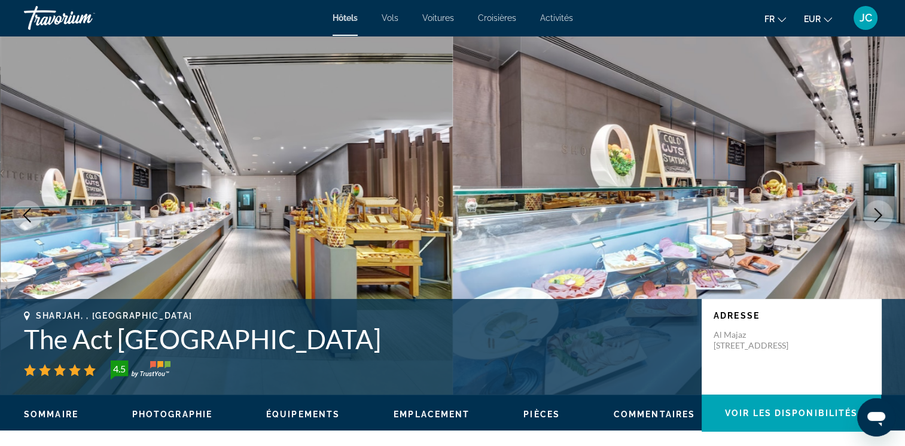
click at [886, 210] on button "Next image" at bounding box center [878, 215] width 30 height 30
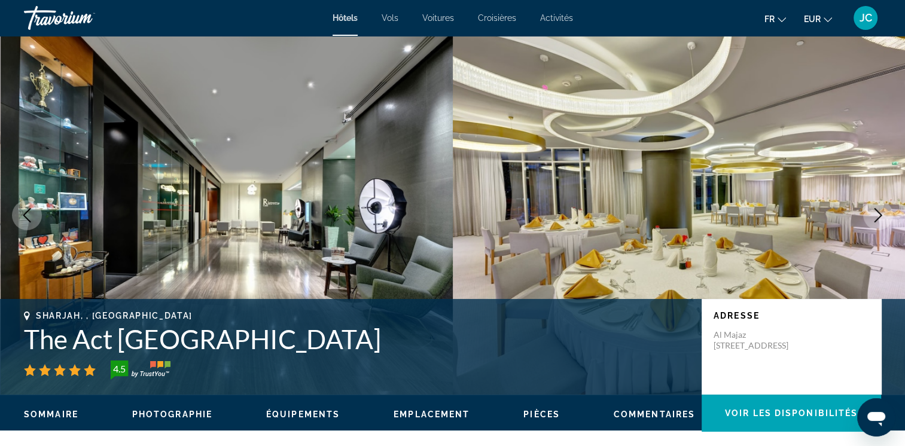
click at [874, 219] on icon "Next image" at bounding box center [878, 215] width 14 height 14
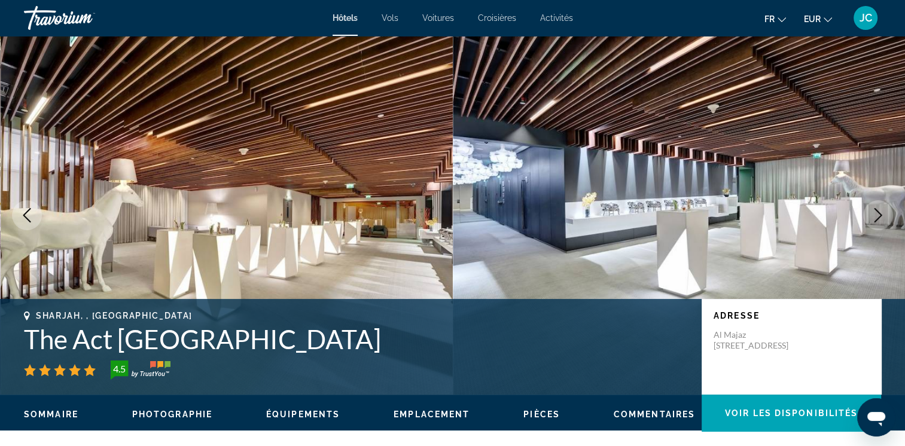
click at [874, 219] on icon "Next image" at bounding box center [878, 215] width 14 height 14
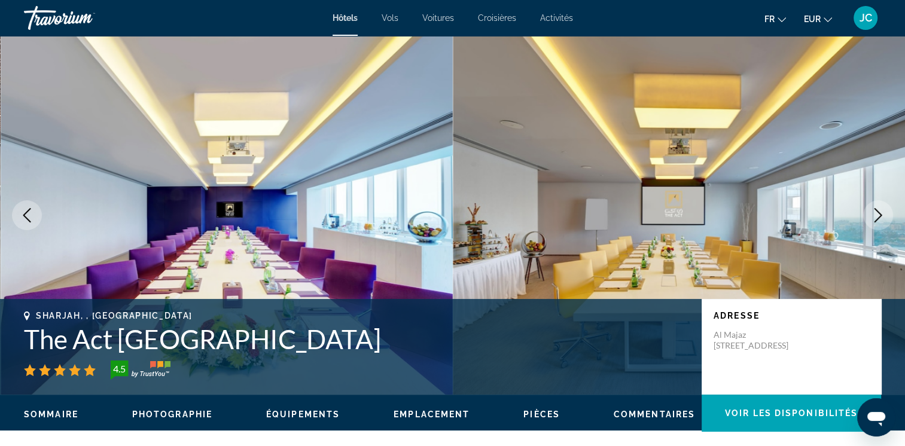
click at [874, 219] on icon "Next image" at bounding box center [878, 215] width 14 height 14
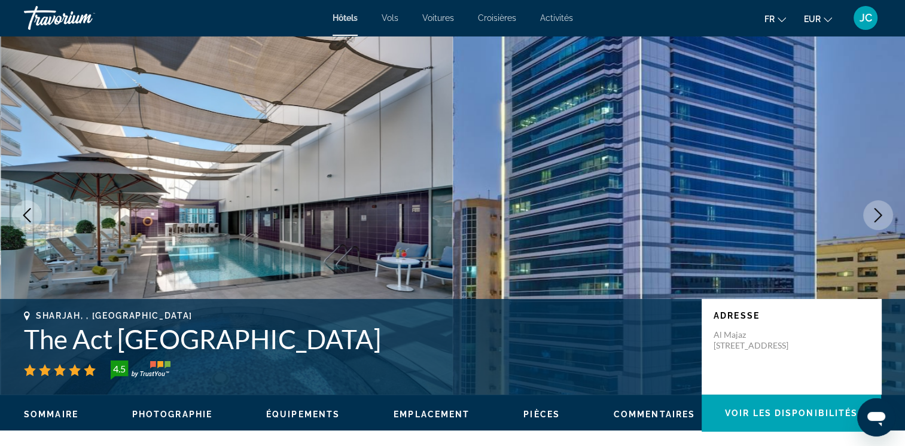
click at [874, 219] on icon "Next image" at bounding box center [878, 215] width 14 height 14
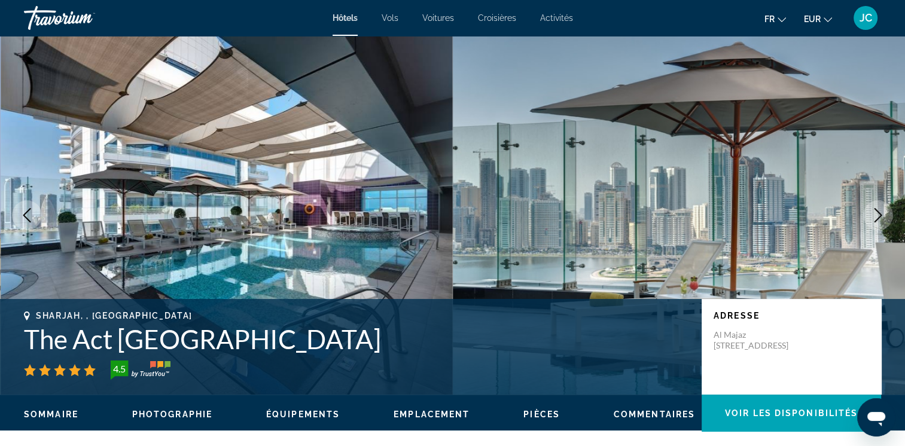
click at [874, 219] on icon "Next image" at bounding box center [878, 215] width 14 height 14
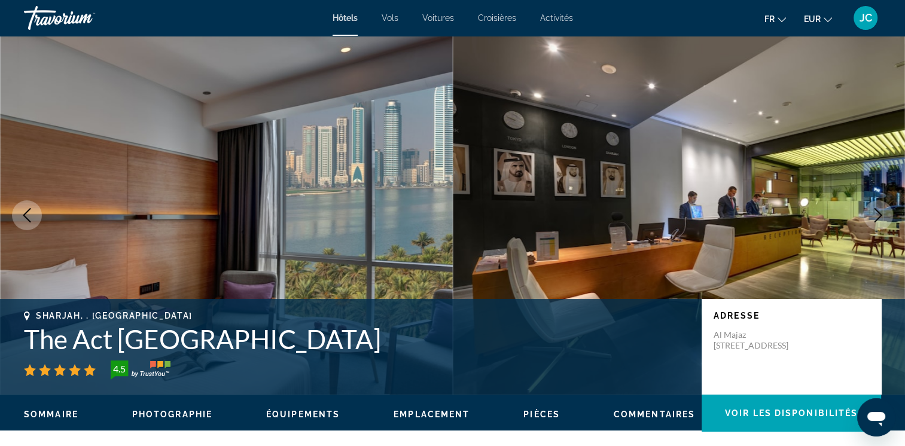
click at [874, 219] on icon "Next image" at bounding box center [878, 215] width 14 height 14
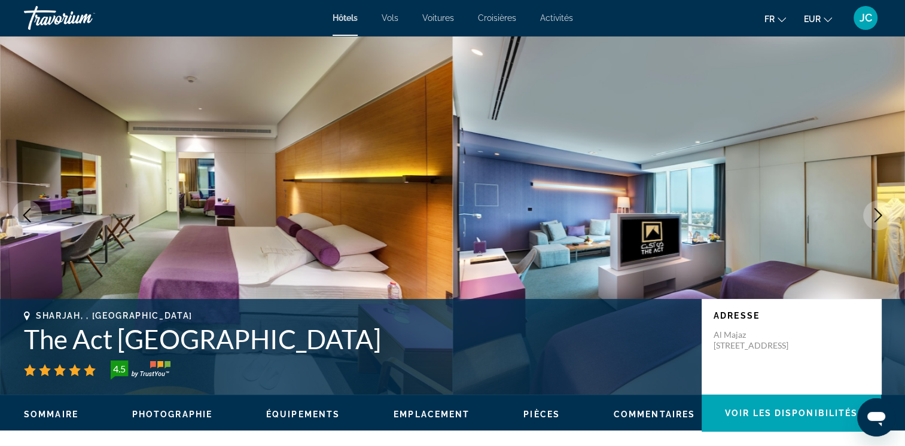
click at [874, 219] on icon "Next image" at bounding box center [878, 215] width 14 height 14
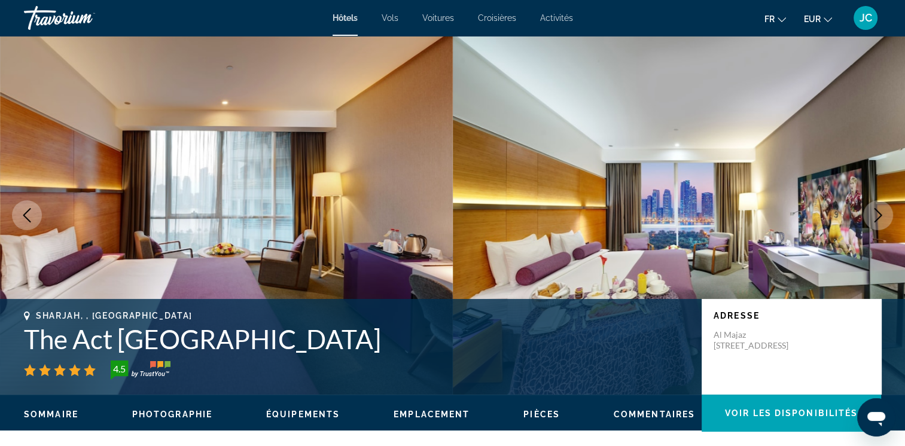
click at [874, 219] on icon "Next image" at bounding box center [878, 215] width 14 height 14
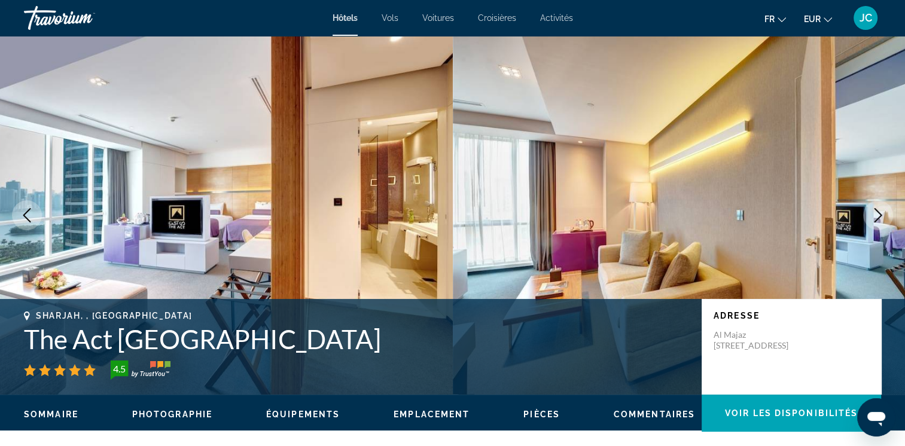
click at [874, 219] on icon "Next image" at bounding box center [878, 215] width 14 height 14
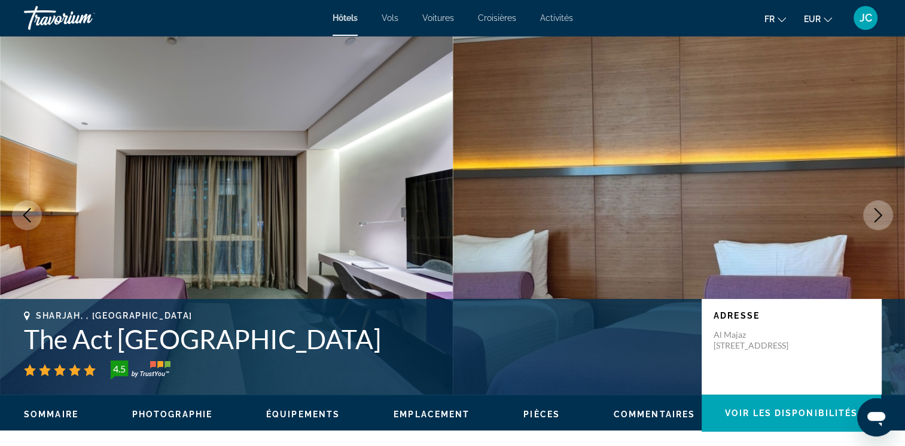
click at [874, 219] on icon "Next image" at bounding box center [878, 215] width 14 height 14
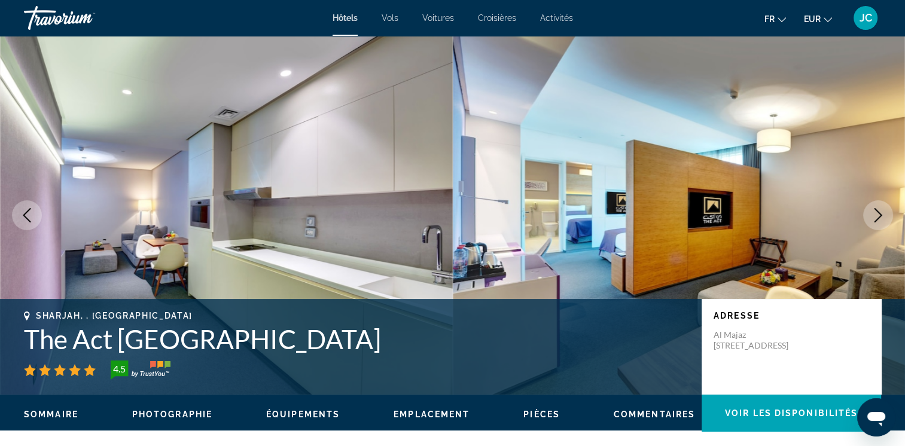
click at [874, 219] on icon "Next image" at bounding box center [878, 215] width 14 height 14
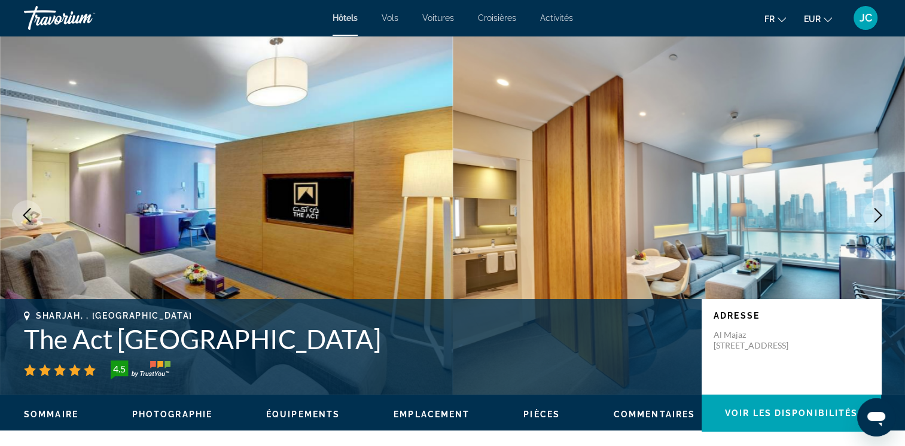
click at [874, 219] on icon "Next image" at bounding box center [878, 215] width 14 height 14
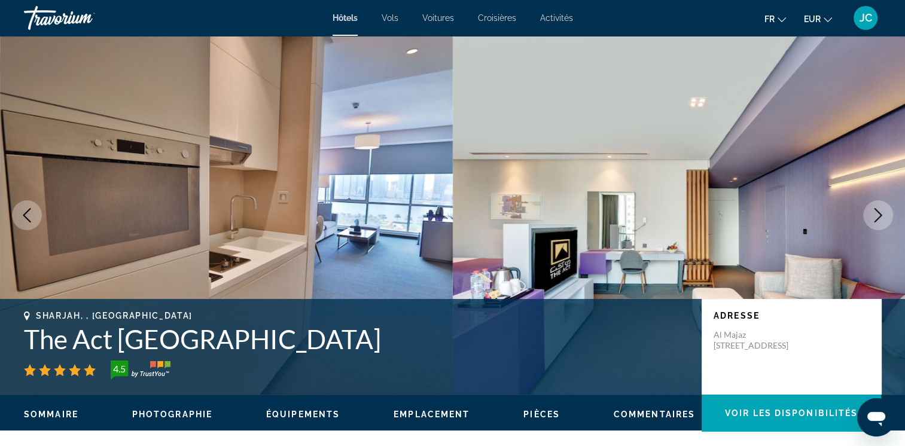
click at [874, 219] on icon "Next image" at bounding box center [878, 215] width 14 height 14
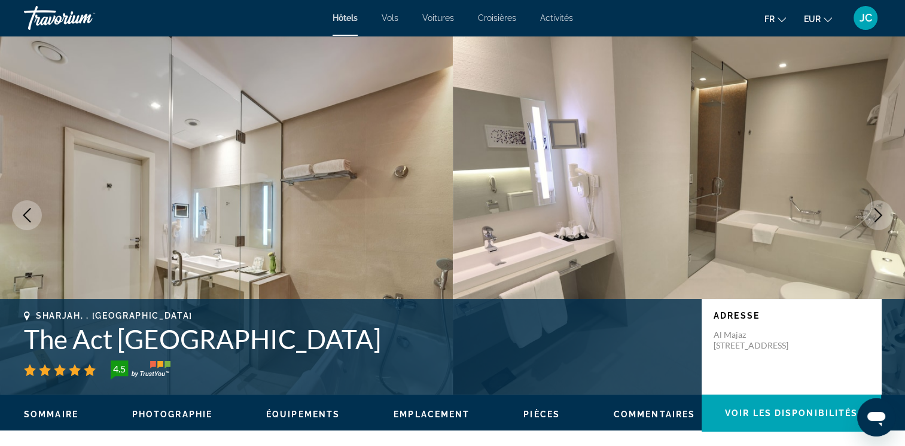
click at [874, 219] on icon "Next image" at bounding box center [878, 215] width 14 height 14
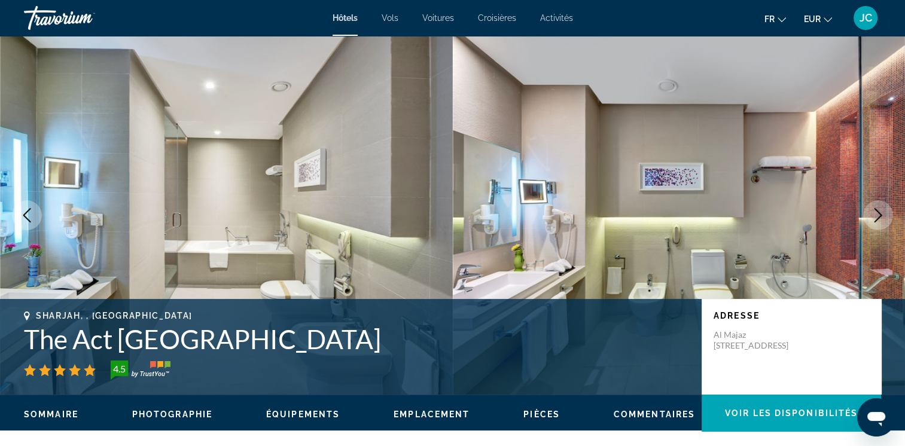
click at [874, 219] on icon "Next image" at bounding box center [878, 215] width 14 height 14
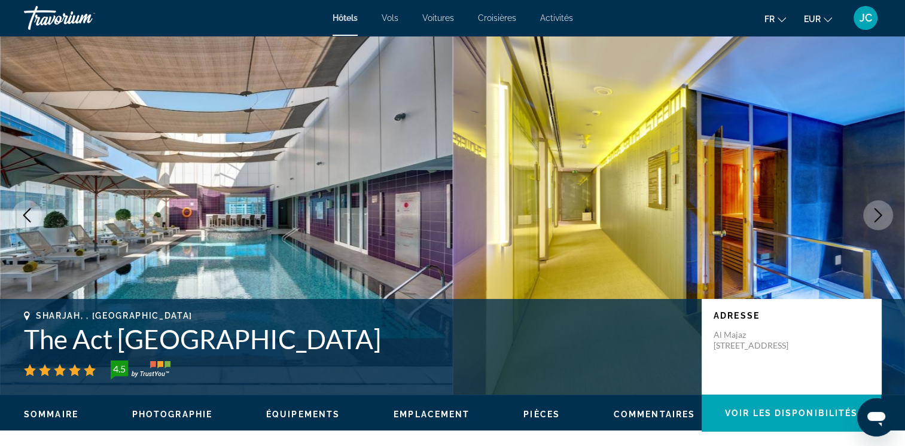
click at [874, 219] on icon "Next image" at bounding box center [878, 215] width 14 height 14
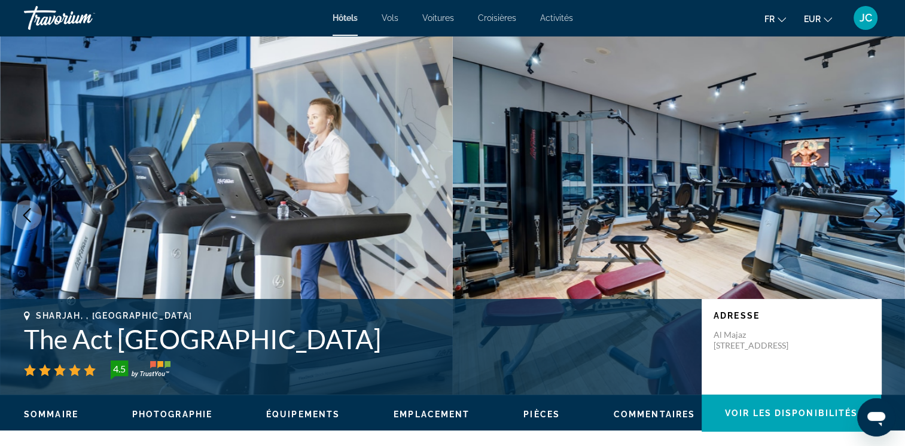
click at [874, 219] on icon "Next image" at bounding box center [878, 215] width 14 height 14
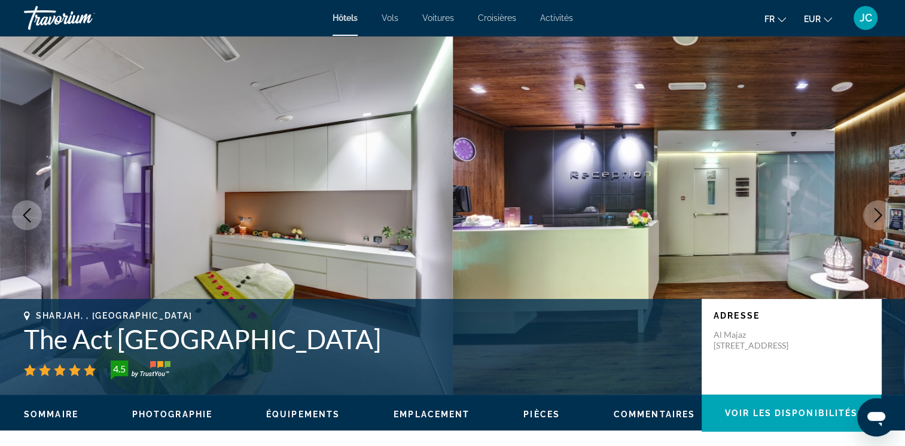
click at [874, 219] on icon "Next image" at bounding box center [878, 215] width 14 height 14
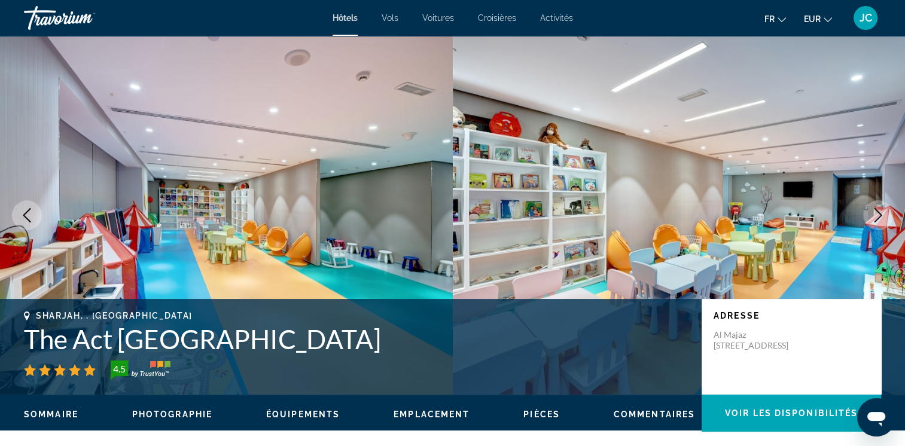
click at [874, 219] on icon "Next image" at bounding box center [878, 215] width 14 height 14
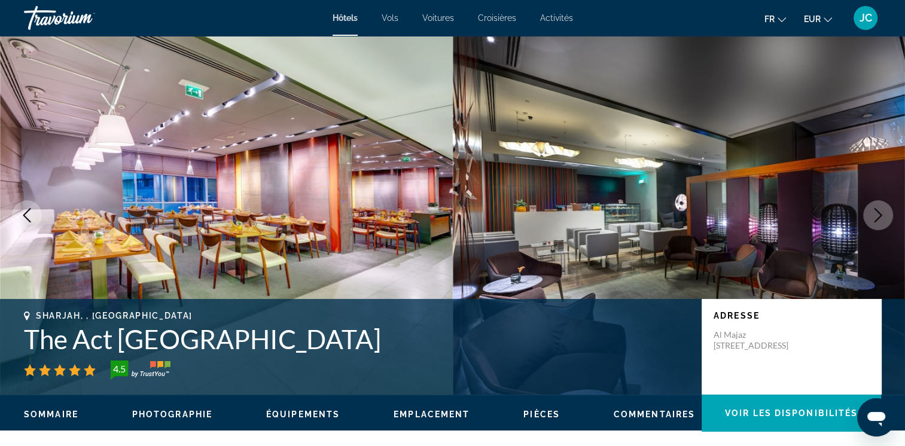
click at [874, 219] on icon "Next image" at bounding box center [878, 215] width 14 height 14
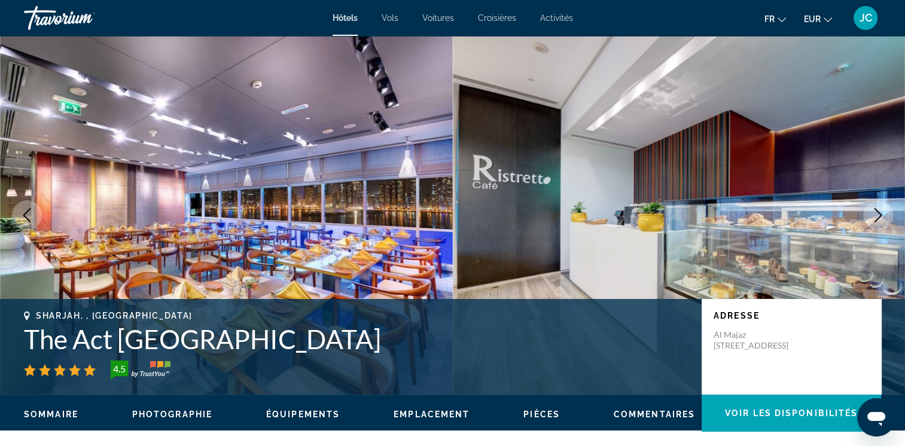
click at [874, 219] on icon "Next image" at bounding box center [878, 215] width 14 height 14
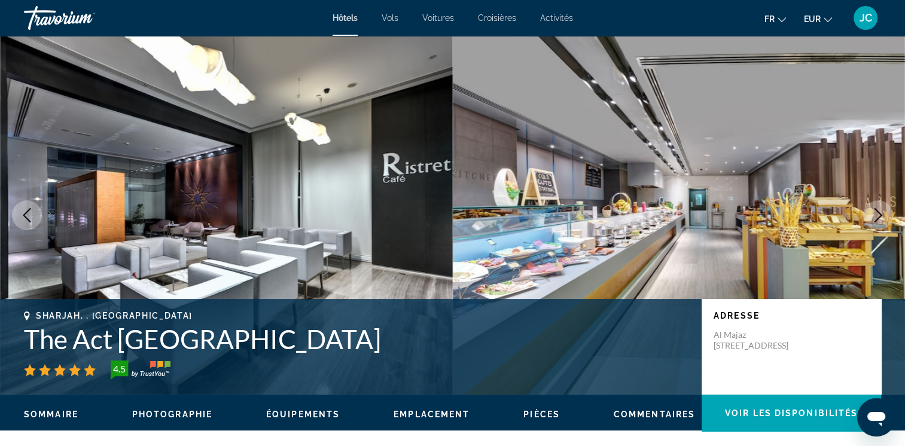
click at [874, 219] on icon "Next image" at bounding box center [878, 215] width 14 height 14
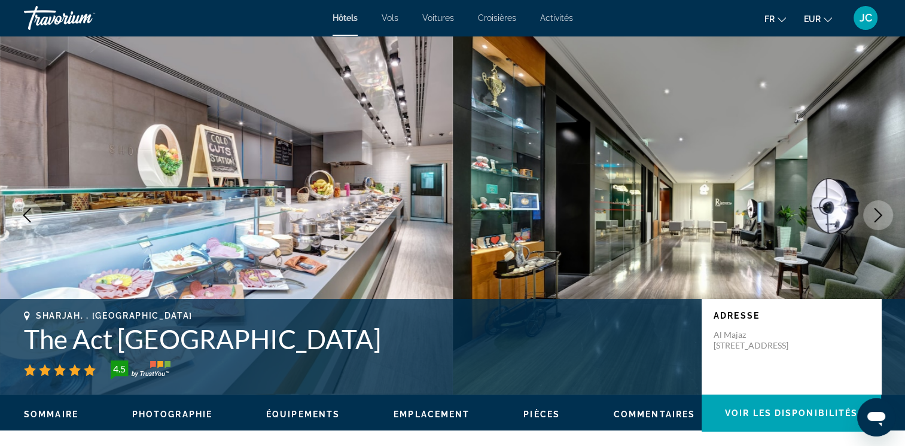
click at [874, 219] on icon "Next image" at bounding box center [878, 215] width 14 height 14
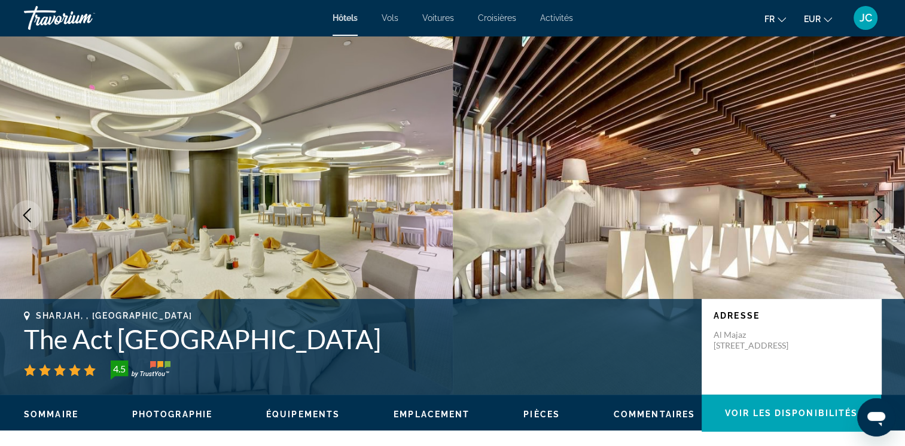
click at [874, 219] on icon "Next image" at bounding box center [878, 215] width 14 height 14
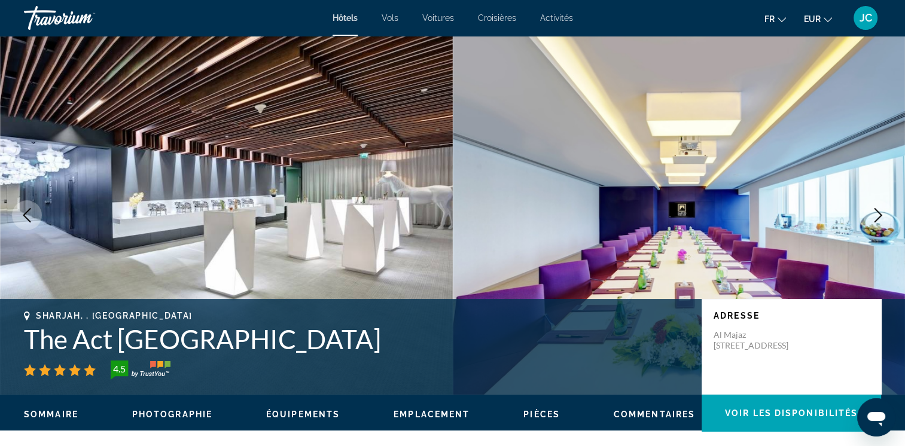
click at [874, 219] on icon "Next image" at bounding box center [878, 215] width 14 height 14
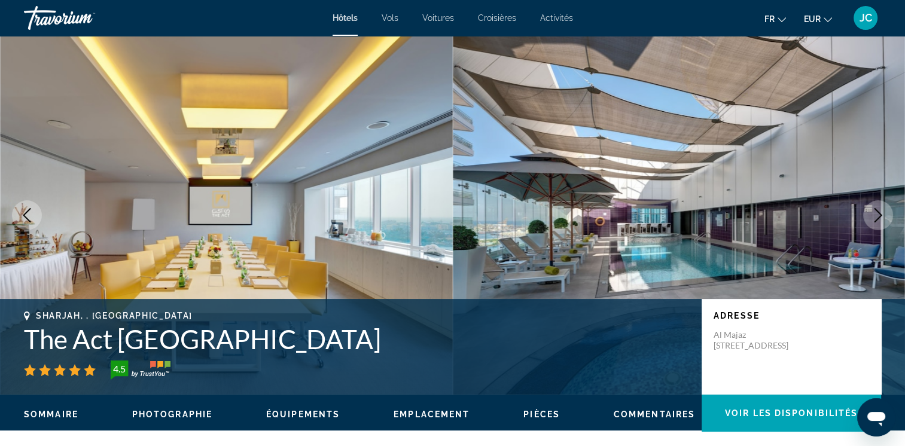
click at [874, 219] on icon "Next image" at bounding box center [878, 215] width 14 height 14
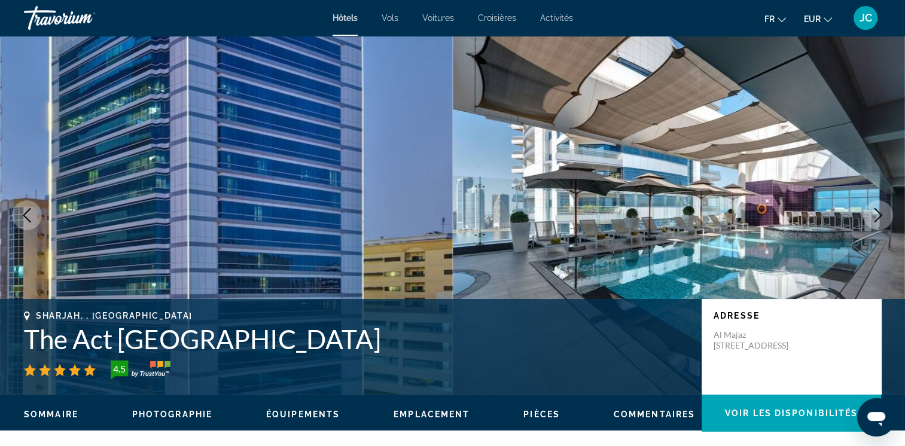
click at [874, 219] on icon "Next image" at bounding box center [878, 215] width 14 height 14
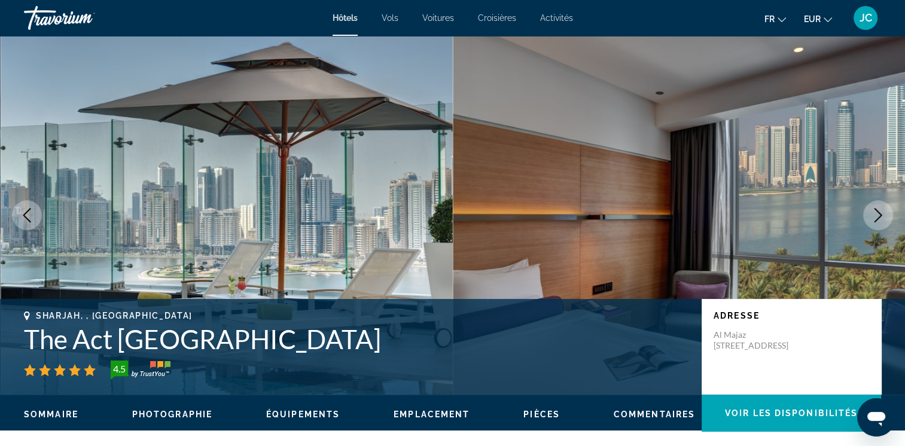
click at [874, 219] on icon "Next image" at bounding box center [878, 215] width 14 height 14
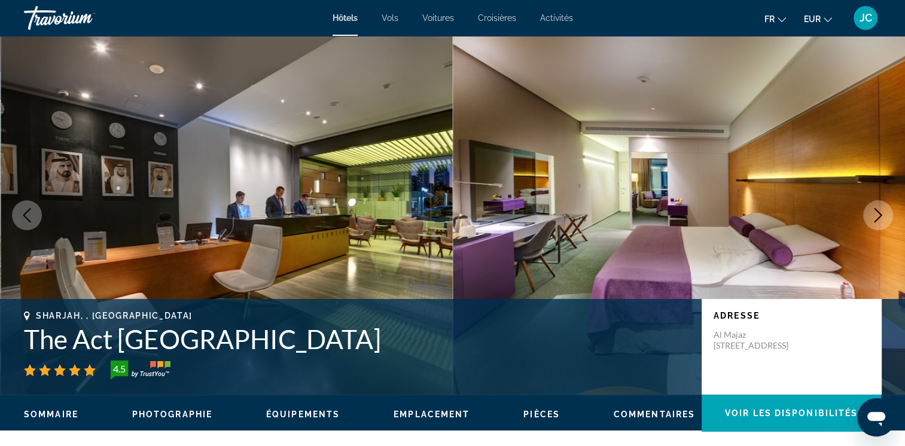
click at [874, 219] on icon "Next image" at bounding box center [878, 215] width 14 height 14
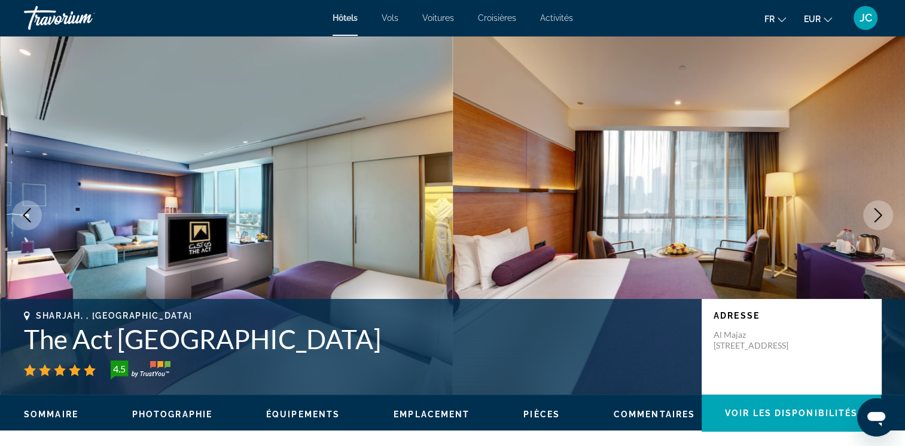
click at [874, 219] on icon "Next image" at bounding box center [878, 215] width 14 height 14
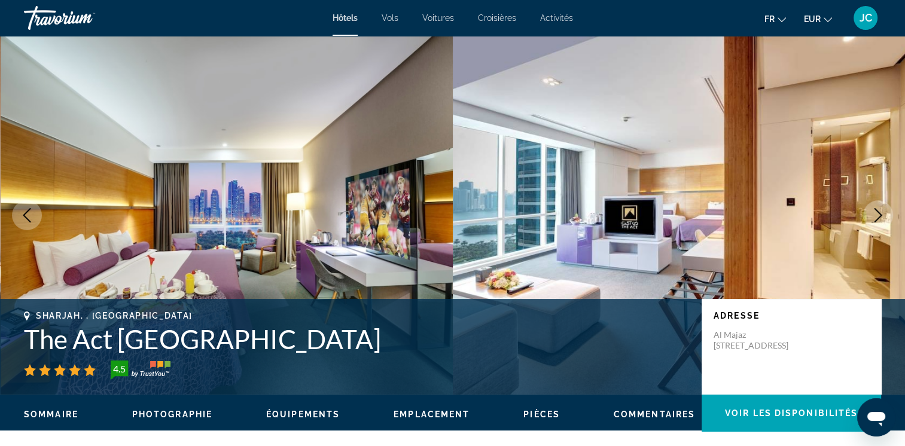
click at [874, 219] on icon "Next image" at bounding box center [878, 215] width 14 height 14
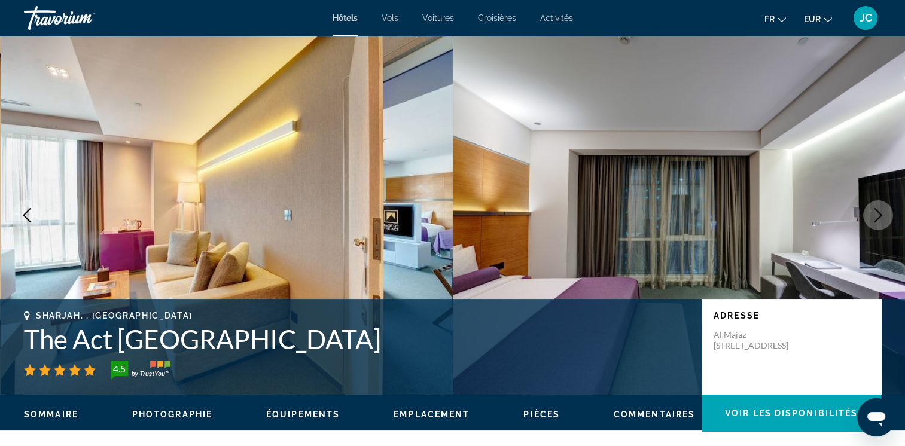
click at [874, 219] on icon "Next image" at bounding box center [878, 215] width 14 height 14
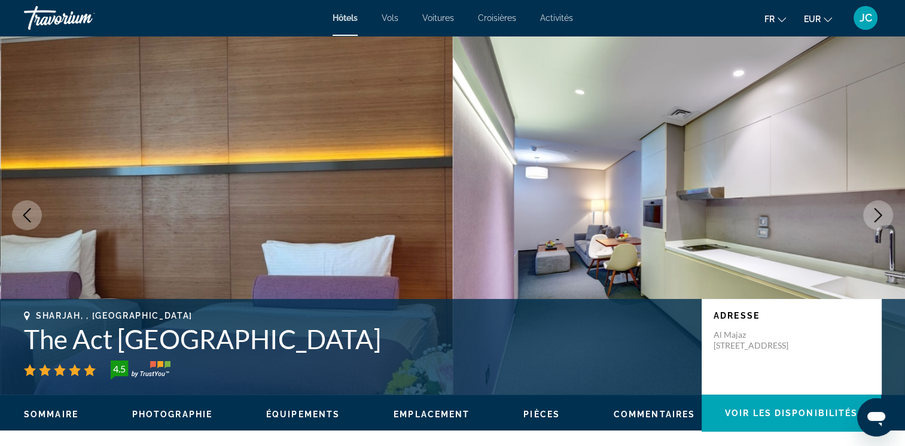
click at [874, 219] on icon "Next image" at bounding box center [878, 215] width 14 height 14
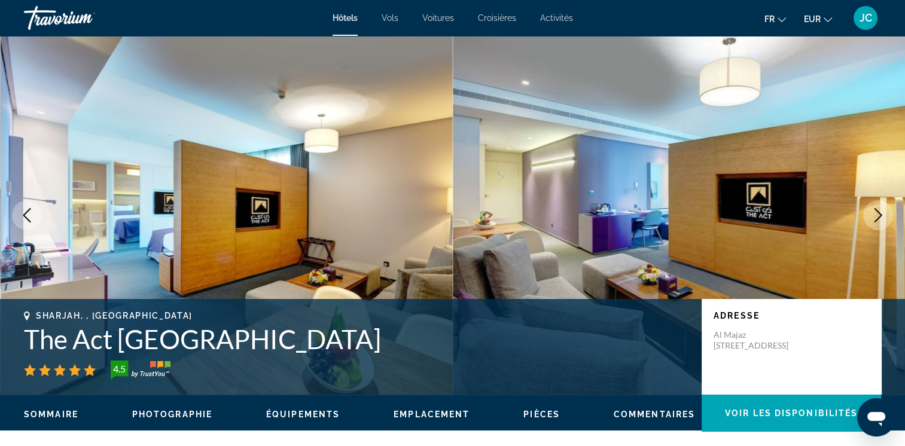
click at [874, 219] on icon "Next image" at bounding box center [878, 215] width 14 height 14
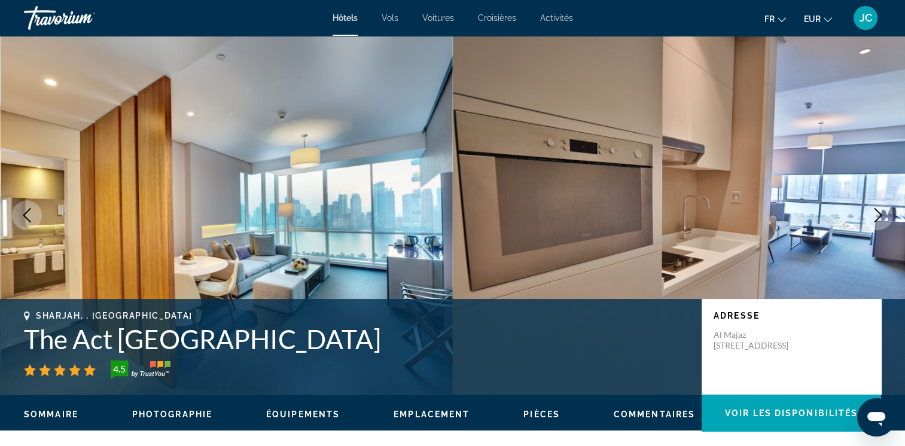
click at [874, 219] on icon "Next image" at bounding box center [878, 215] width 14 height 14
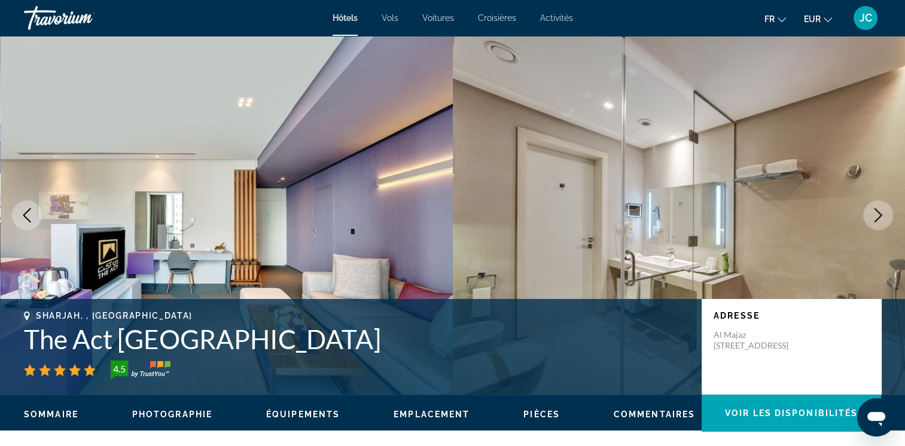
click at [874, 219] on icon "Next image" at bounding box center [878, 215] width 14 height 14
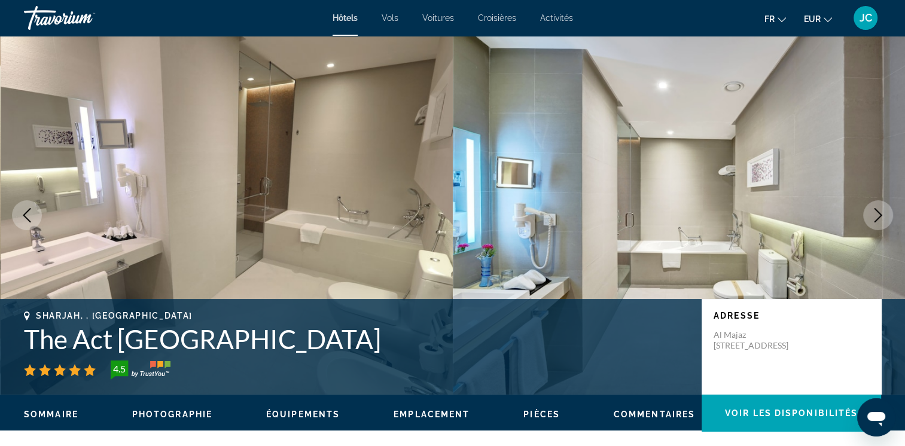
click at [874, 219] on icon "Next image" at bounding box center [878, 215] width 14 height 14
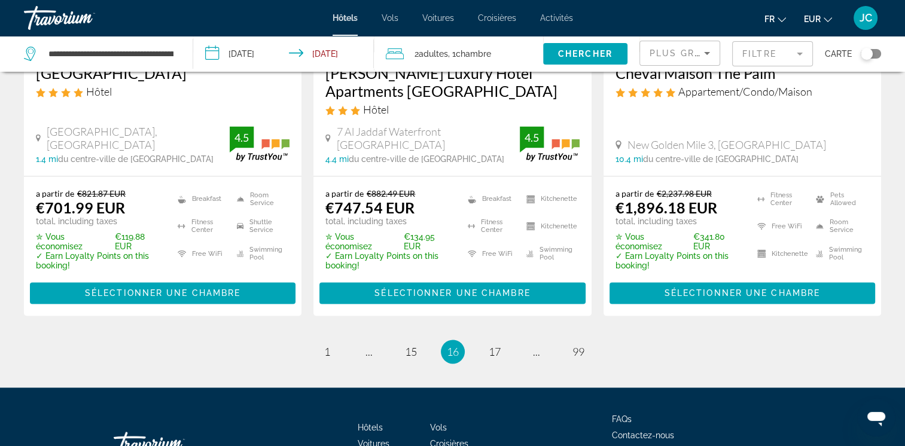
scroll to position [1706, 0]
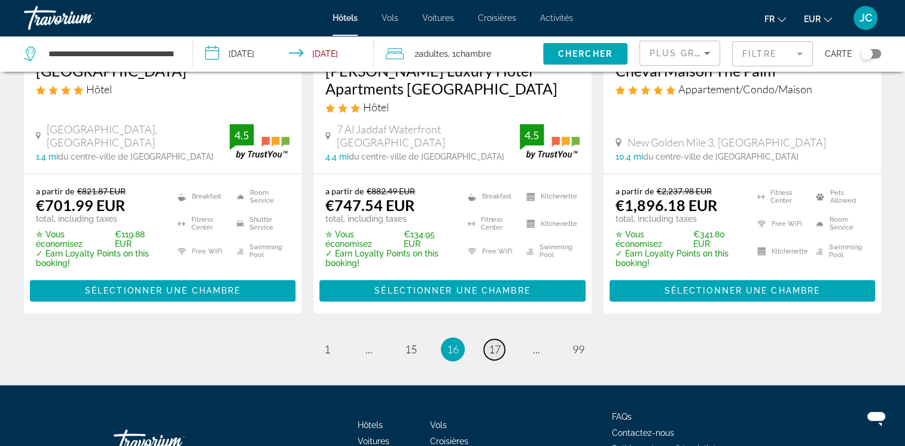
click at [497, 343] on span "17" at bounding box center [495, 349] width 12 height 13
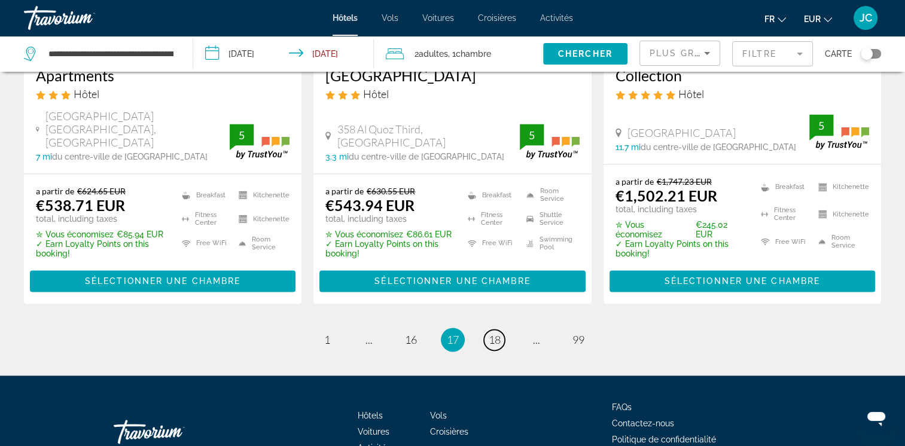
scroll to position [1721, 0]
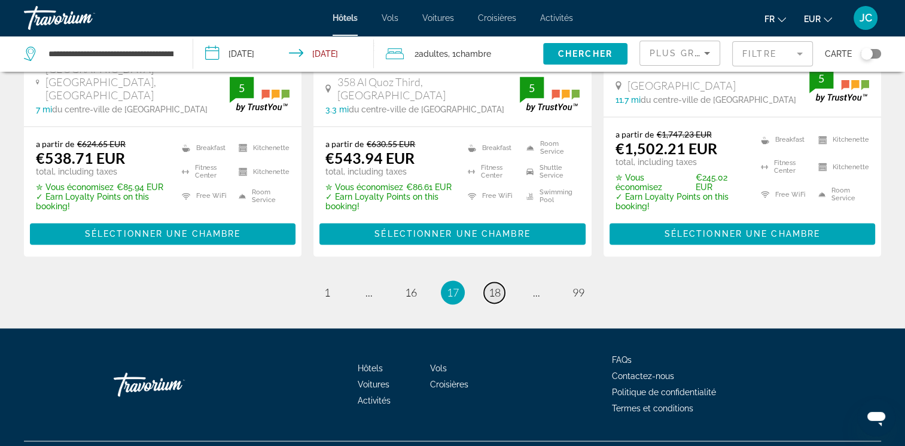
click at [501, 293] on link "page 18" at bounding box center [494, 292] width 21 height 21
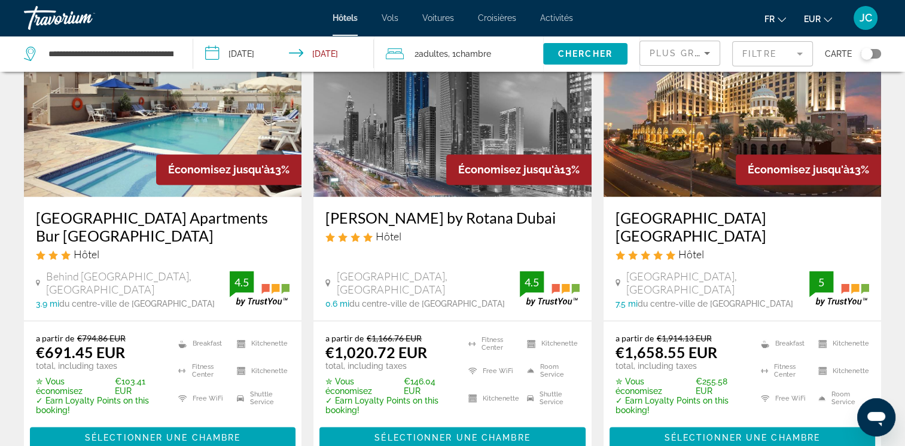
scroll to position [1574, 0]
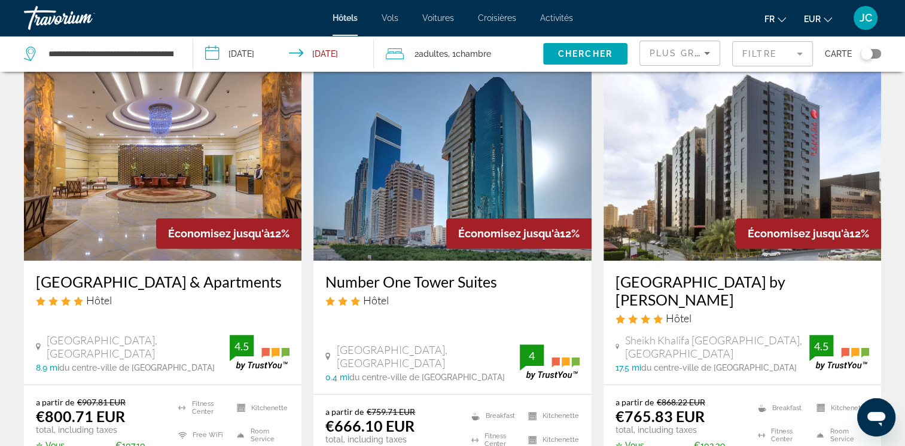
scroll to position [993, 0]
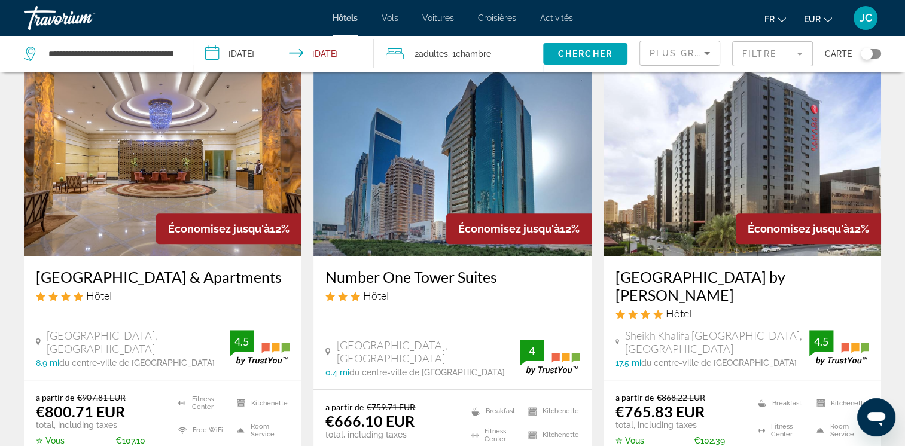
click at [559, 17] on span "Activités" at bounding box center [556, 18] width 33 height 10
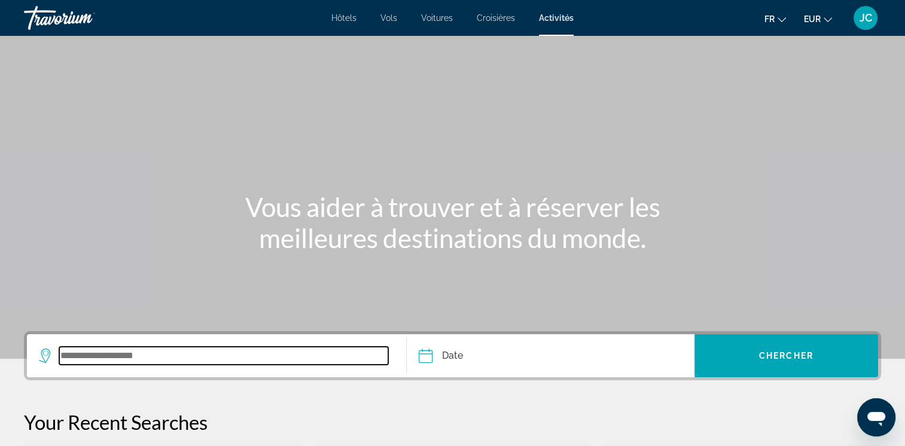
click at [160, 360] on input "Search widget" at bounding box center [223, 356] width 329 height 18
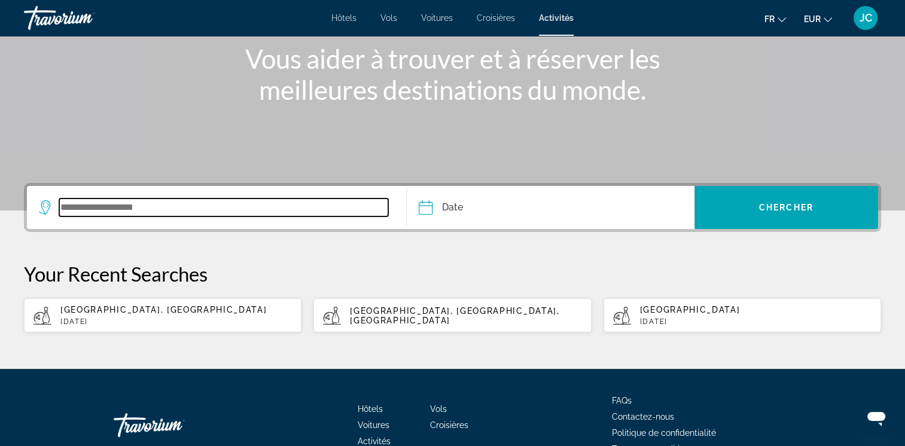
scroll to position [217, 0]
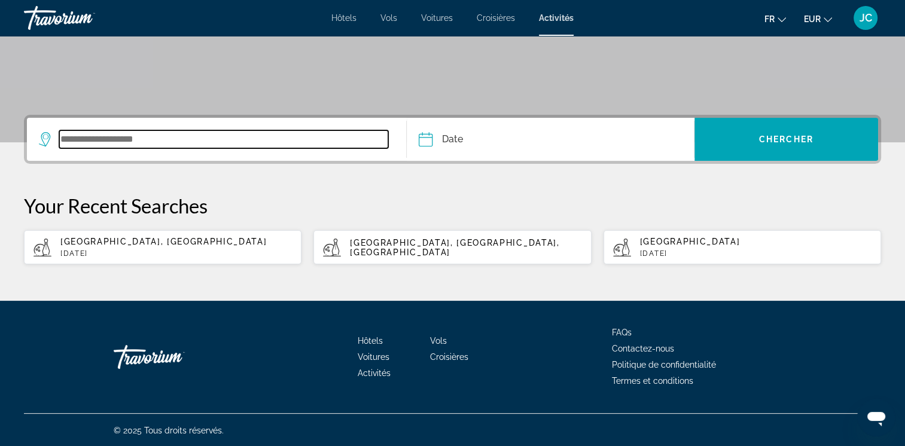
click at [137, 141] on input "Search widget" at bounding box center [223, 139] width 329 height 18
click at [174, 144] on input "Search widget" at bounding box center [223, 139] width 329 height 18
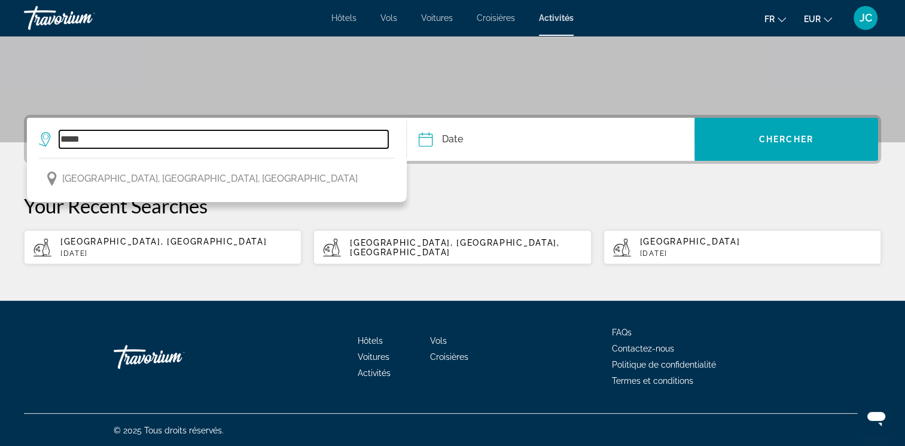
type input "*****"
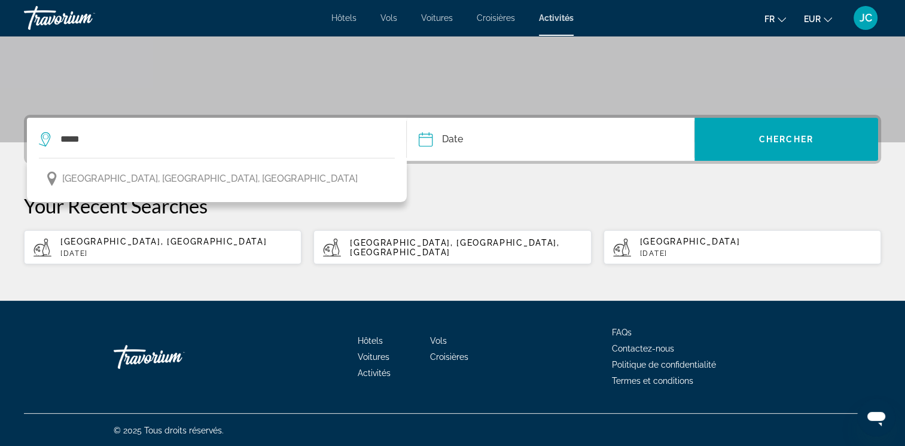
click at [454, 133] on input "Date" at bounding box center [487, 141] width 142 height 47
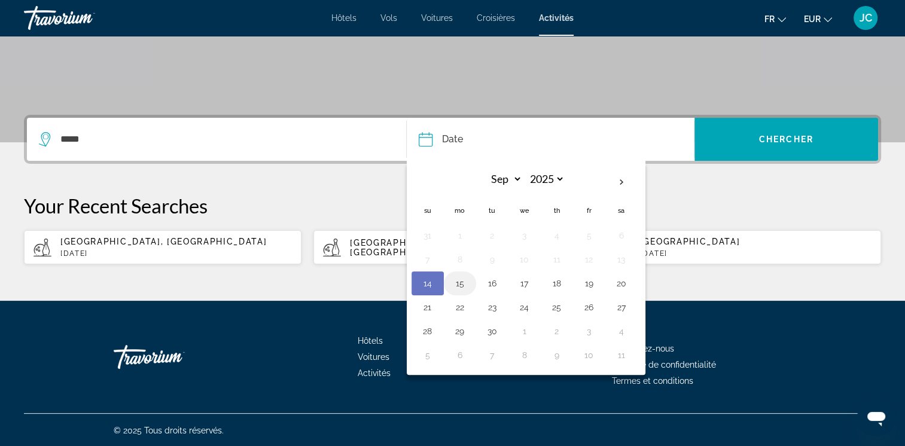
click at [460, 285] on button "15" at bounding box center [460, 283] width 19 height 17
type input "**********"
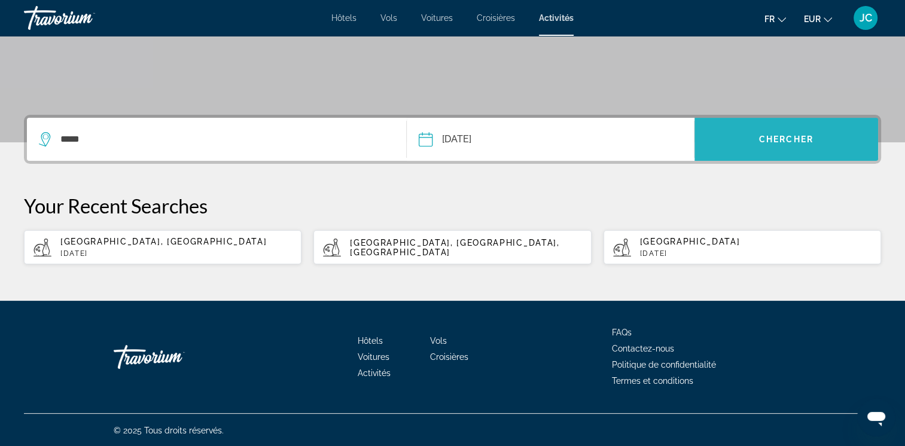
click at [769, 141] on span "Chercher" at bounding box center [786, 140] width 54 height 10
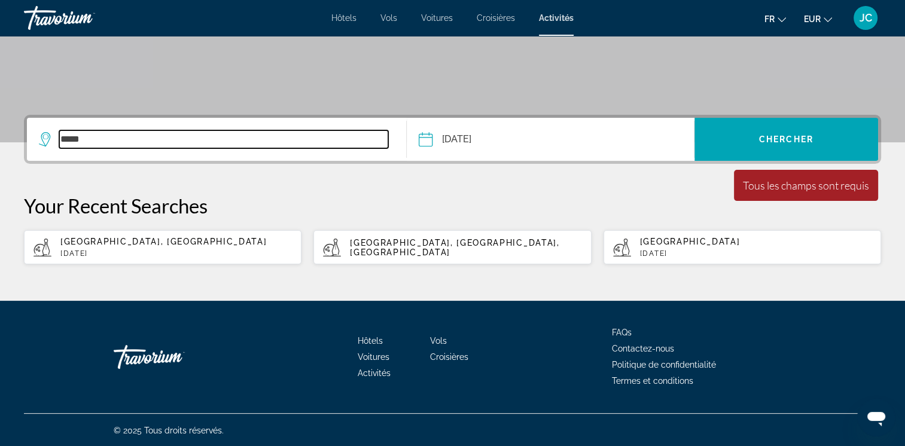
click at [165, 135] on input "*****" at bounding box center [223, 139] width 329 height 18
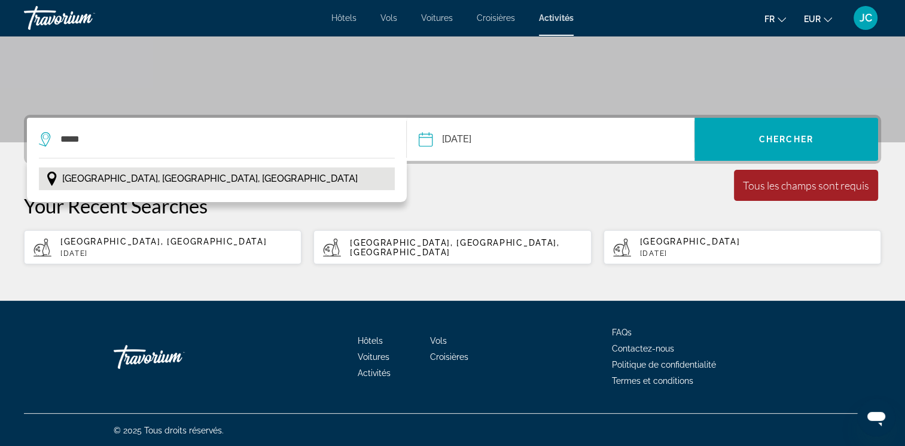
click at [150, 177] on span "[GEOGRAPHIC_DATA], [GEOGRAPHIC_DATA], [GEOGRAPHIC_DATA]" at bounding box center [210, 179] width 296 height 17
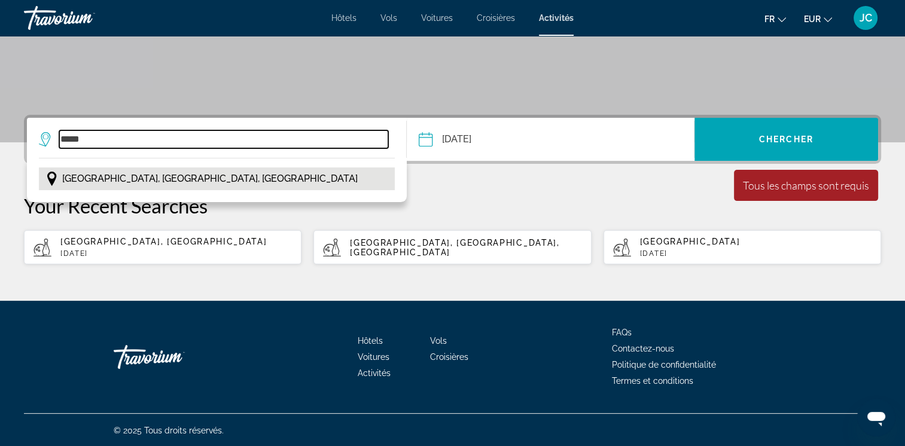
type input "**********"
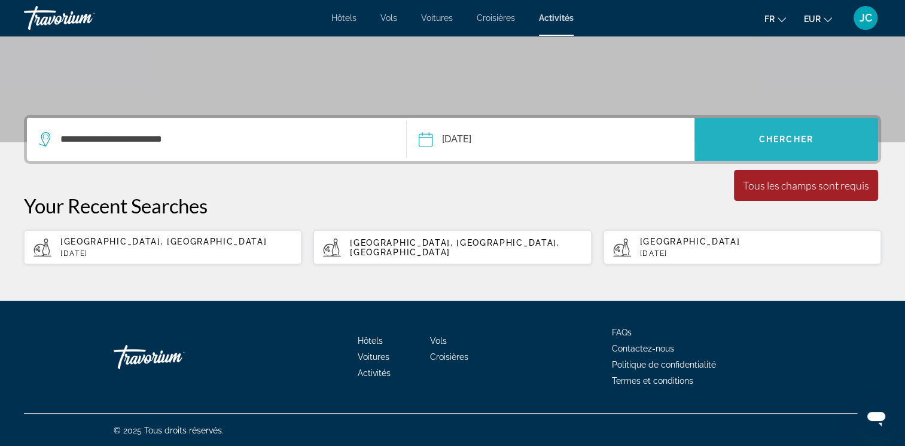
click at [786, 132] on span "Search widget" at bounding box center [787, 139] width 184 height 29
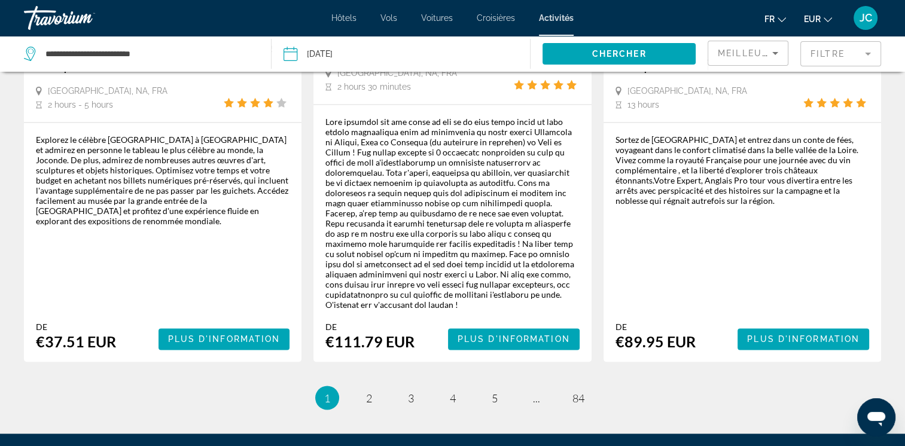
scroll to position [1939, 0]
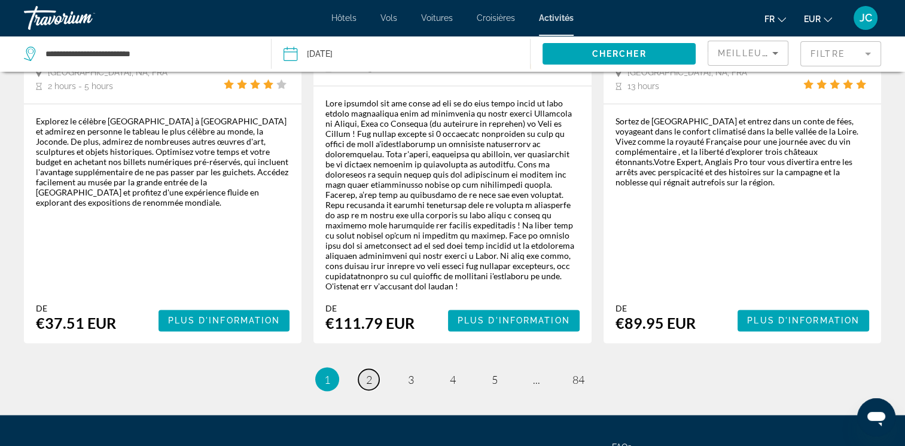
click at [368, 373] on span "2" at bounding box center [369, 379] width 6 height 13
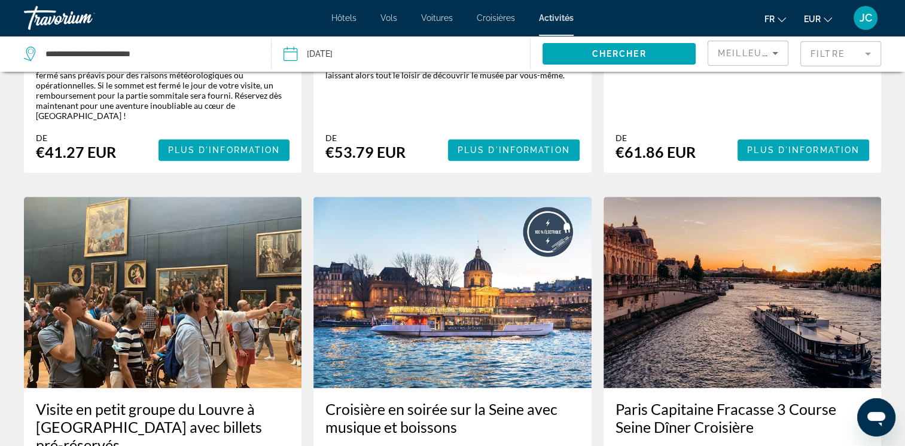
scroll to position [1005, 0]
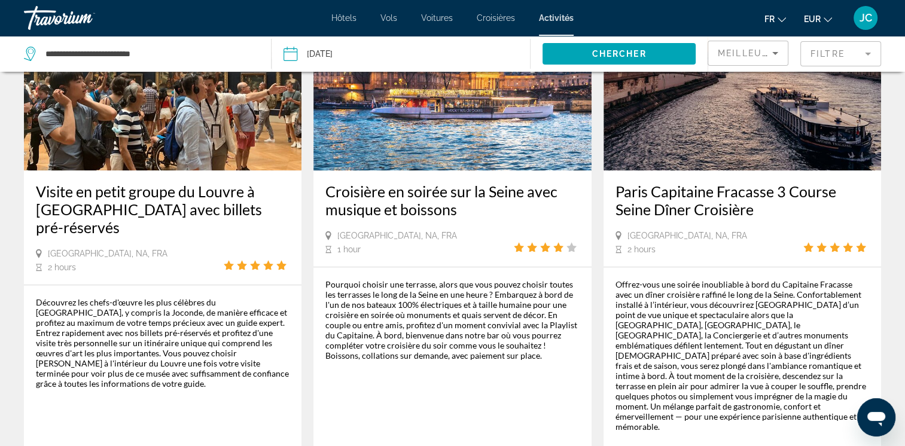
click at [429, 317] on div "Pourquoi choisir une terrasse, alors que vous pouvez choisir toutes les terrass…" at bounding box center [452, 375] width 254 height 193
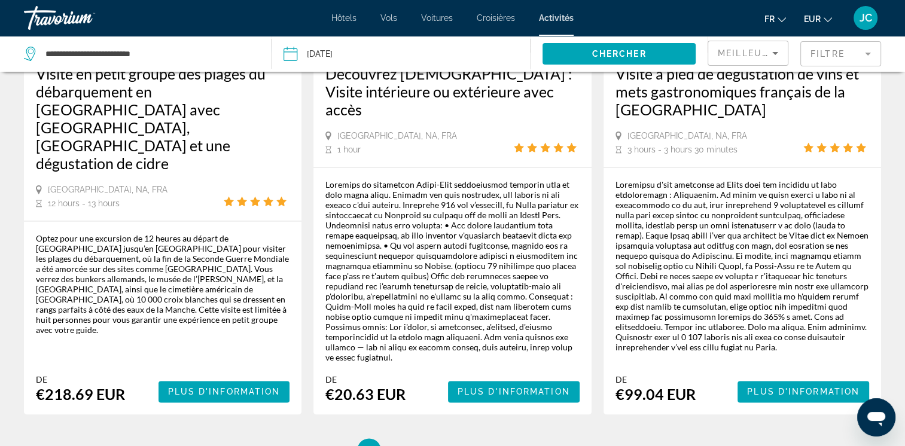
scroll to position [1975, 0]
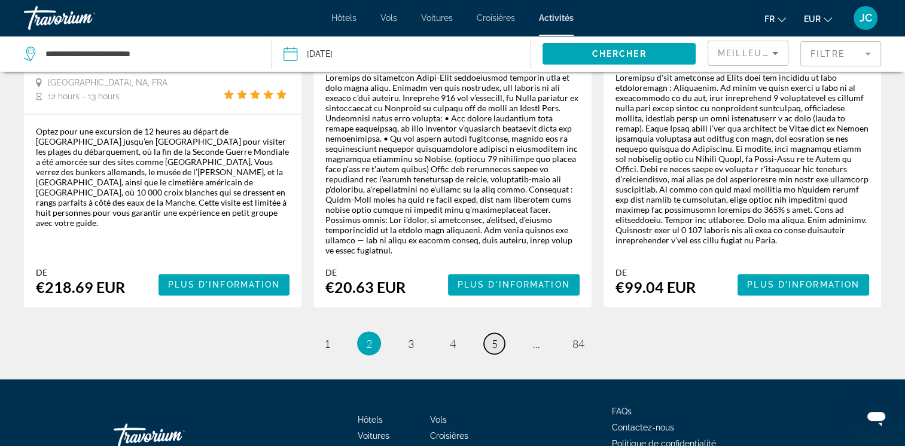
click at [495, 337] on span "5" at bounding box center [495, 343] width 6 height 13
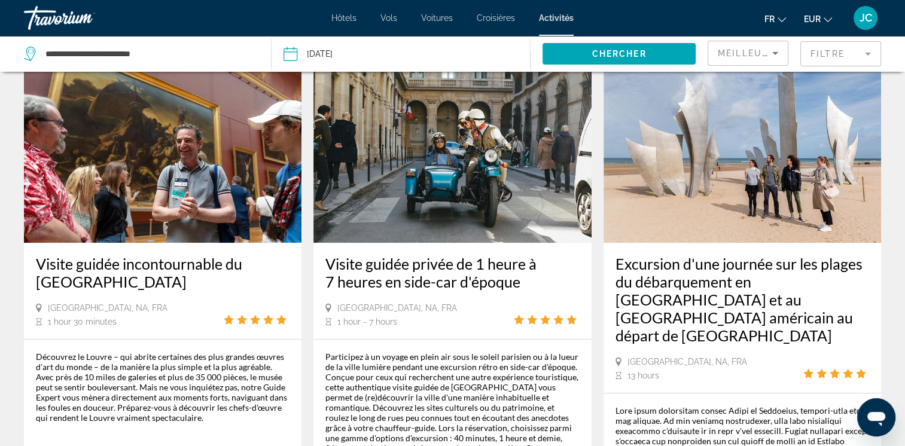
scroll to position [622, 0]
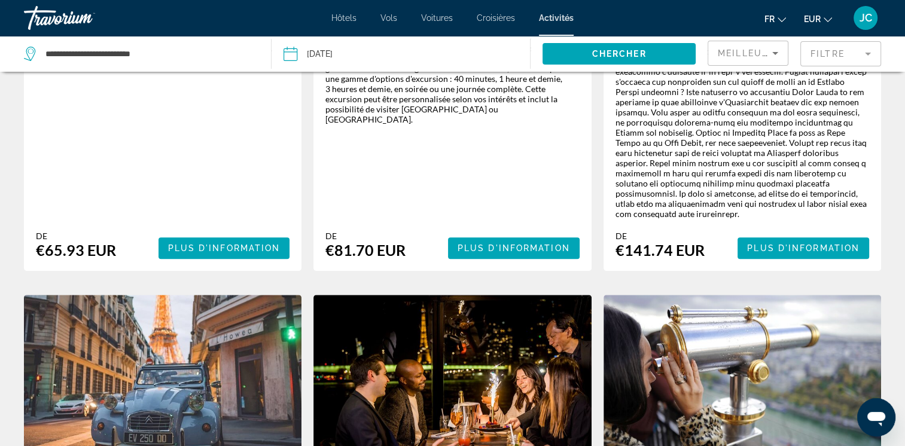
click at [495, 295] on img "Main content" at bounding box center [453, 390] width 278 height 191
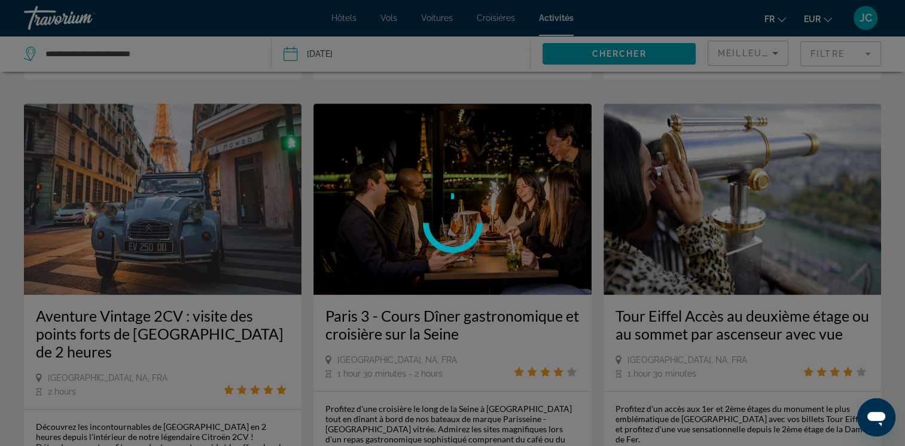
click at [495, 261] on div at bounding box center [452, 223] width 905 height 446
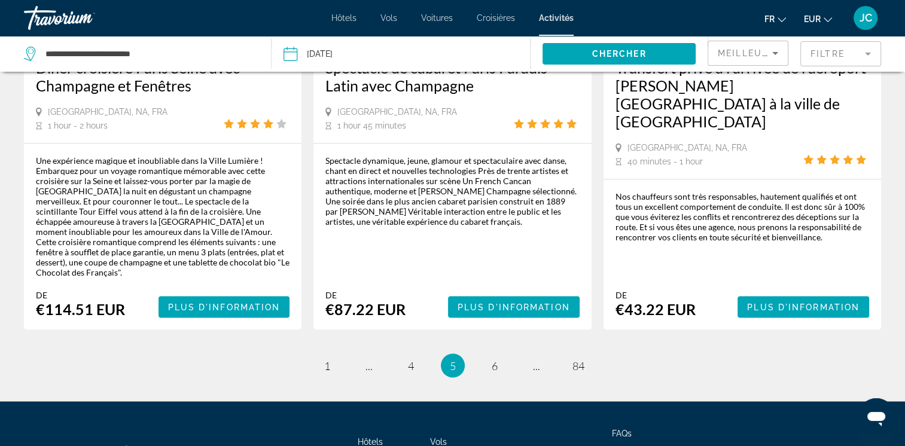
scroll to position [1975, 0]
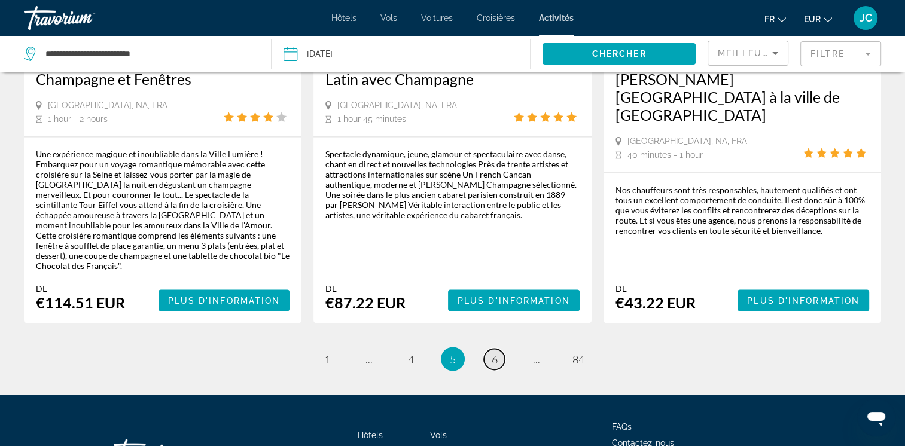
click at [495, 352] on span "6" at bounding box center [495, 358] width 6 height 13
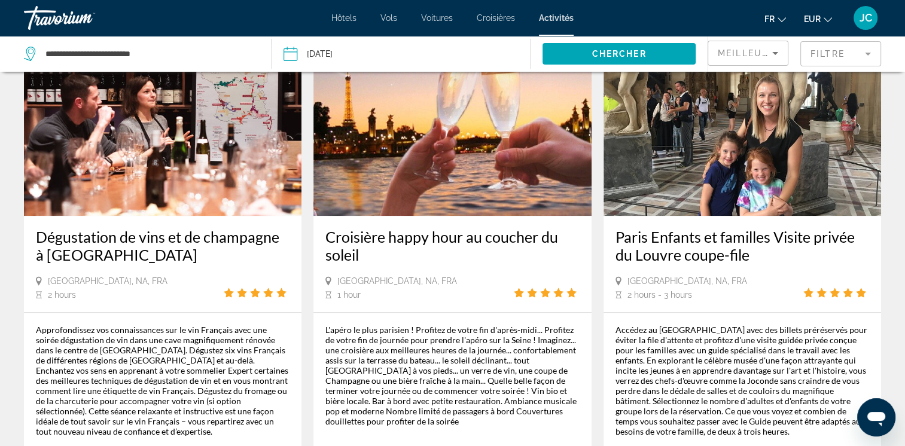
scroll to position [670, 0]
